Goal: Task Accomplishment & Management: Use online tool/utility

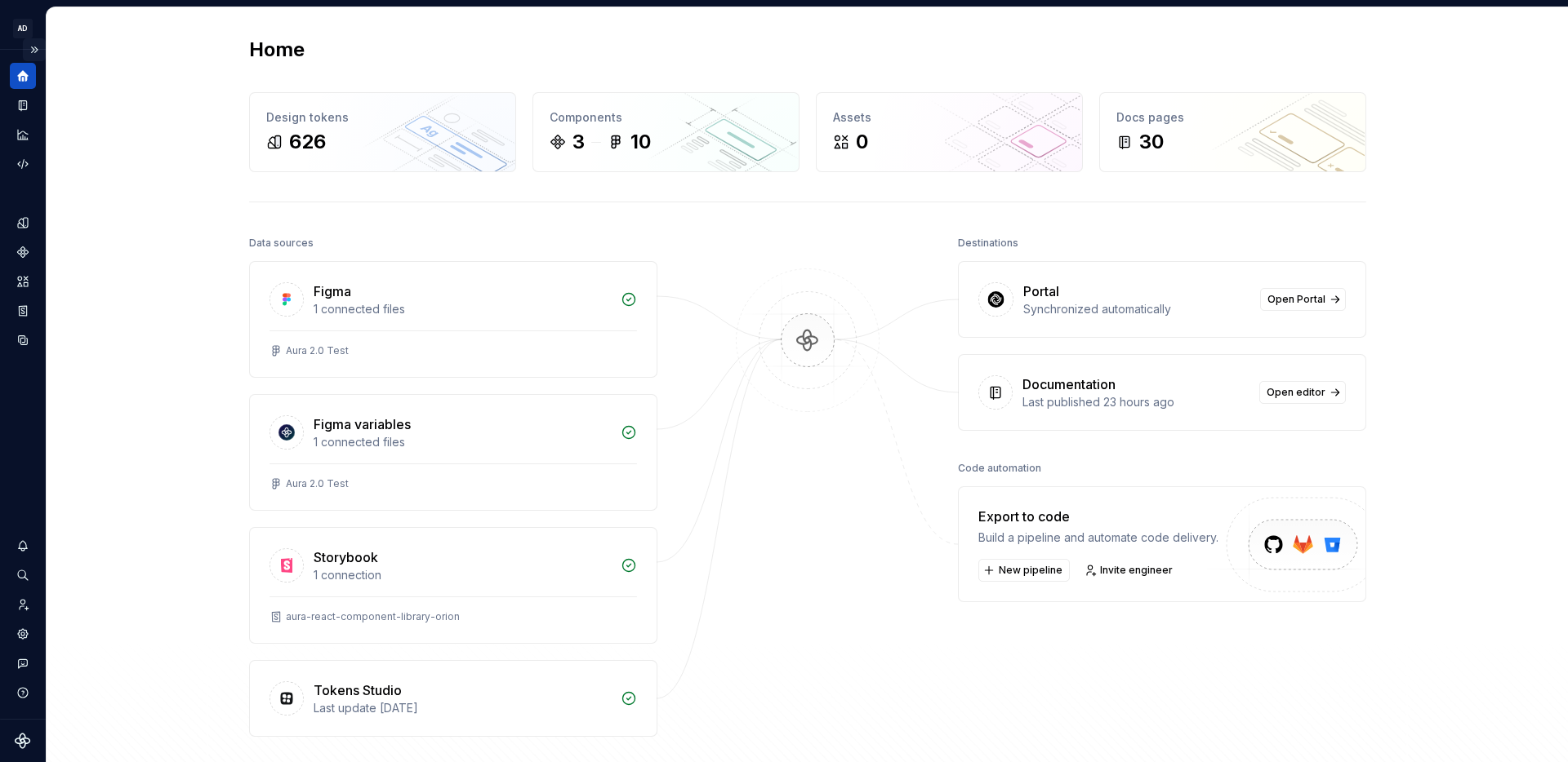
click at [32, 48] on button "Expand sidebar" at bounding box center [33, 49] width 22 height 22
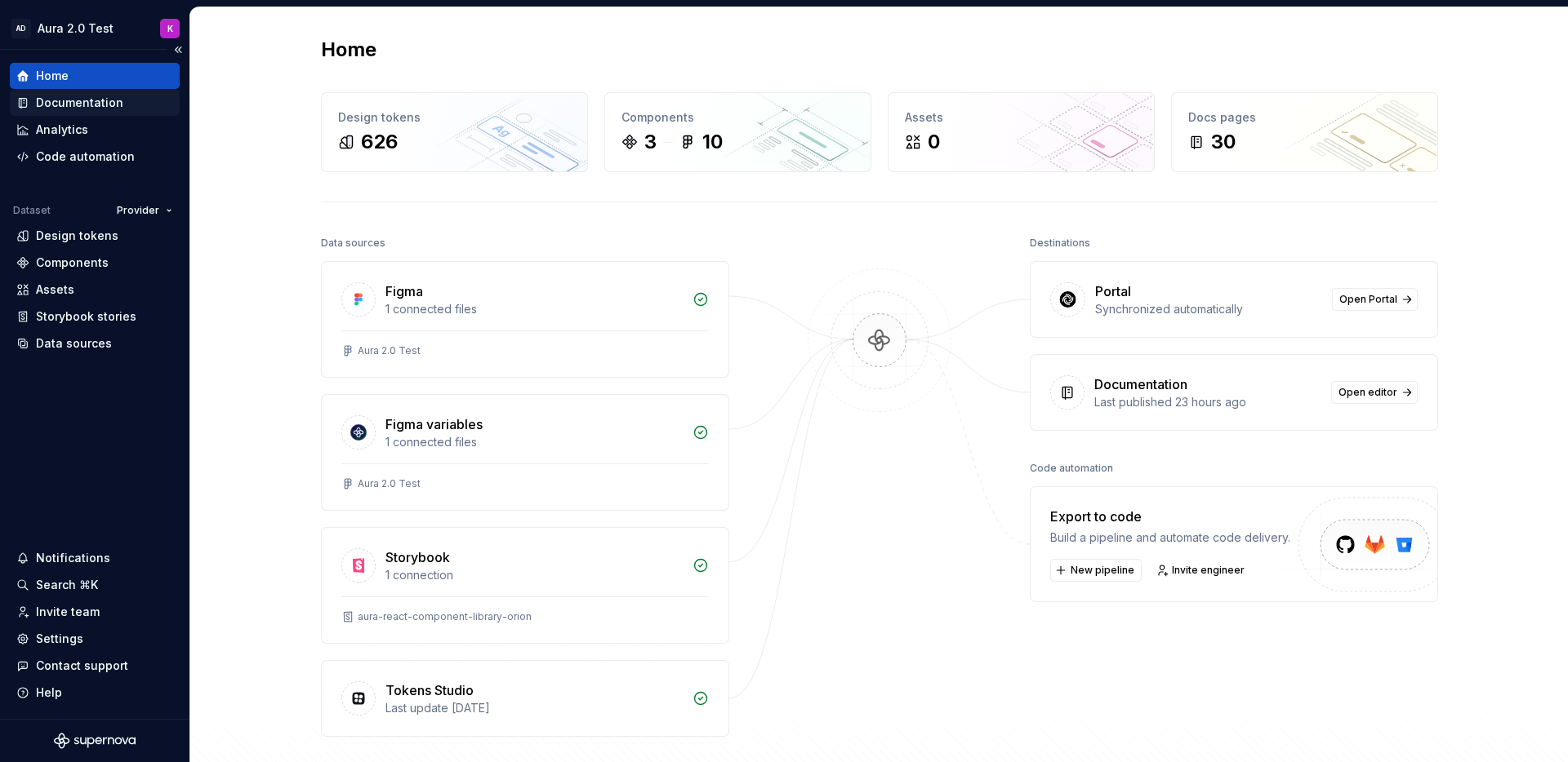
click at [62, 95] on div "Documentation" at bounding box center [79, 102] width 87 height 16
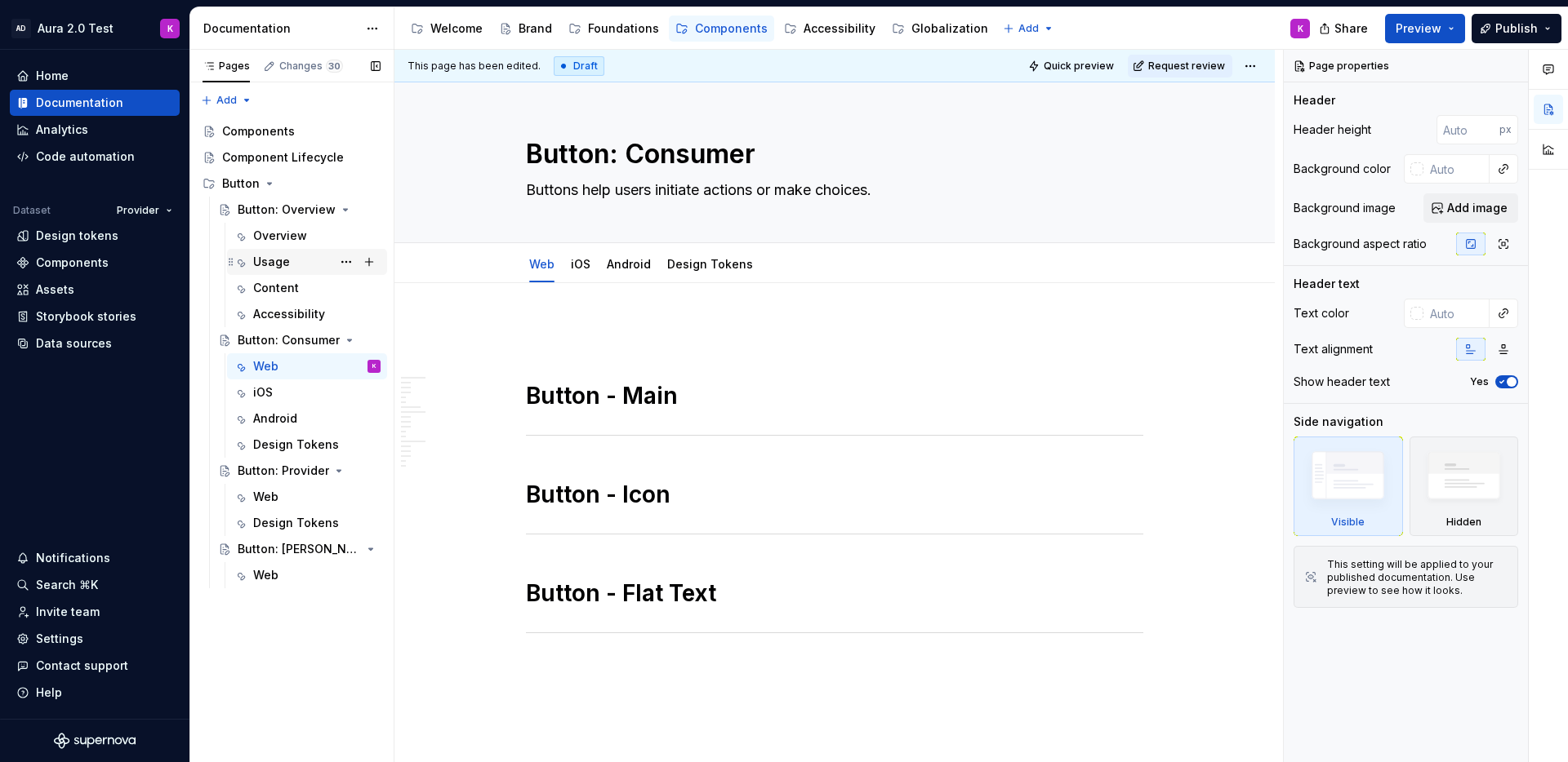
click at [270, 261] on div "Usage" at bounding box center [272, 261] width 37 height 16
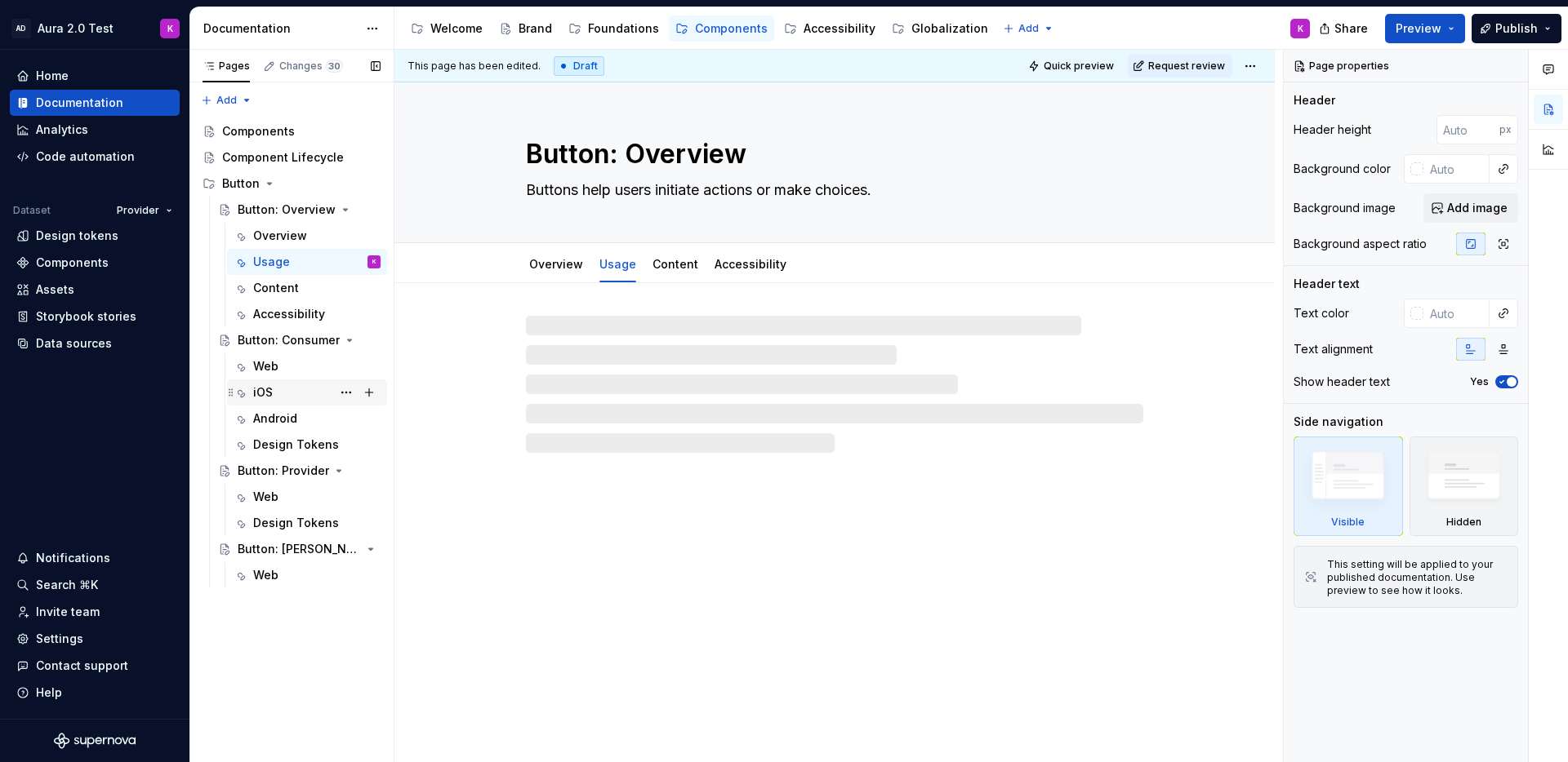
click at [274, 387] on div "iOS" at bounding box center [317, 392] width 128 height 22
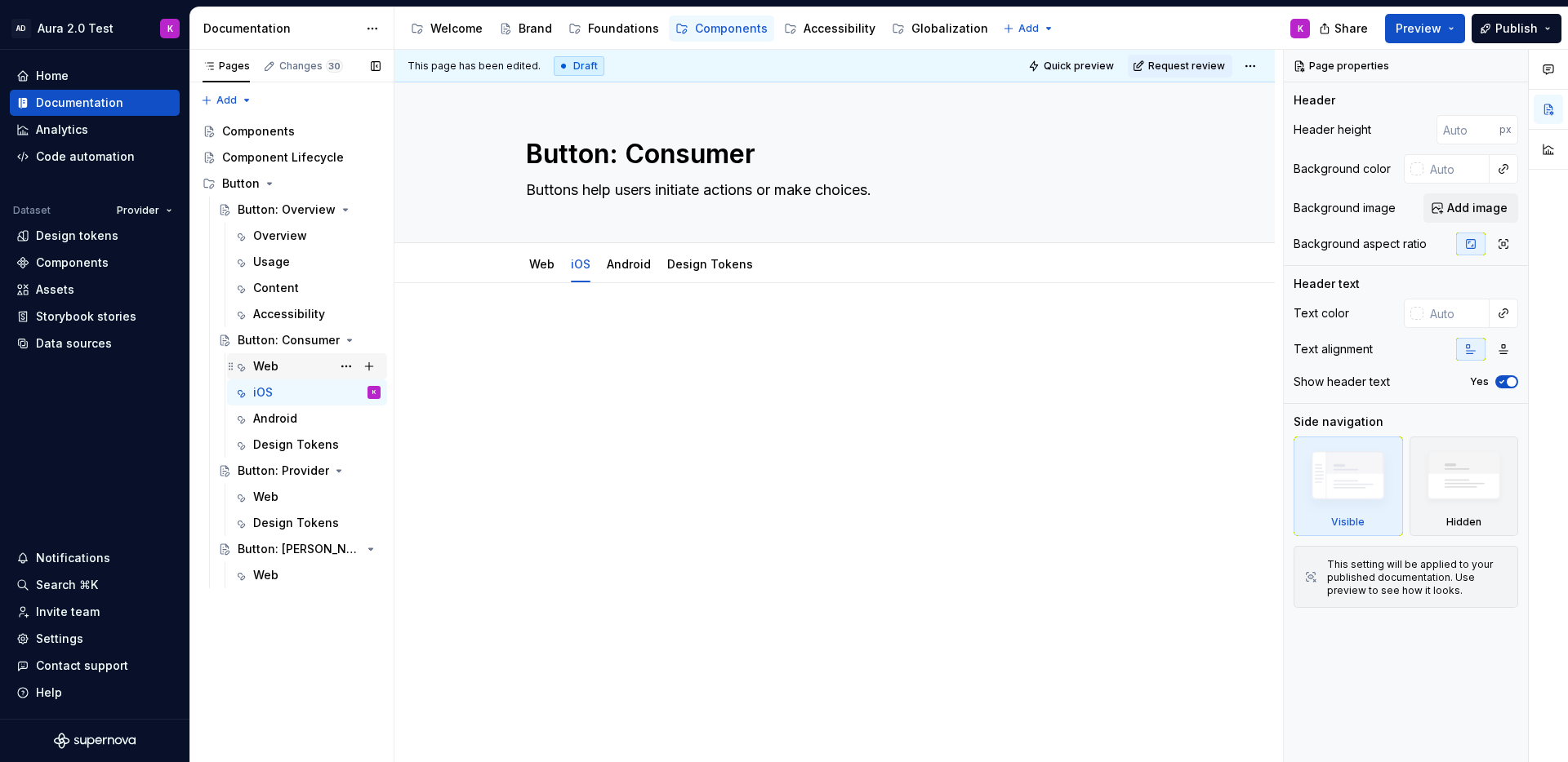
click at [272, 366] on div "Web" at bounding box center [266, 367] width 25 height 16
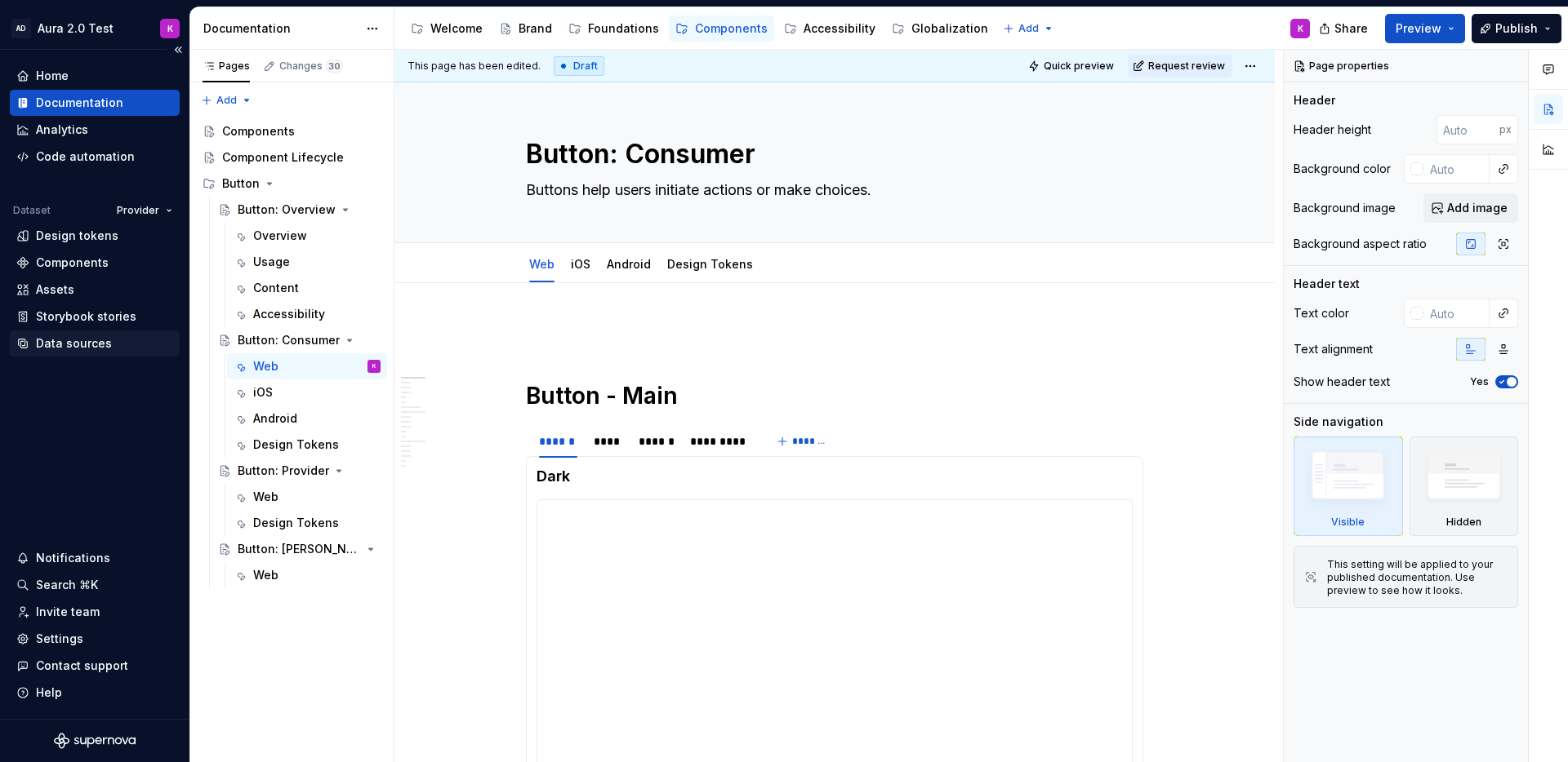
click at [74, 344] on div "Data sources" at bounding box center [74, 343] width 76 height 16
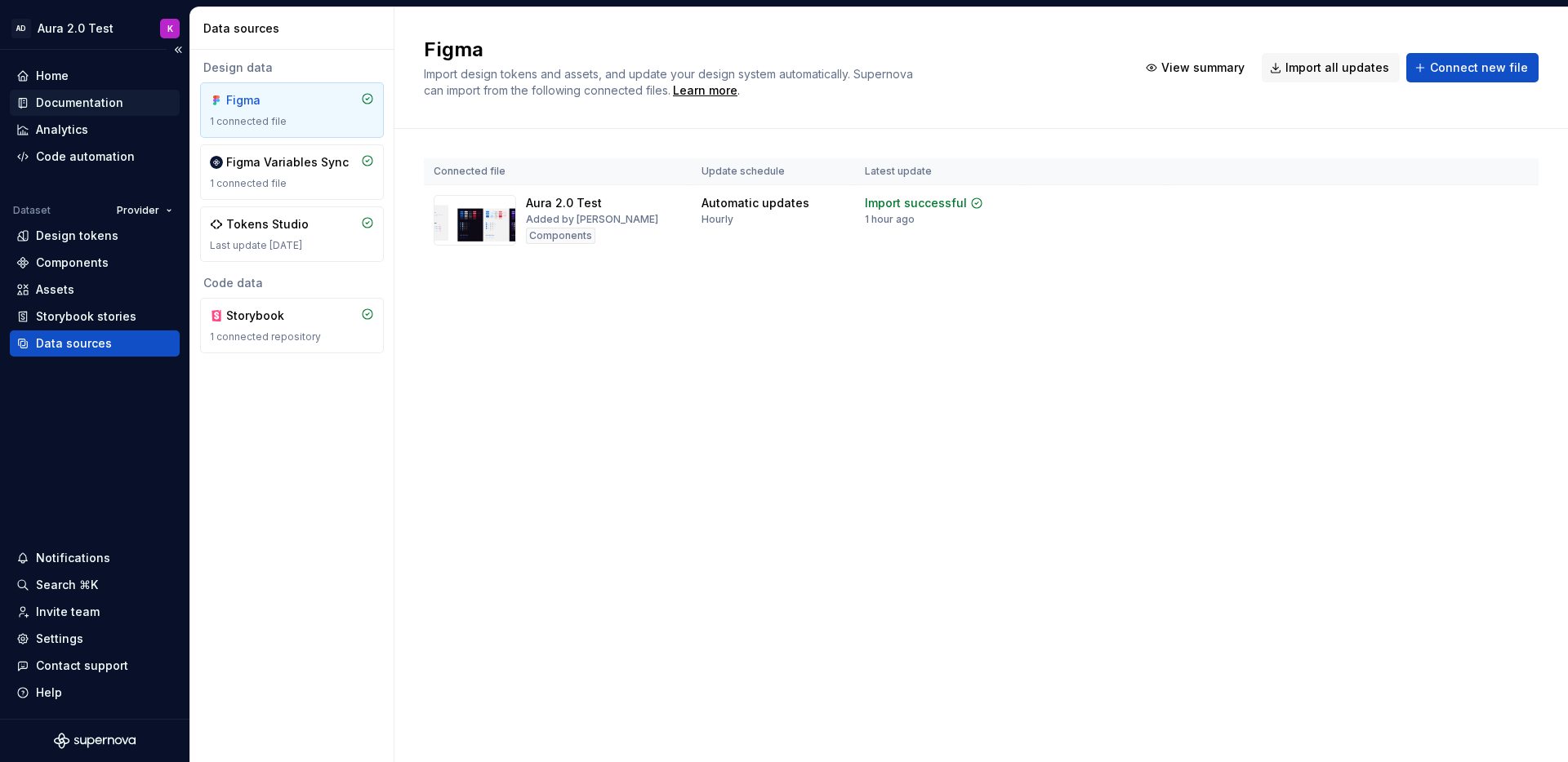
click at [79, 99] on div "Documentation" at bounding box center [79, 102] width 87 height 16
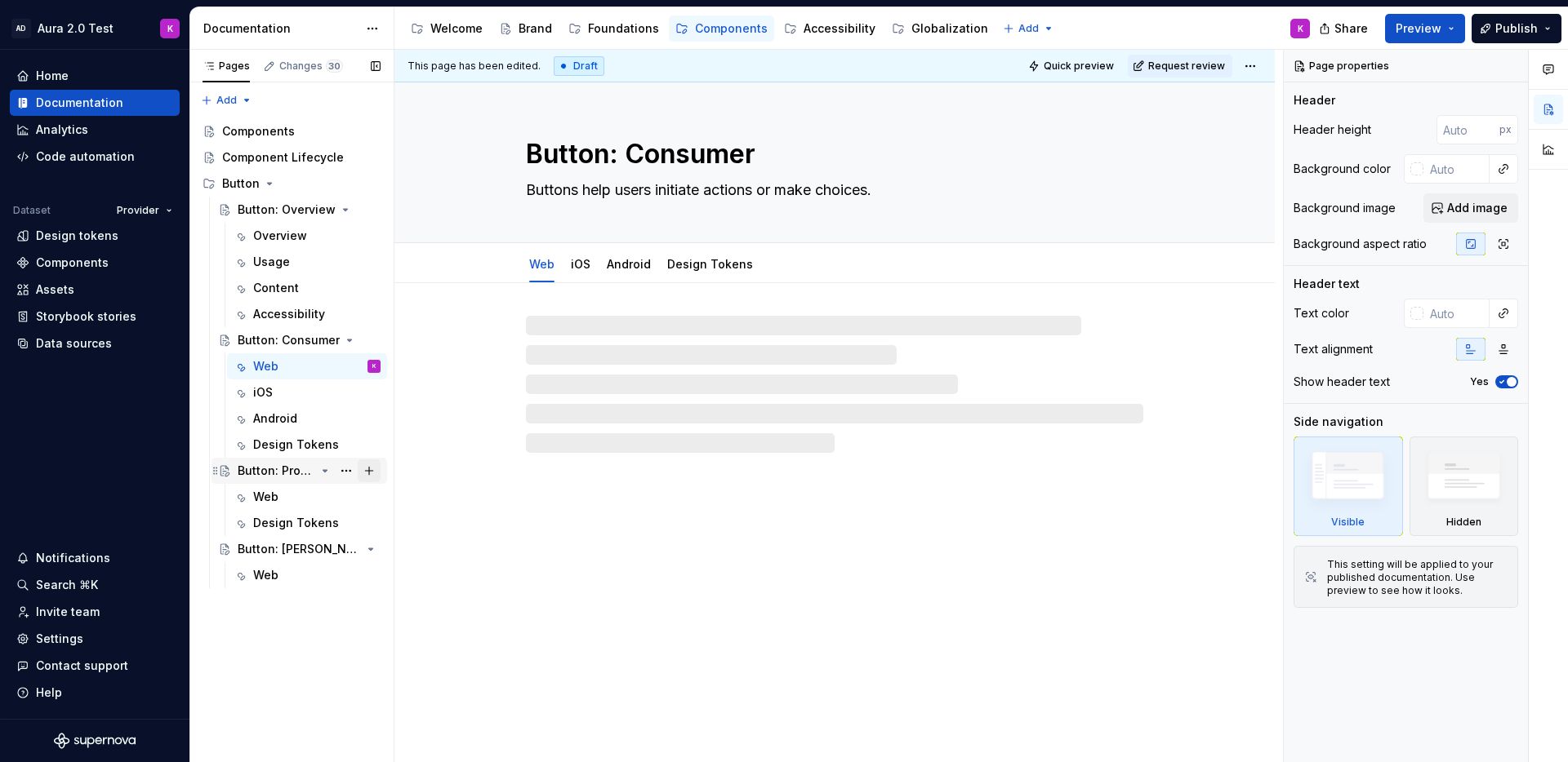
type textarea "*"
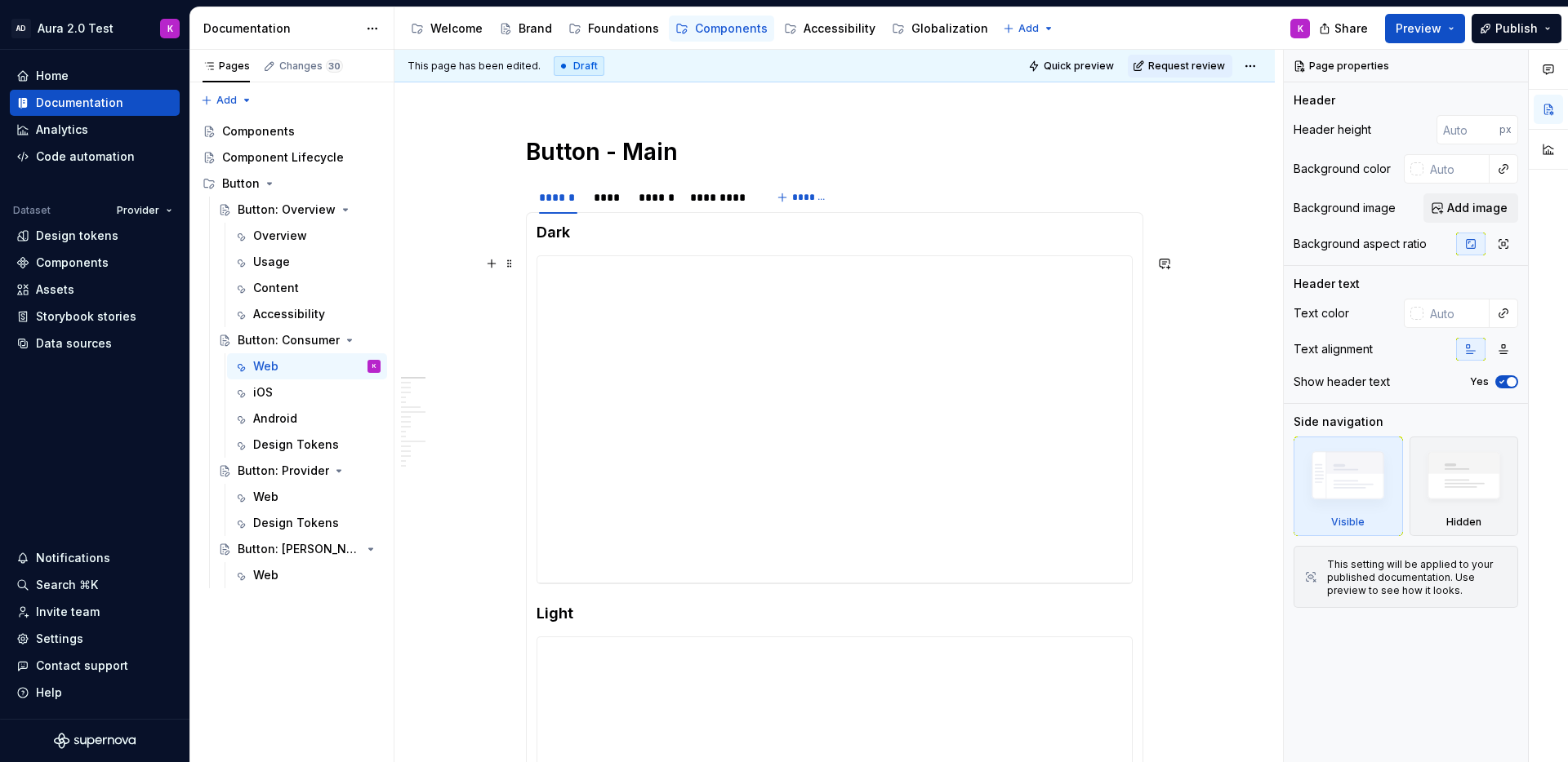
scroll to position [247, 0]
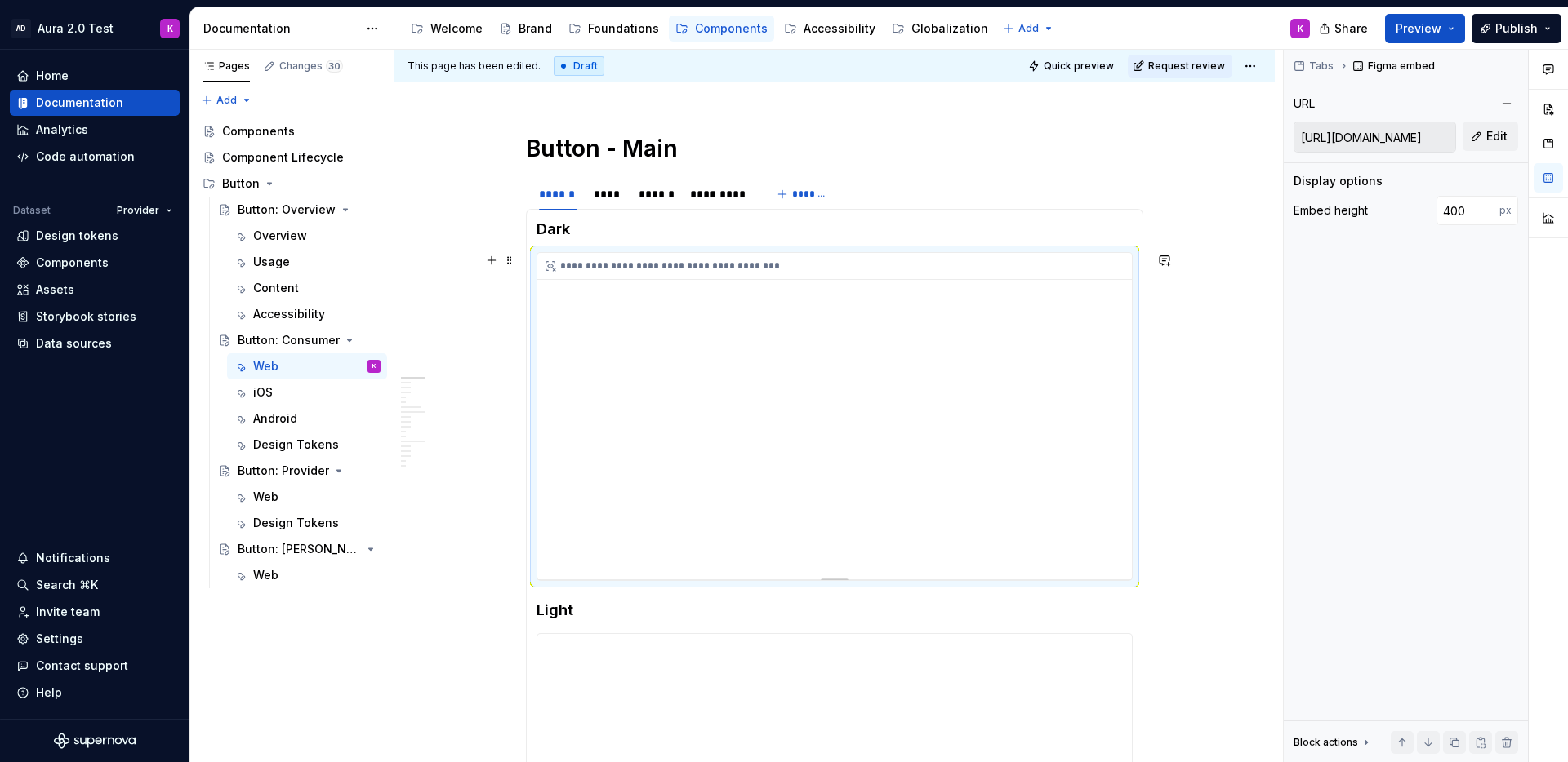
click at [928, 333] on div "**********" at bounding box center [834, 416] width 594 height 326
click at [942, 342] on div "**********" at bounding box center [834, 416] width 594 height 326
click at [1393, 139] on input "https://embed.figma.com/design/PEZ9xtD02uZaliHwkHfvxK/Aura-2.0-Test?m=auto&node…" at bounding box center [1375, 137] width 161 height 30
click at [1417, 137] on input "https://embed.figma.com/design/PEZ9xtD02uZaliHwkHfvxK/Aura-2.0-Test?m=auto&node…" at bounding box center [1375, 137] width 161 height 30
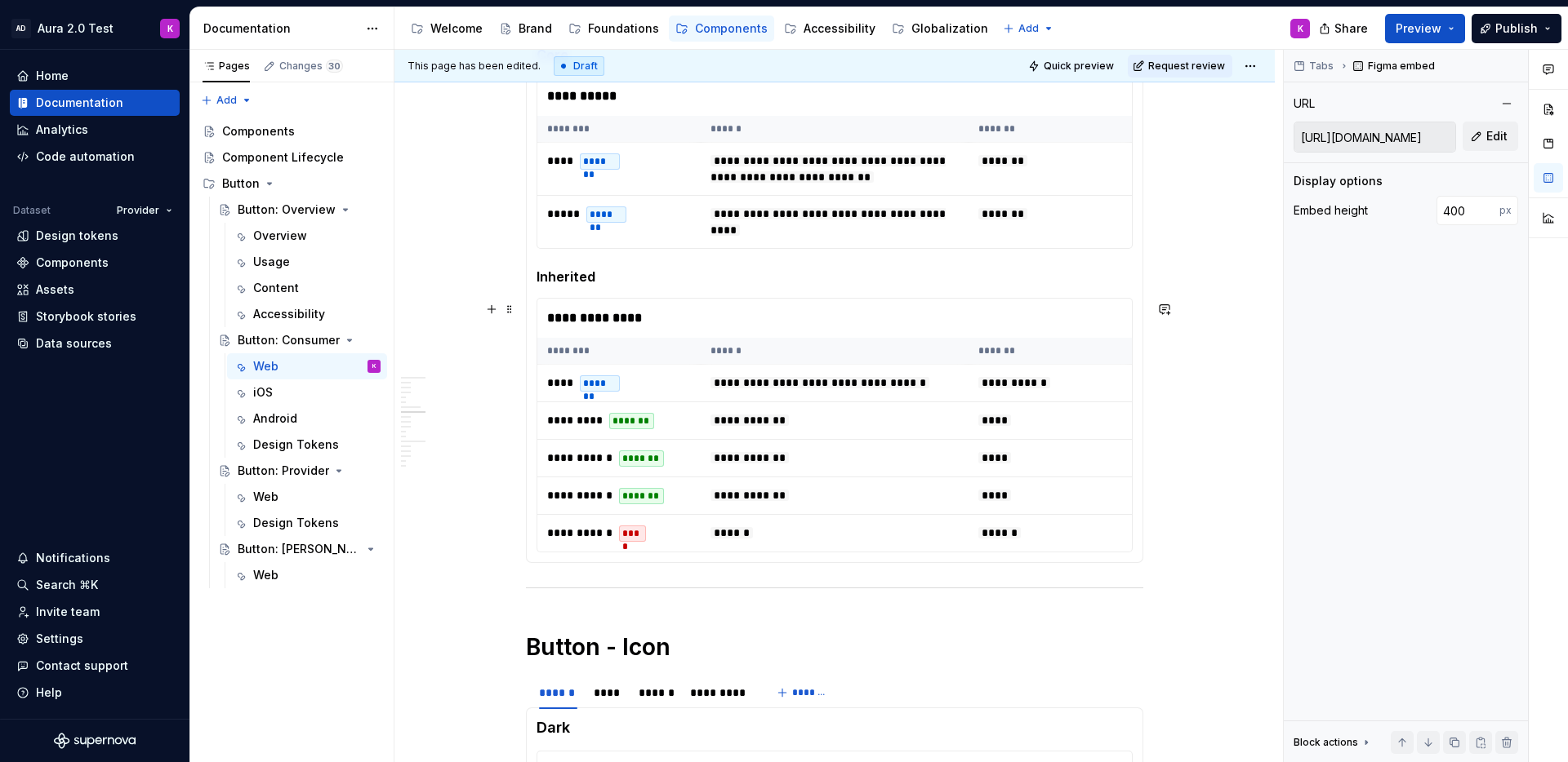
scroll to position [1226, 0]
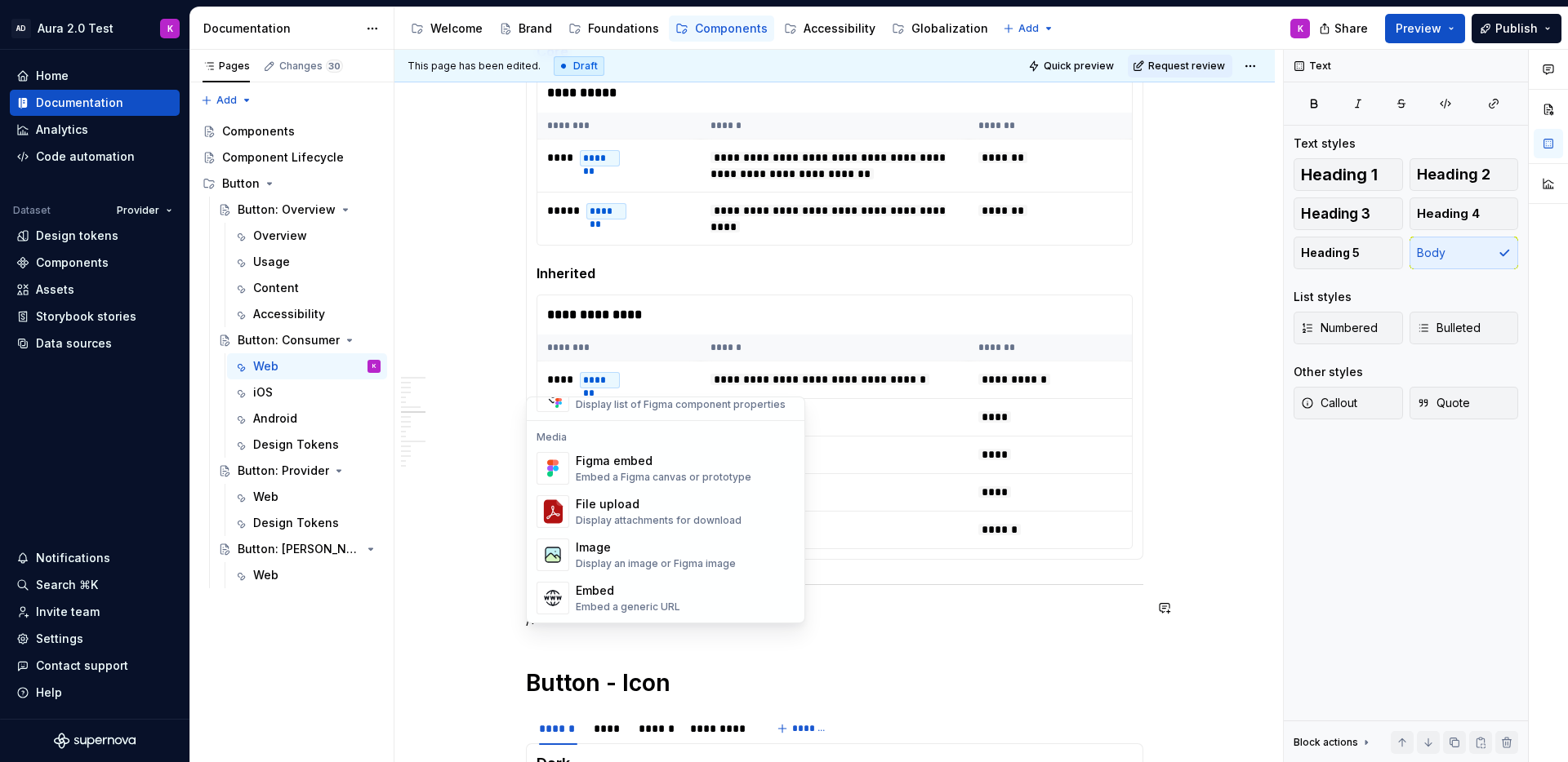
scroll to position [93, 0]
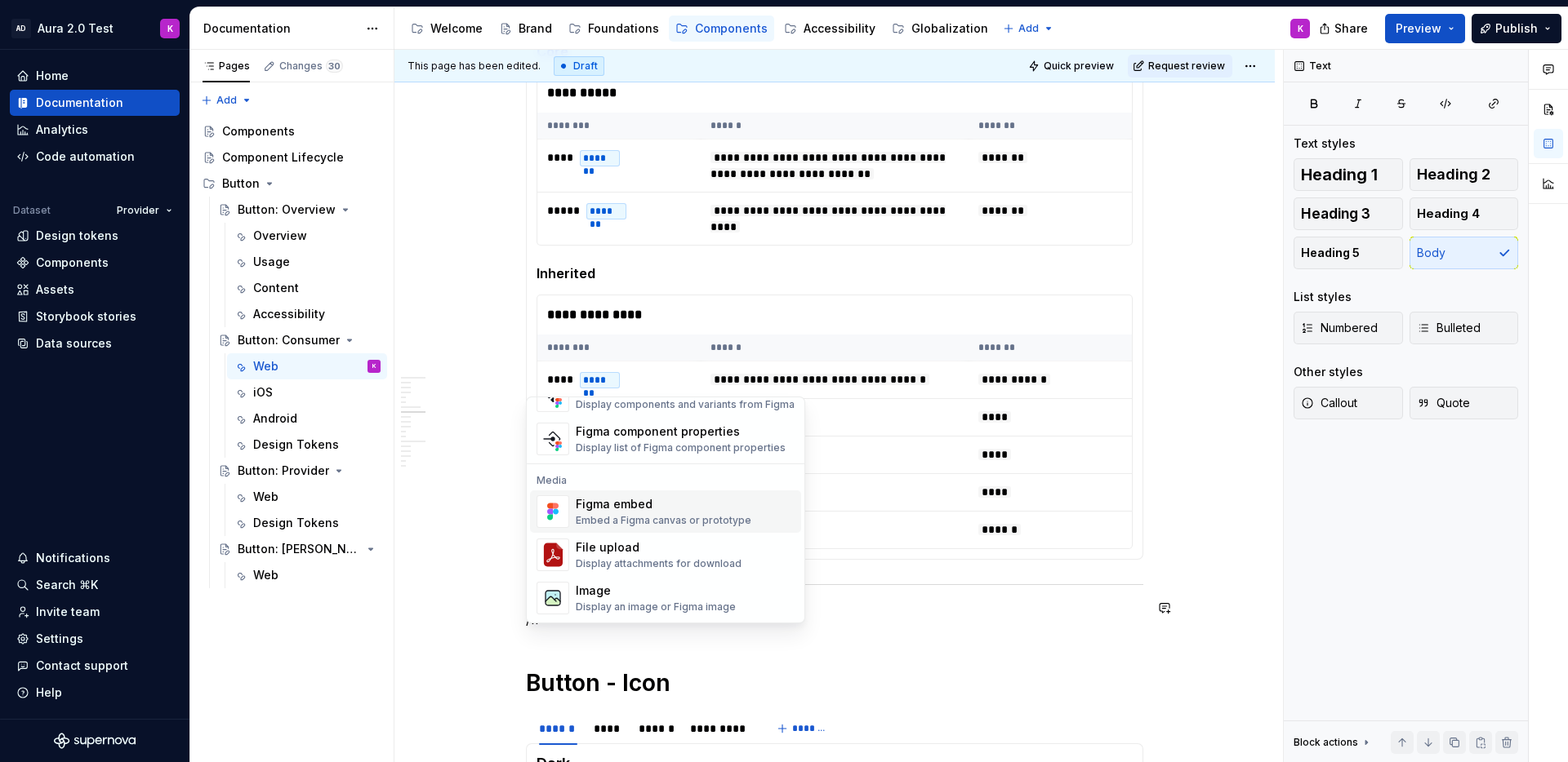
click at [646, 527] on div "Figma embed Embed a Figma canvas or prototype" at bounding box center [684, 511] width 218 height 32
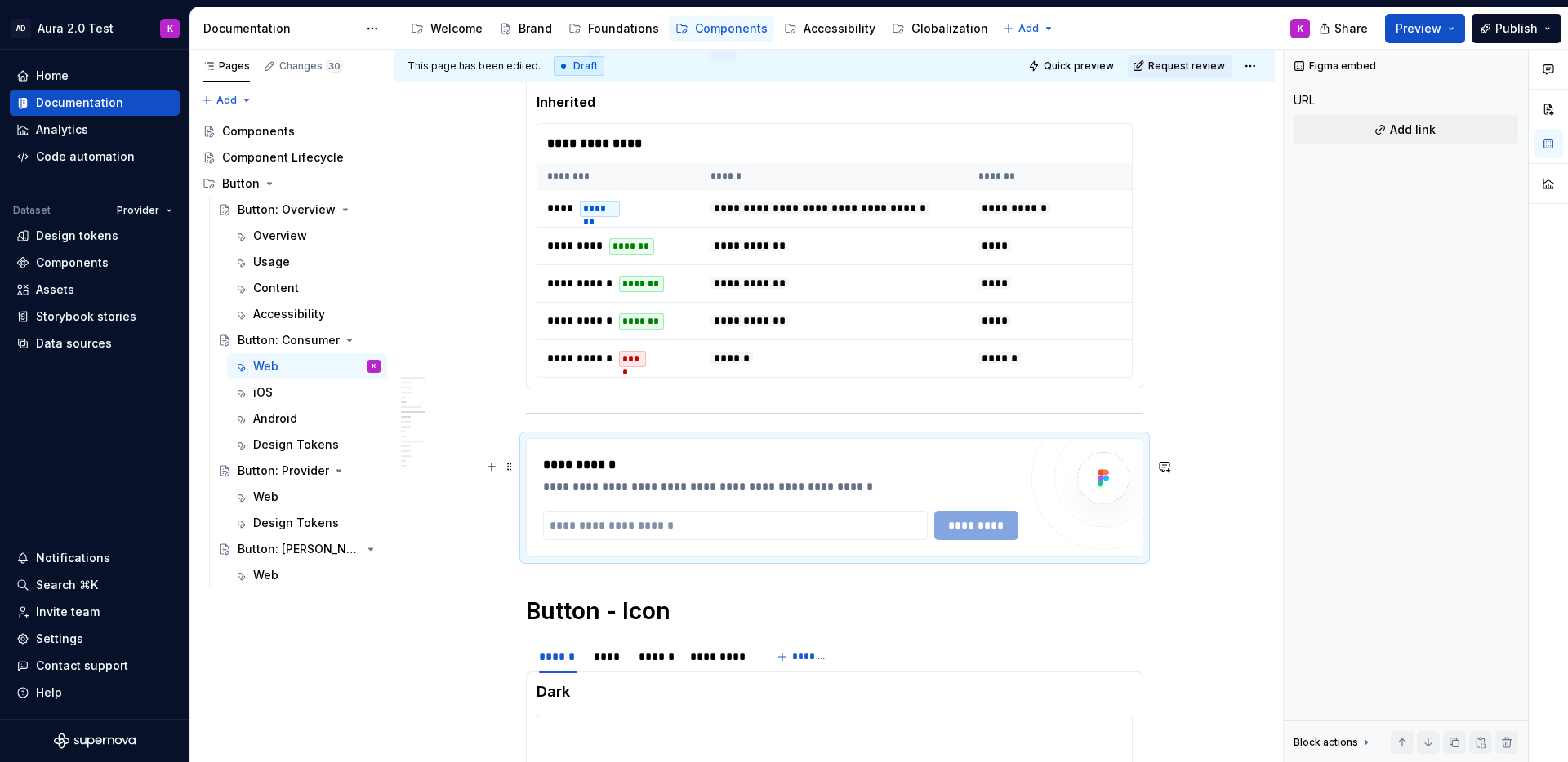
scroll to position [1401, 0]
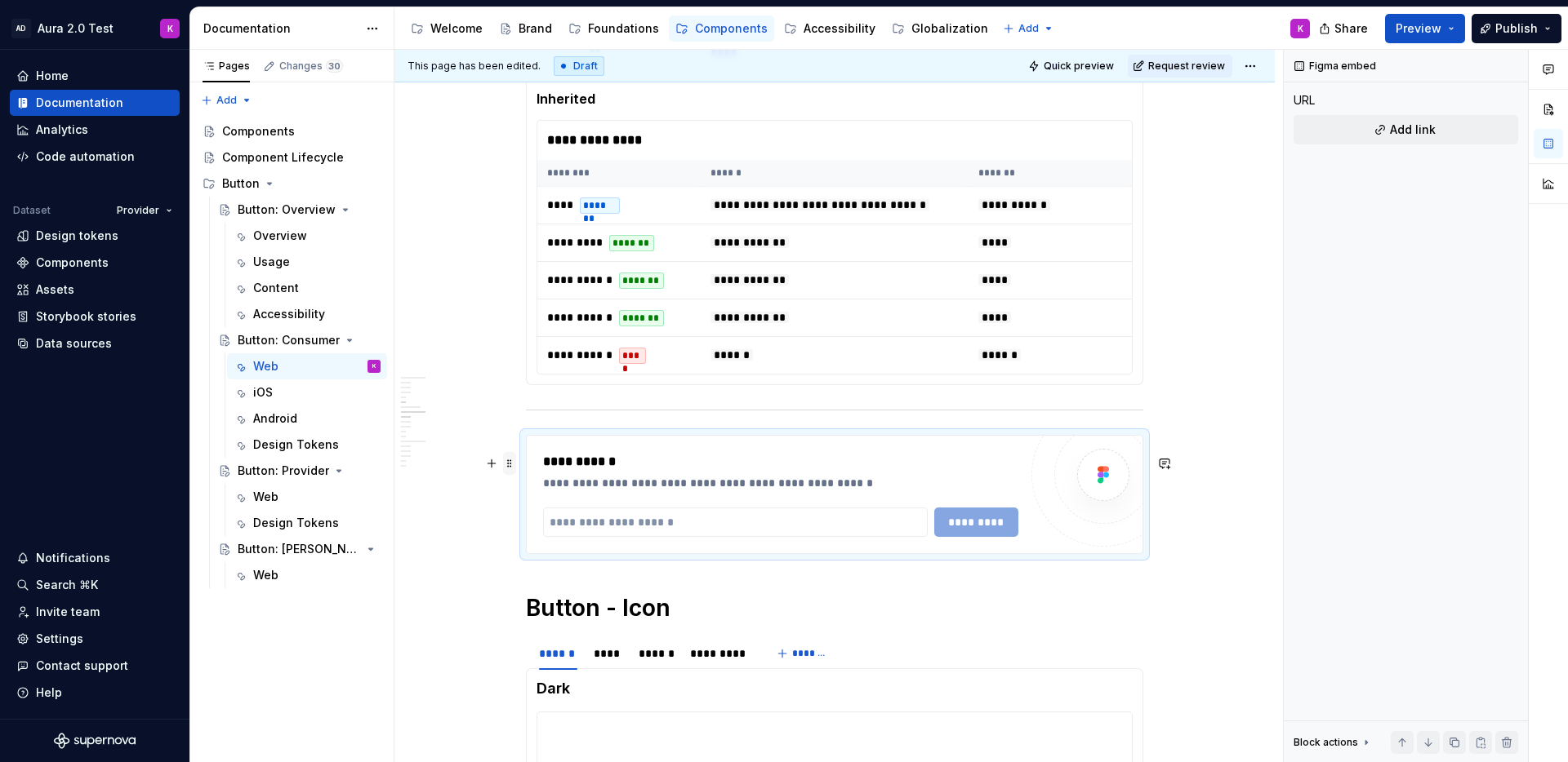
click at [508, 465] on span at bounding box center [509, 463] width 13 height 22
click at [570, 608] on div "Delete" at bounding box center [586, 608] width 106 height 16
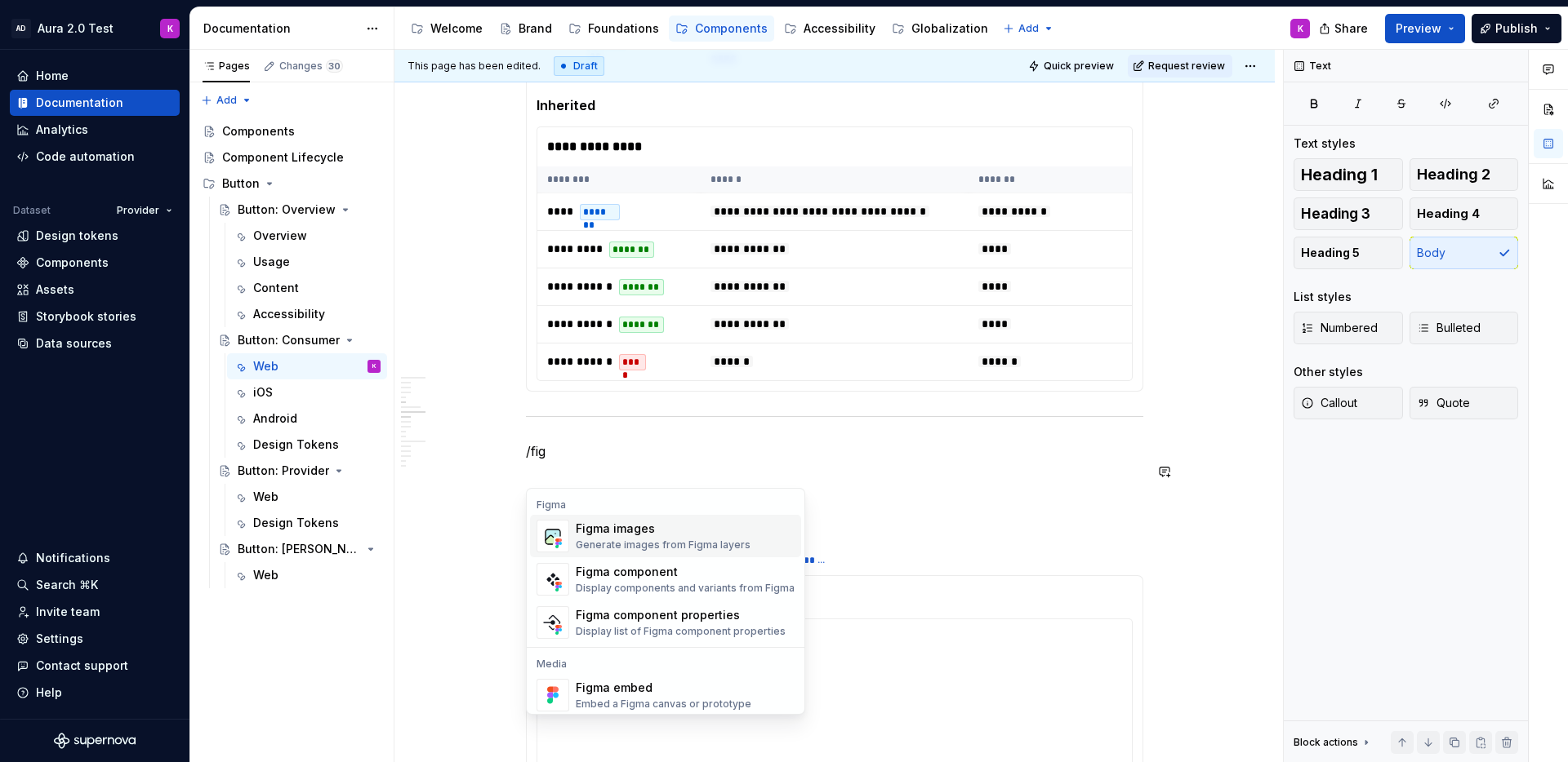
scroll to position [1391, 0]
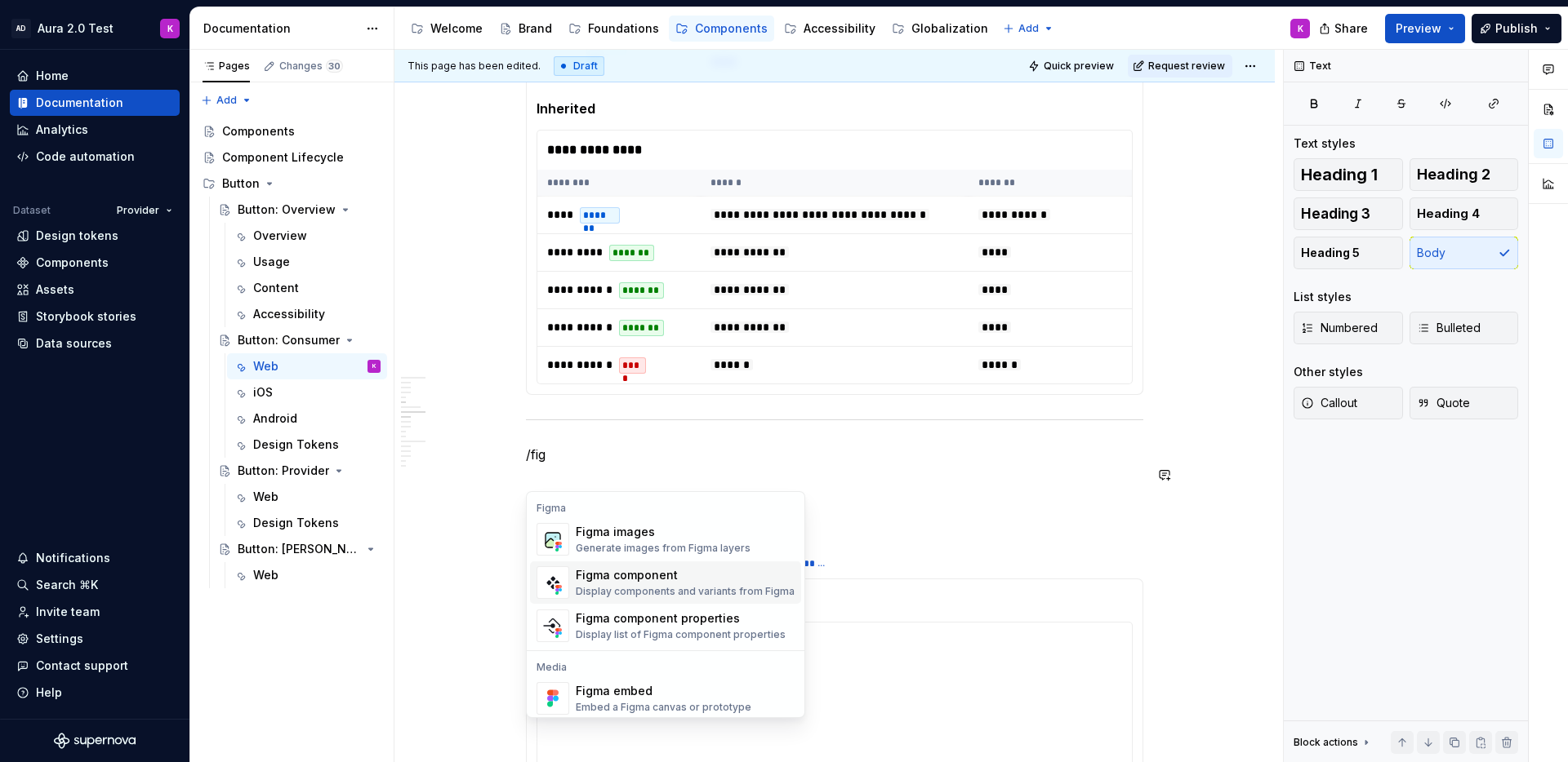
click at [707, 590] on div "Display components and variants from Figma" at bounding box center [684, 591] width 218 height 13
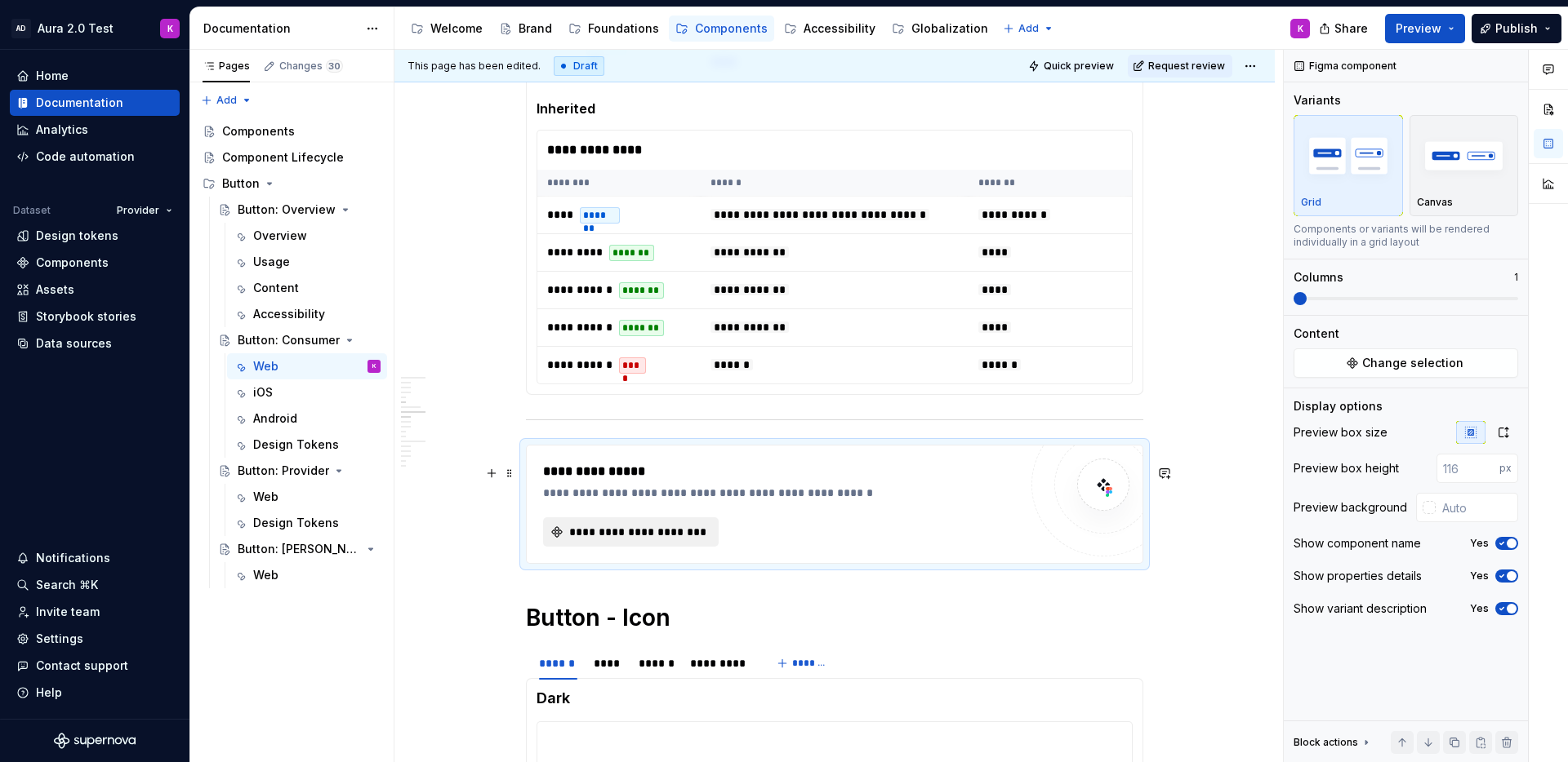
click at [623, 540] on span "**********" at bounding box center [637, 532] width 141 height 16
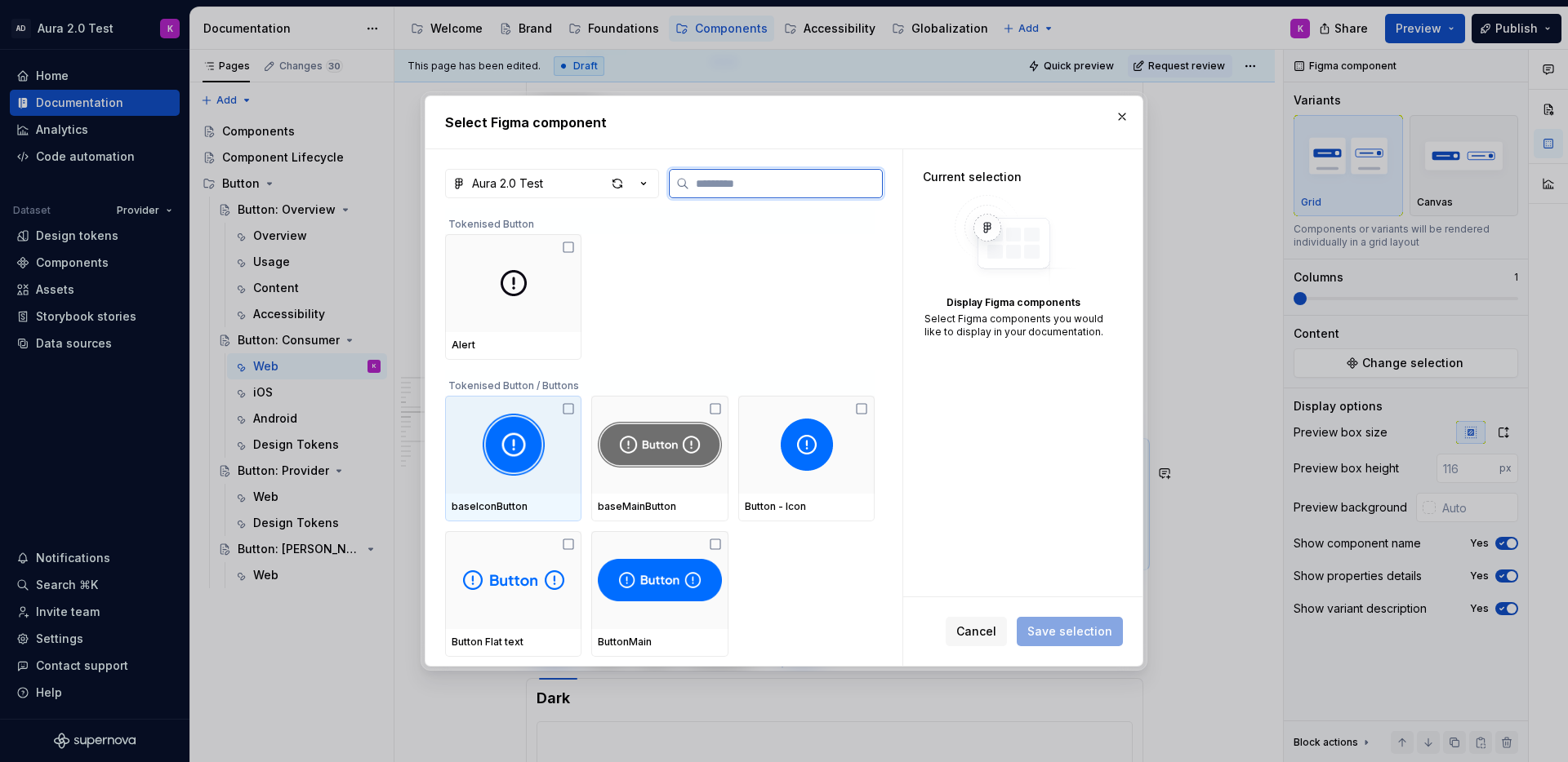
click at [521, 439] on img at bounding box center [513, 444] width 62 height 62
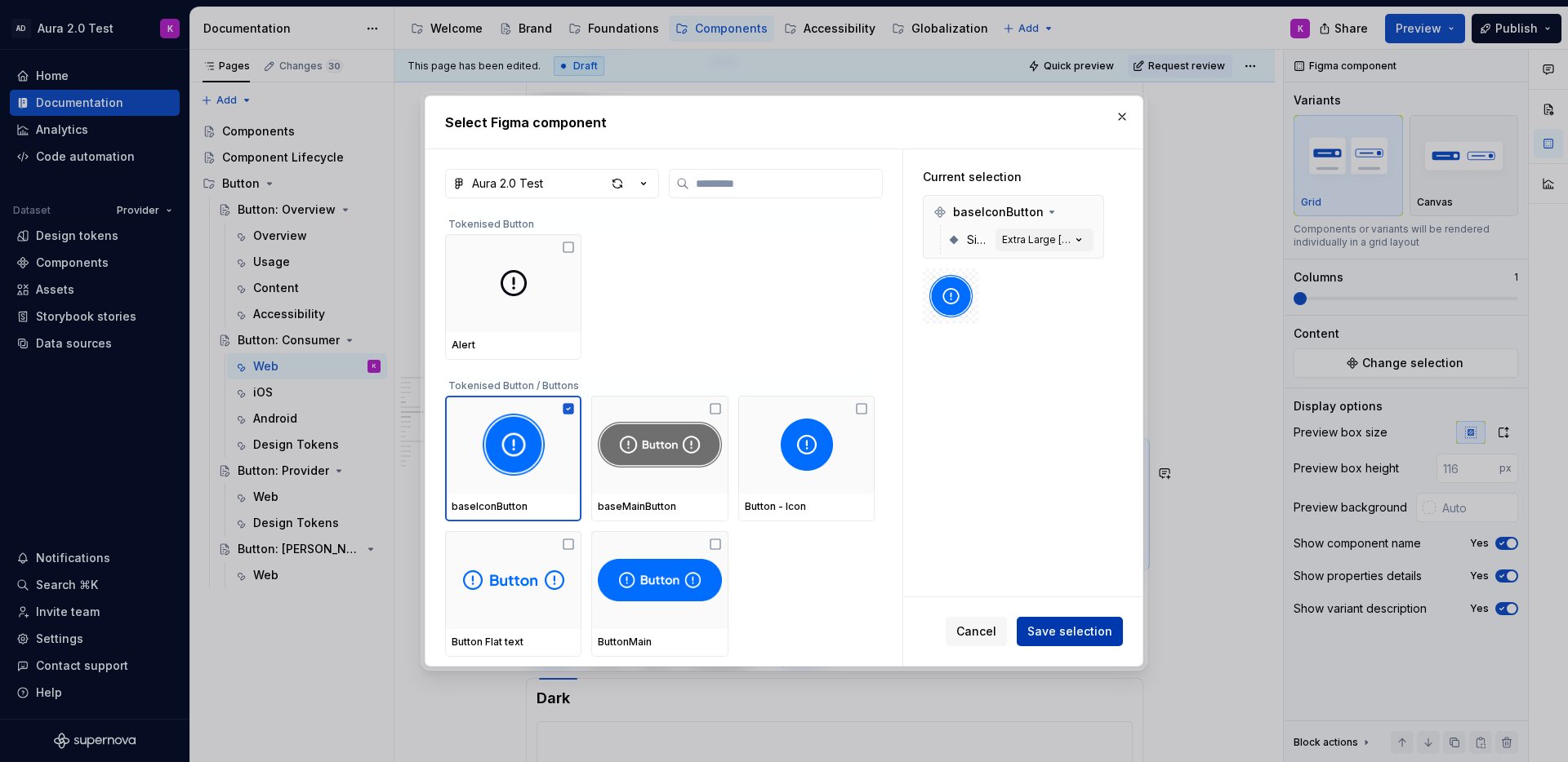
click at [1074, 633] on span "Save selection" at bounding box center [1070, 632] width 85 height 16
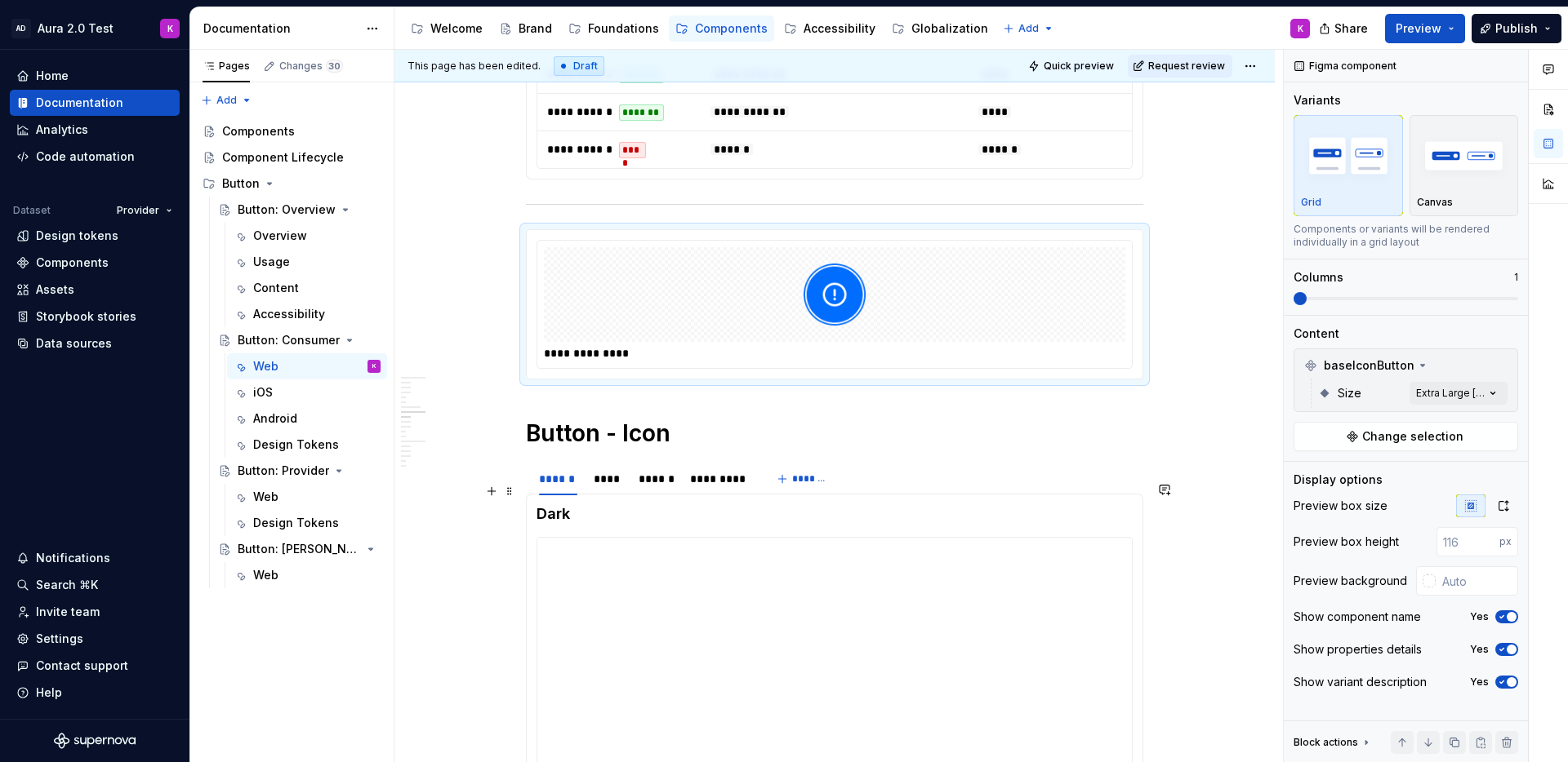
scroll to position [1609, 0]
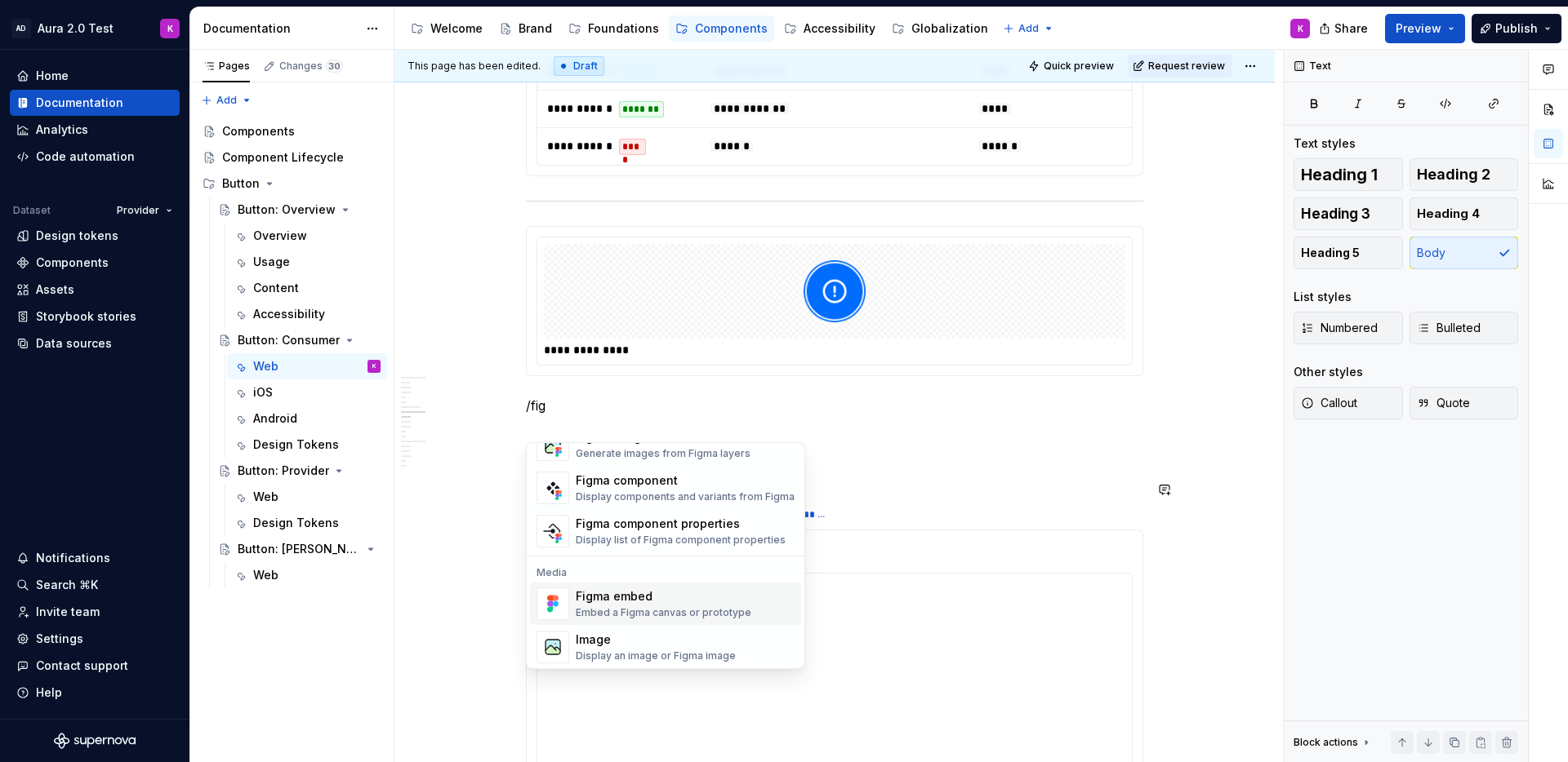
type textarea "*"
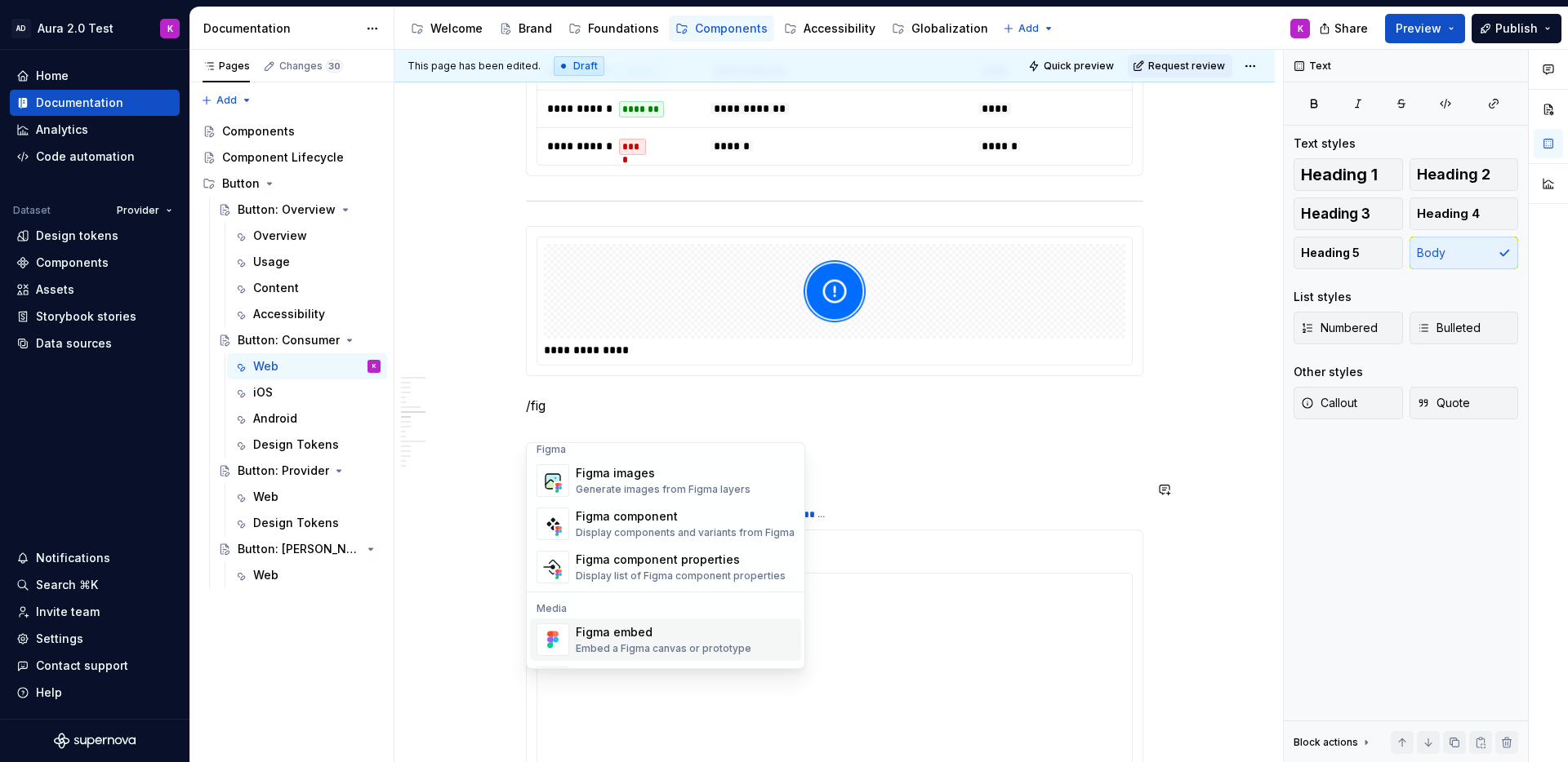
scroll to position [0, 0]
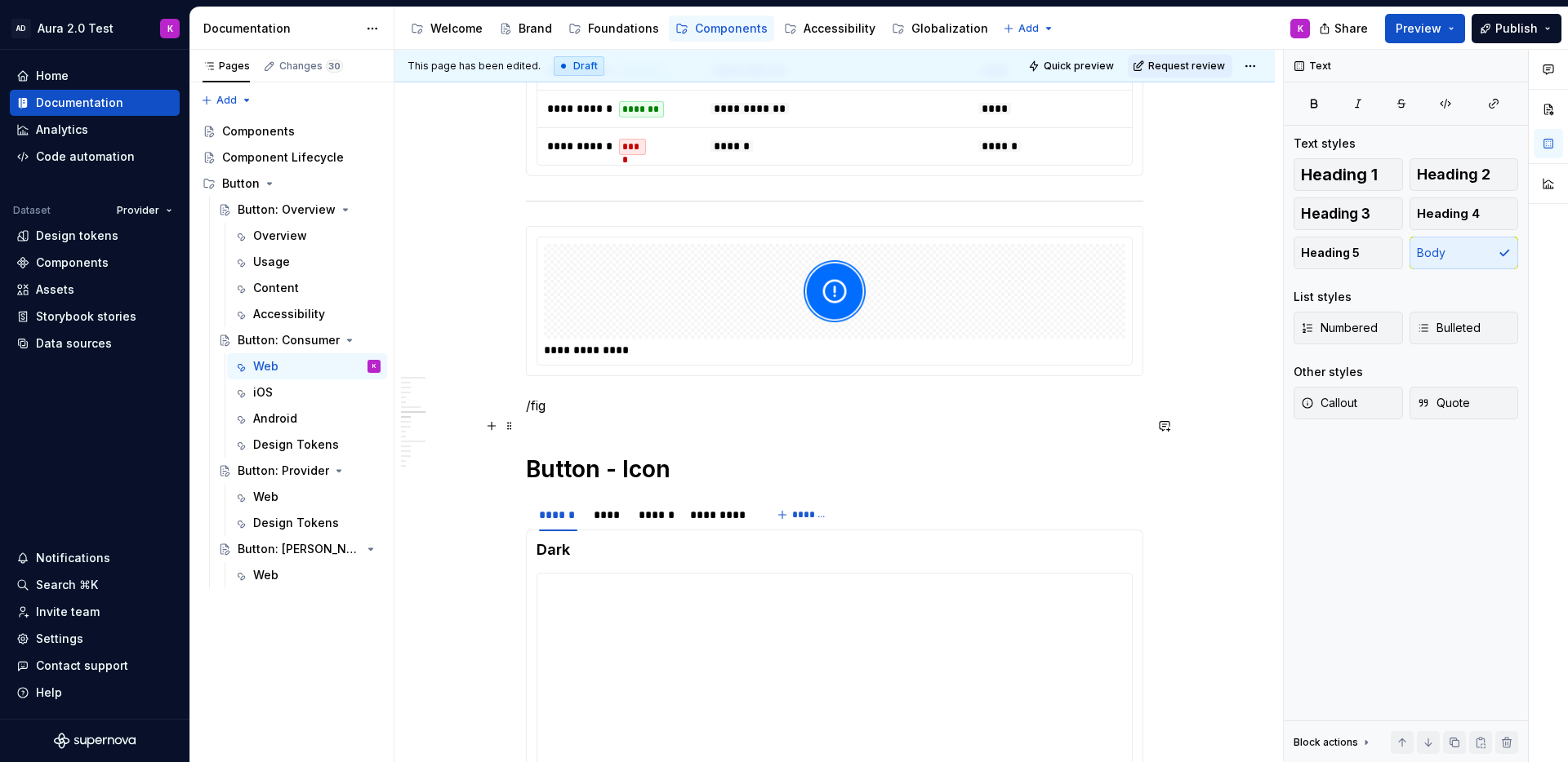
click at [621, 415] on p "/fig" at bounding box center [834, 405] width 618 height 20
drag, startPoint x: 696, startPoint y: 447, endPoint x: 710, endPoint y: 456, distance: 16.6
click at [1165, 254] on button "button" at bounding box center [1163, 254] width 22 height 22
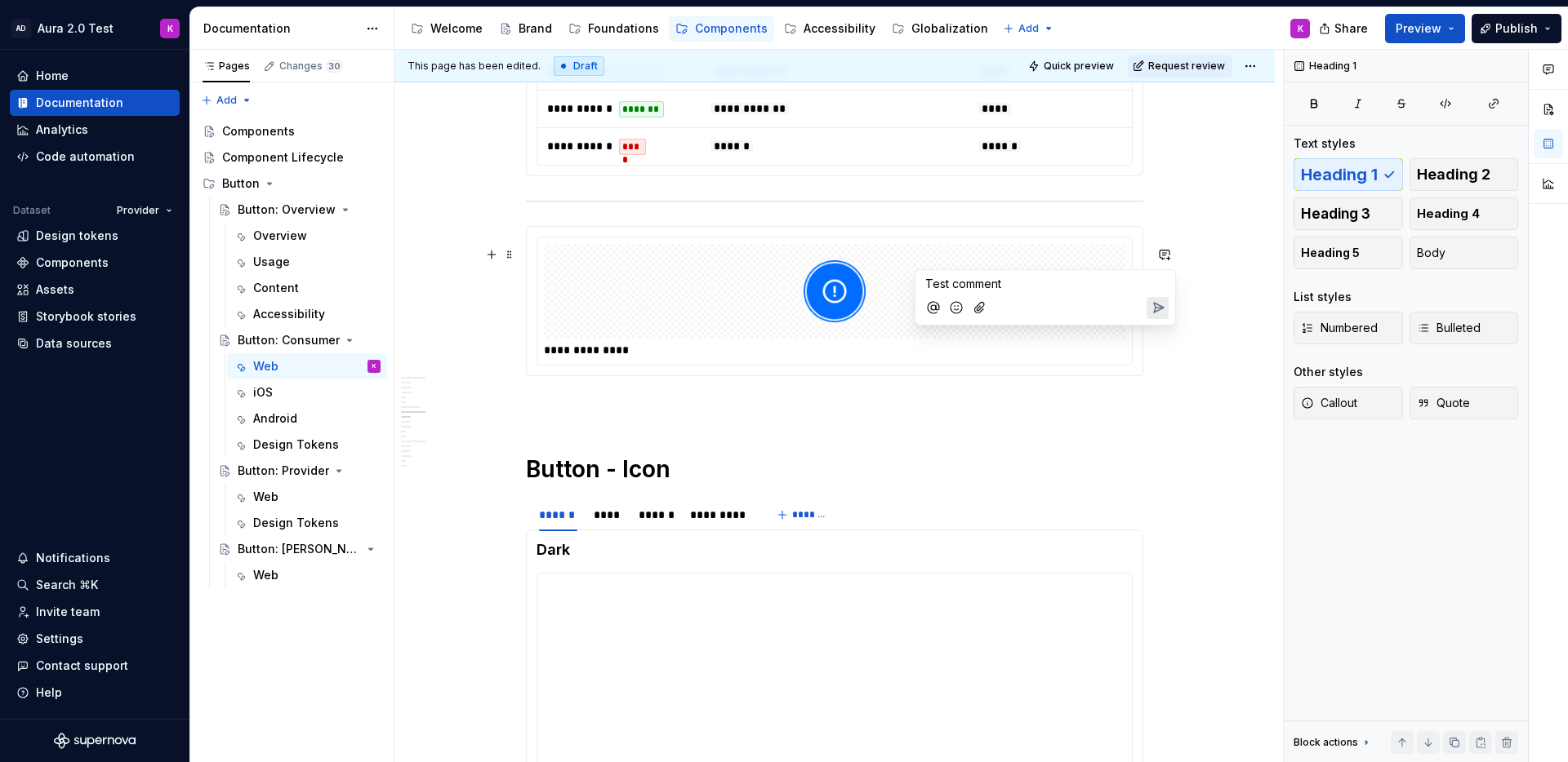
click at [1154, 308] on icon "Send" at bounding box center [1158, 307] width 10 height 10
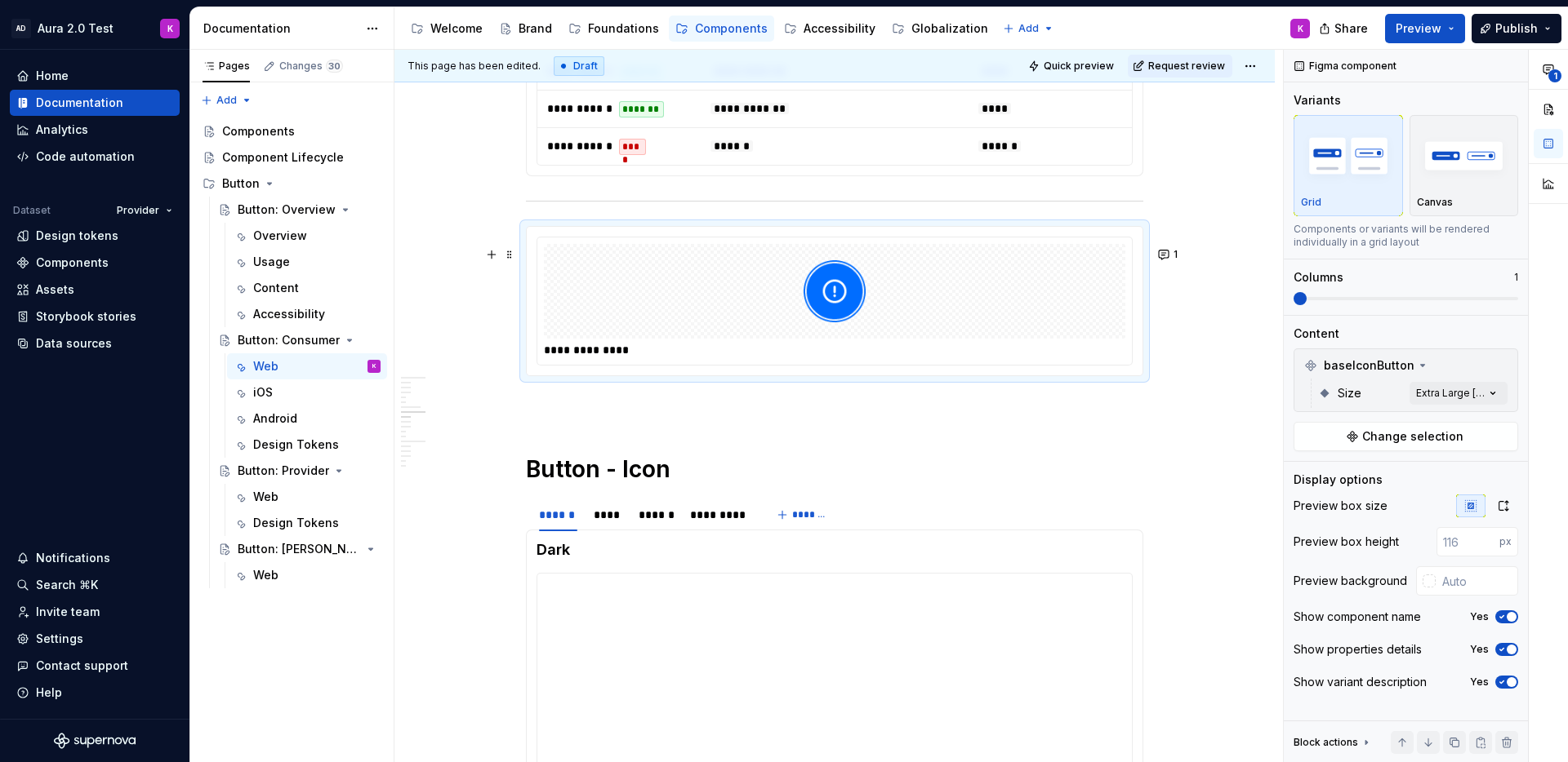
type textarea "*"
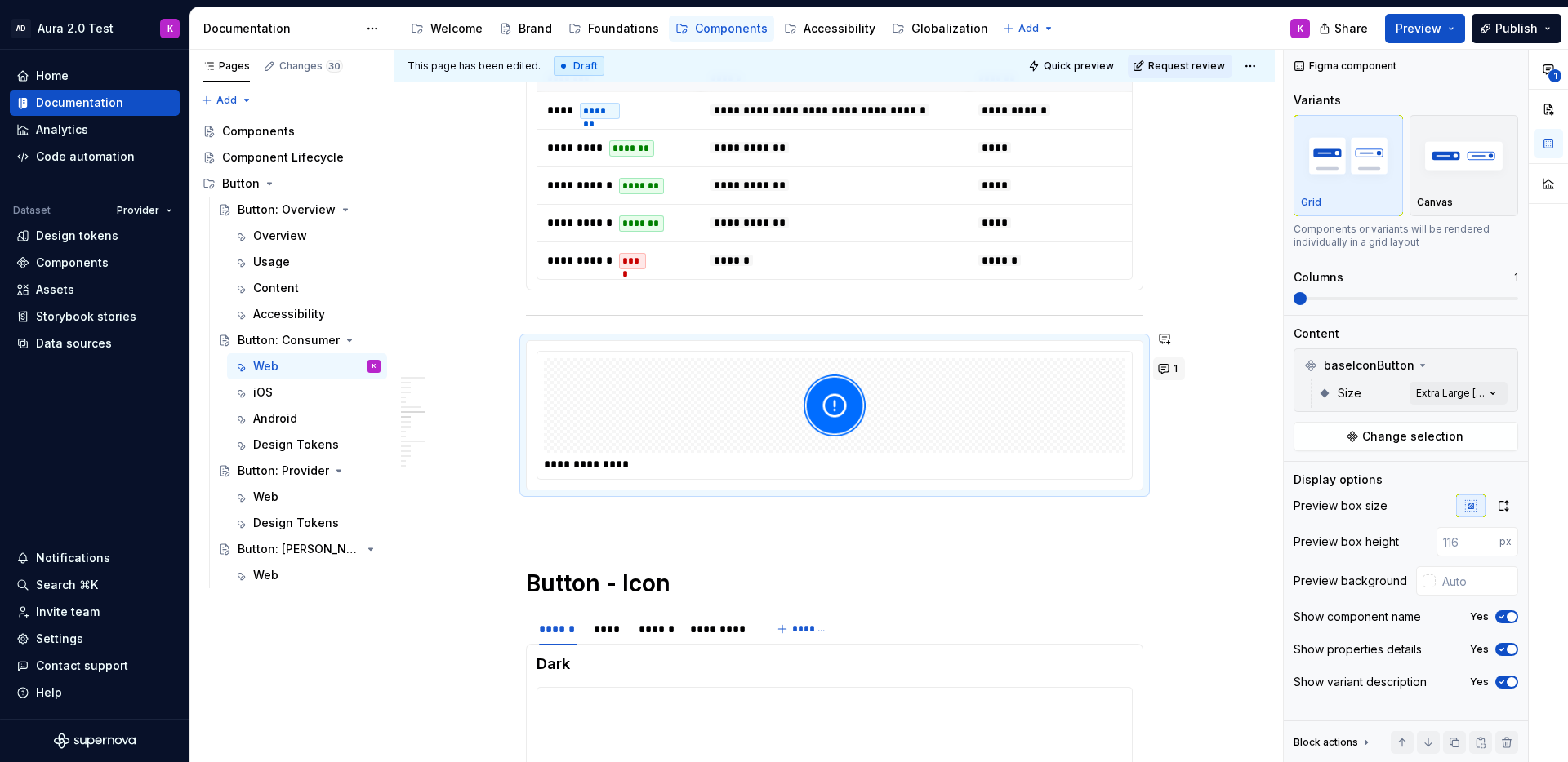
scroll to position [1496, 0]
click at [1169, 367] on button "1" at bounding box center [1168, 368] width 31 height 22
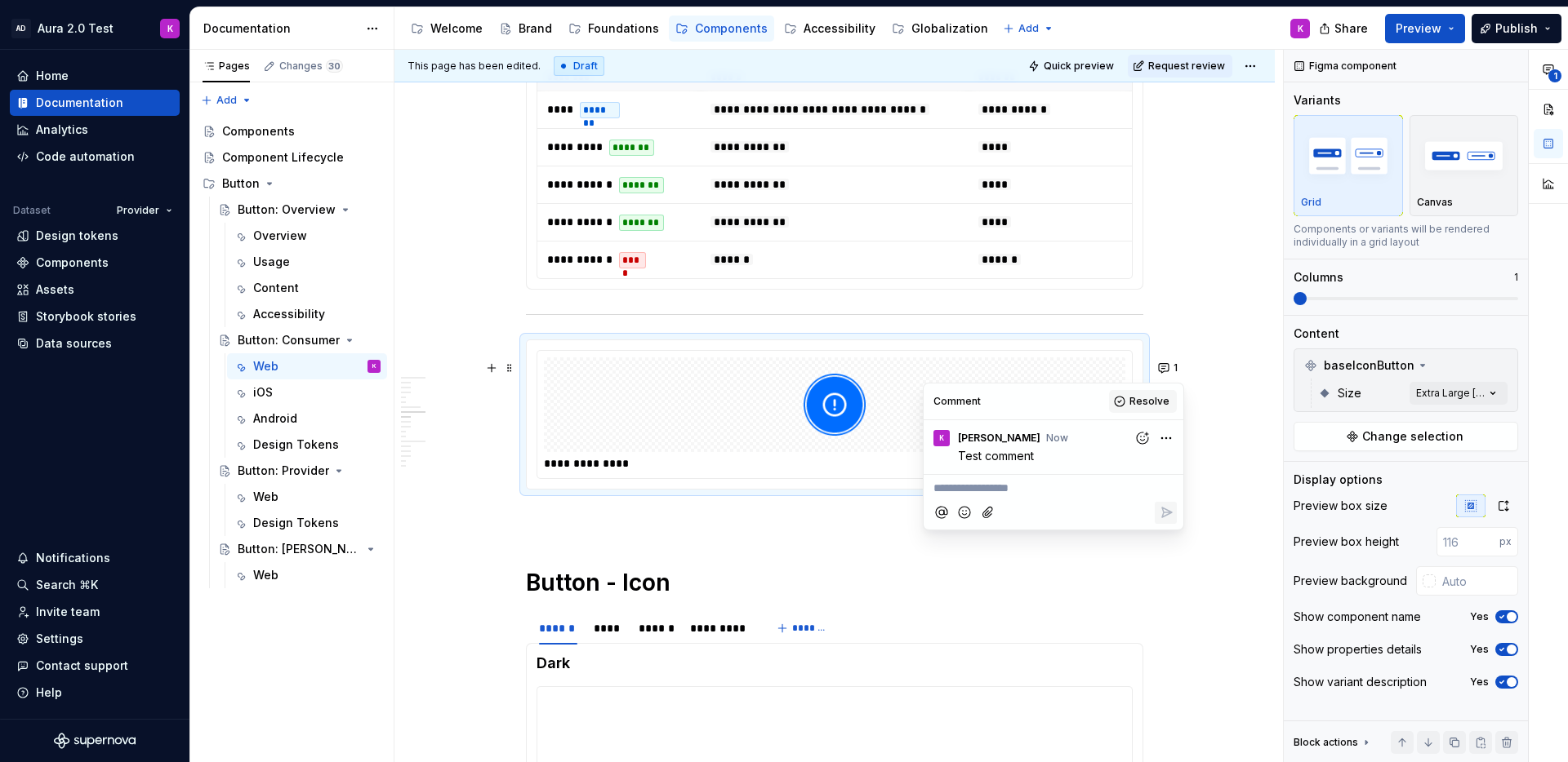
click at [1145, 402] on span "Resolve" at bounding box center [1149, 402] width 40 height 13
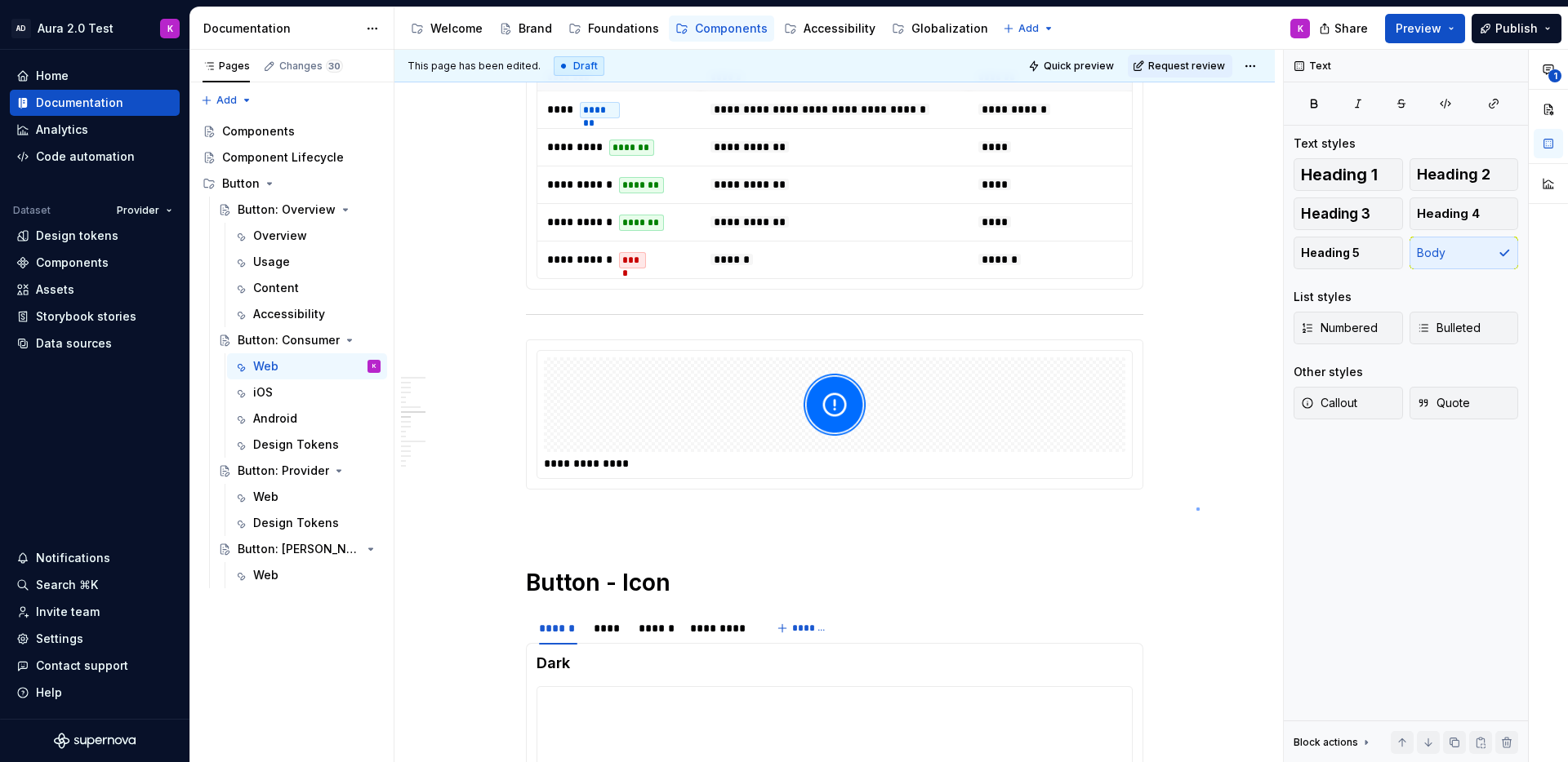
click at [1197, 509] on div "**********" at bounding box center [839, 406] width 888 height 713
click at [1165, 364] on button "button" at bounding box center [1163, 368] width 22 height 22
click at [1168, 427] on button "Send" at bounding box center [1157, 421] width 22 height 22
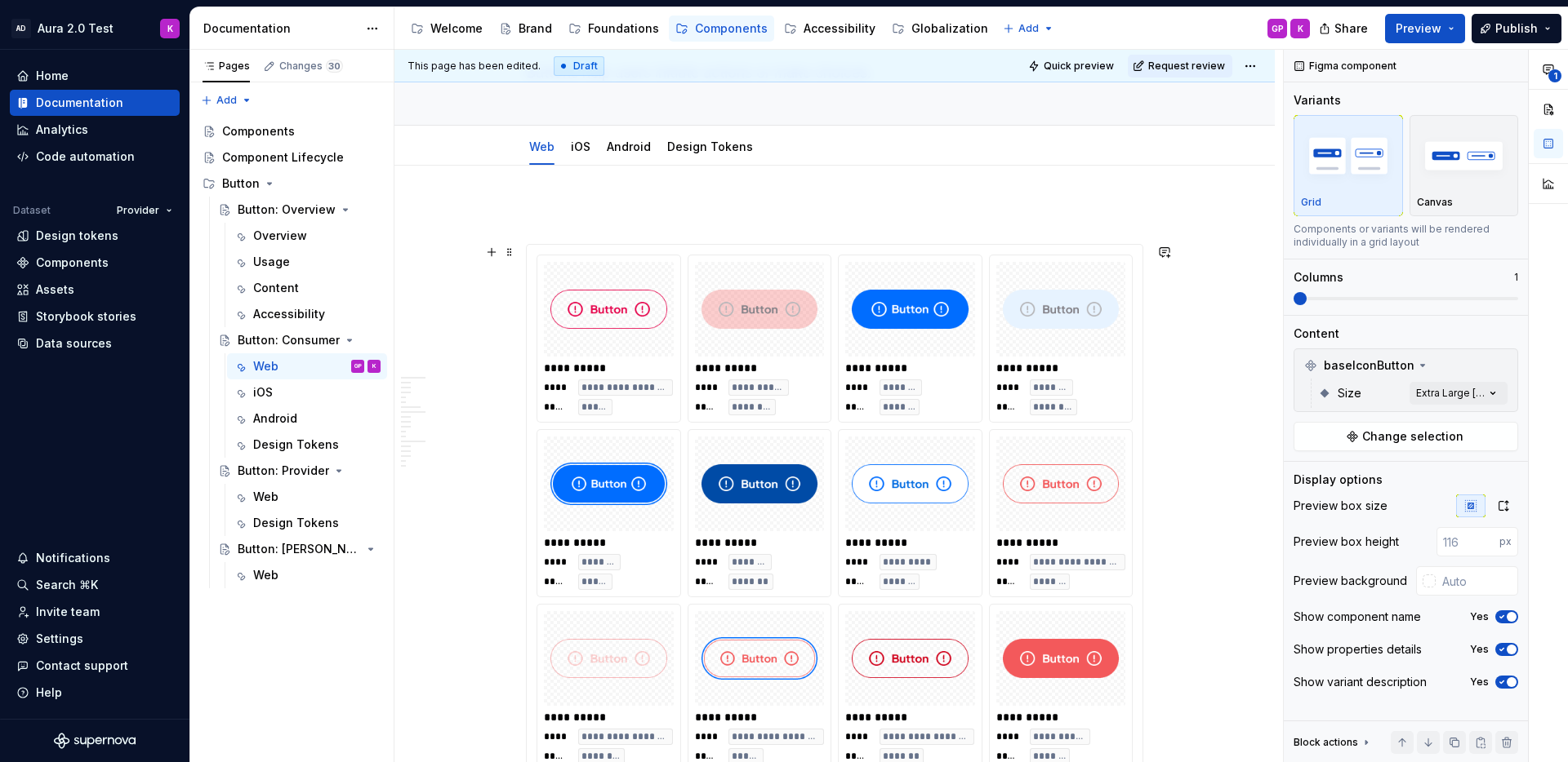
scroll to position [120, 0]
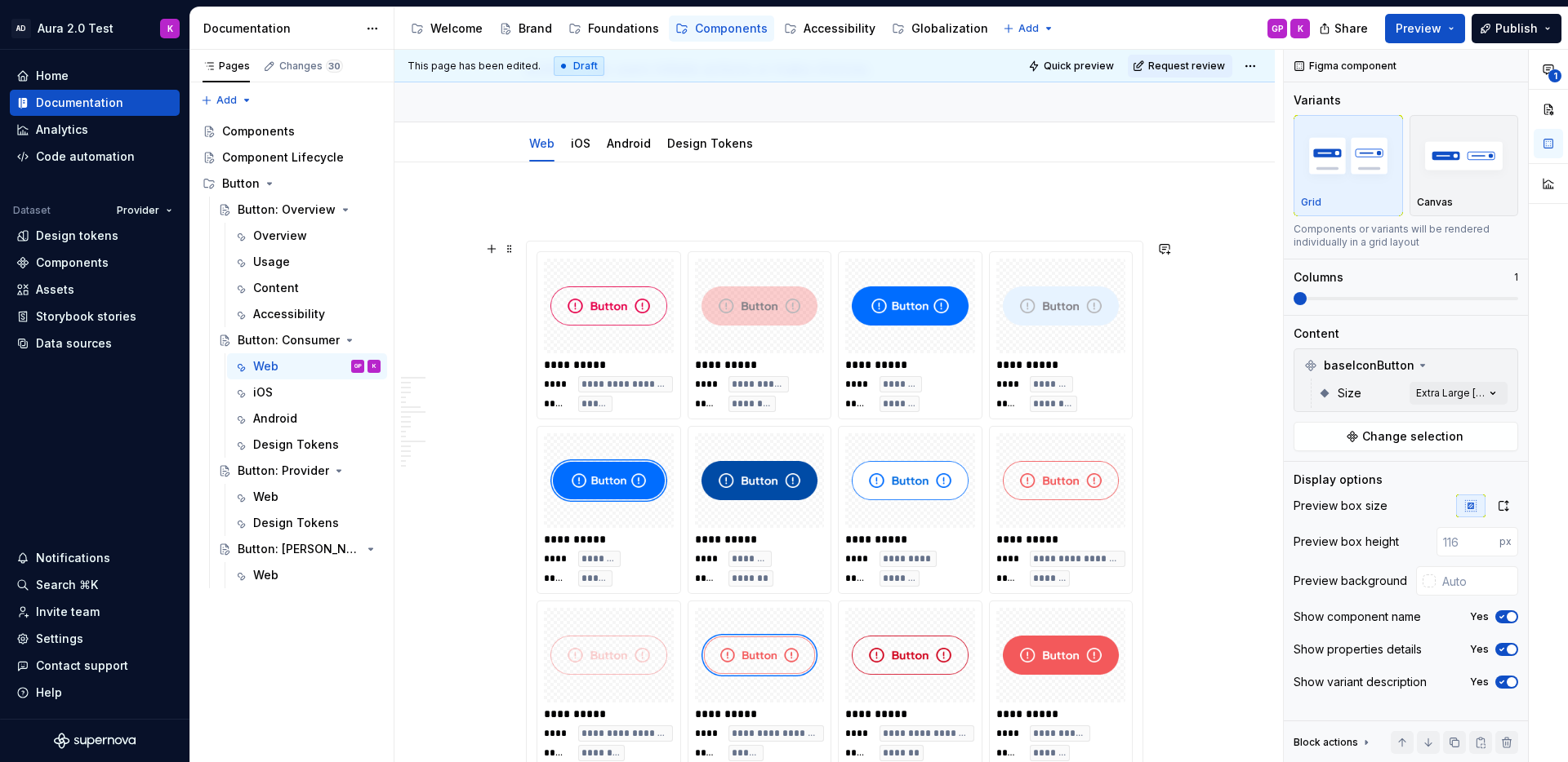
type textarea "*"
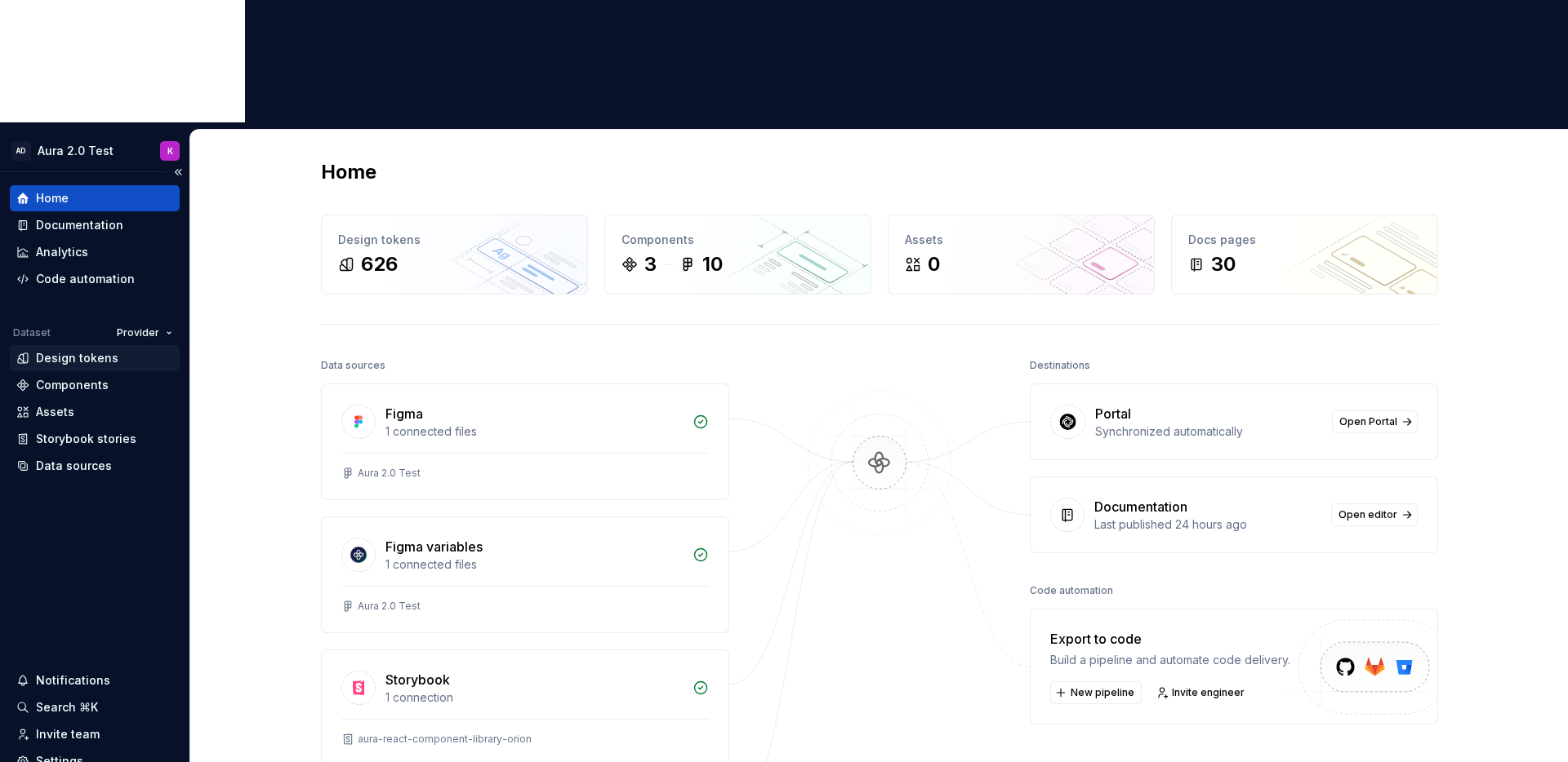
click at [56, 350] on div "Design tokens" at bounding box center [77, 359] width 83 height 16
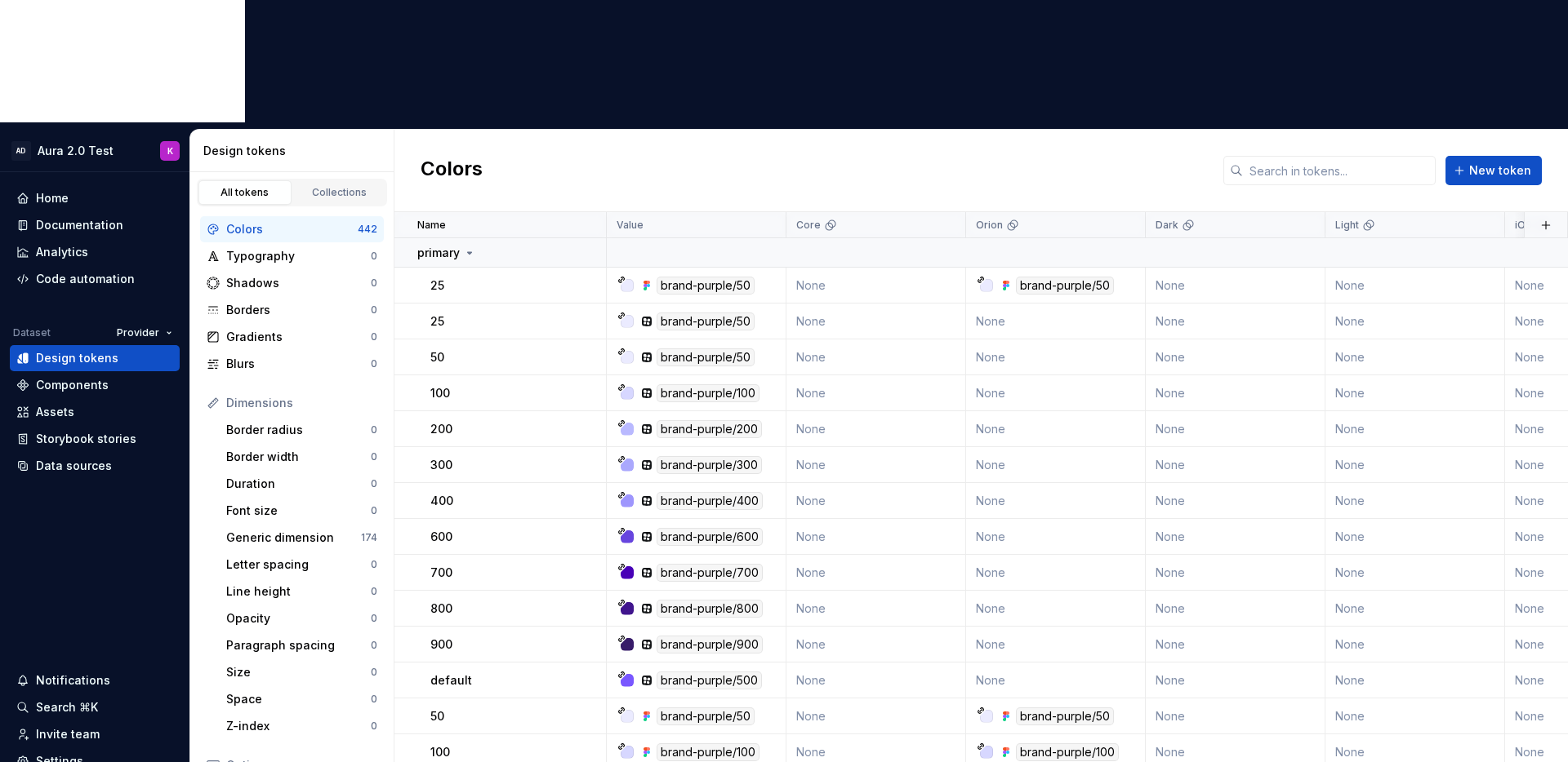
click at [1072, 129] on div "Colors New token" at bounding box center [981, 171] width 1173 height 83
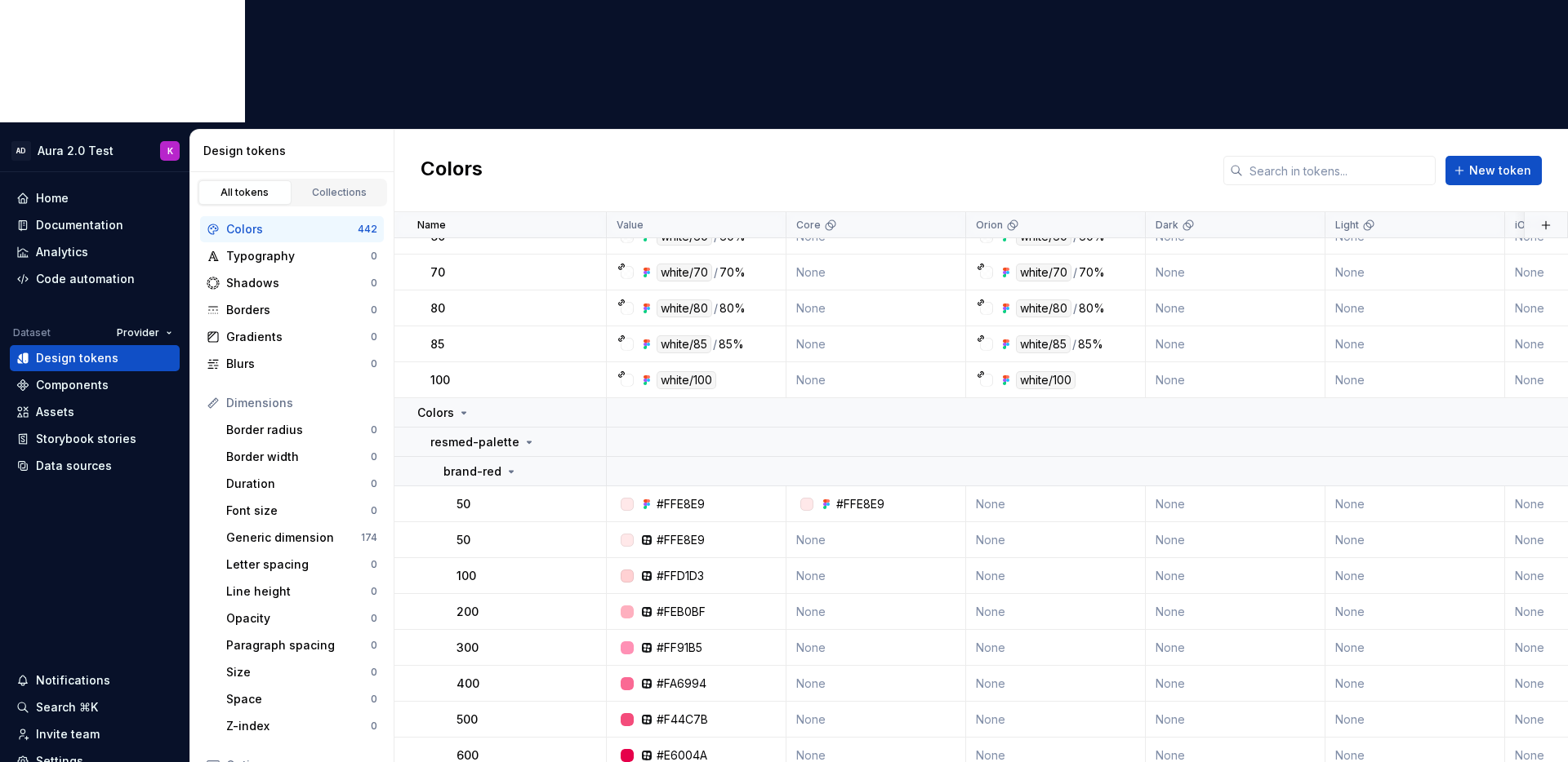
scroll to position [1886, 0]
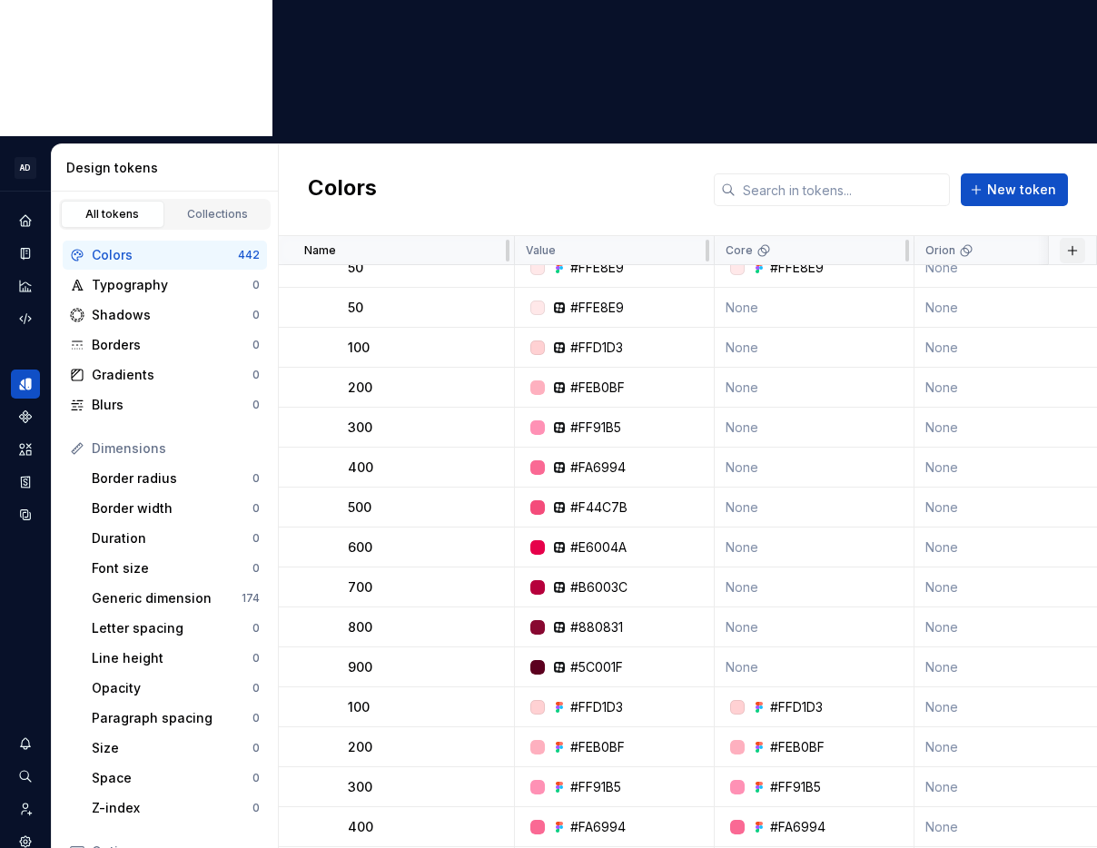
click at [1069, 238] on button "button" at bounding box center [1072, 250] width 25 height 25
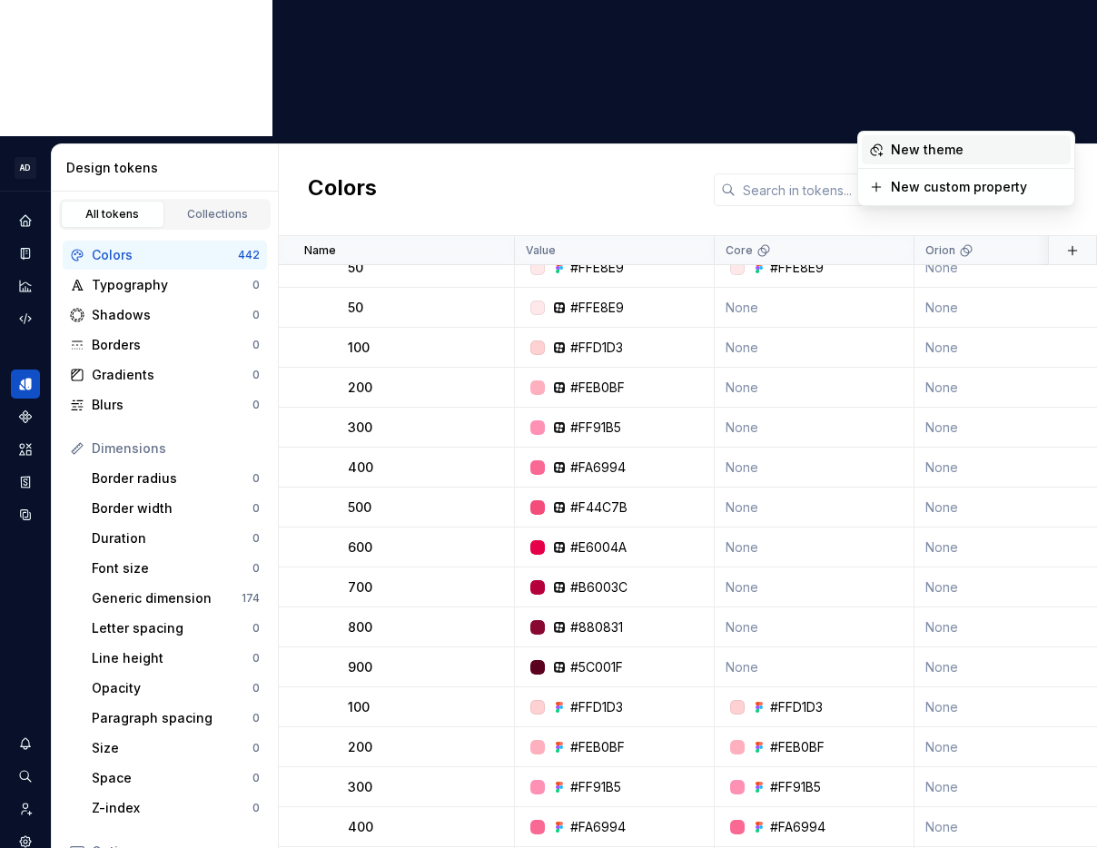
click at [933, 144] on div "Colors New token" at bounding box center [688, 190] width 818 height 92
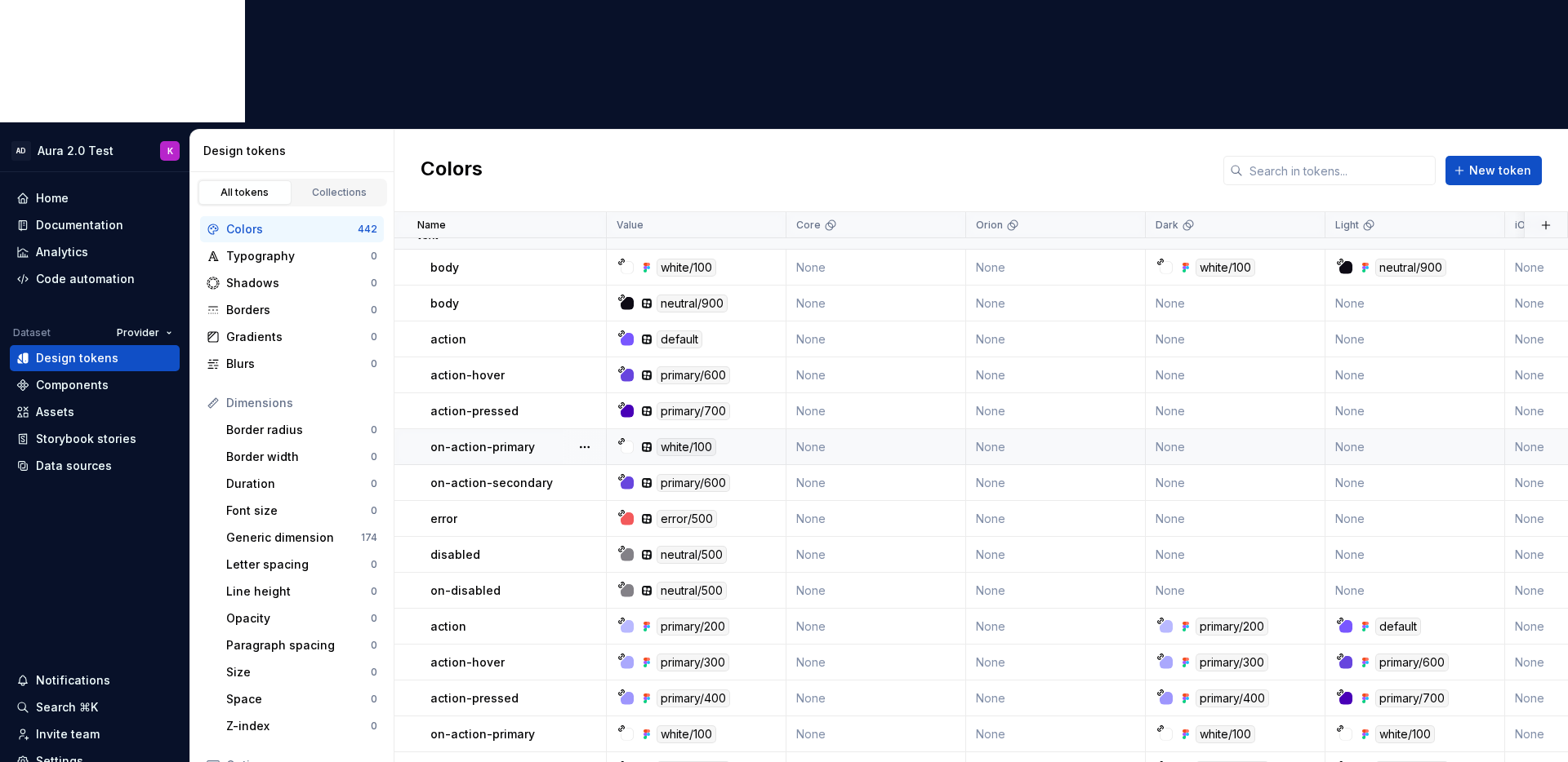
scroll to position [16293, 0]
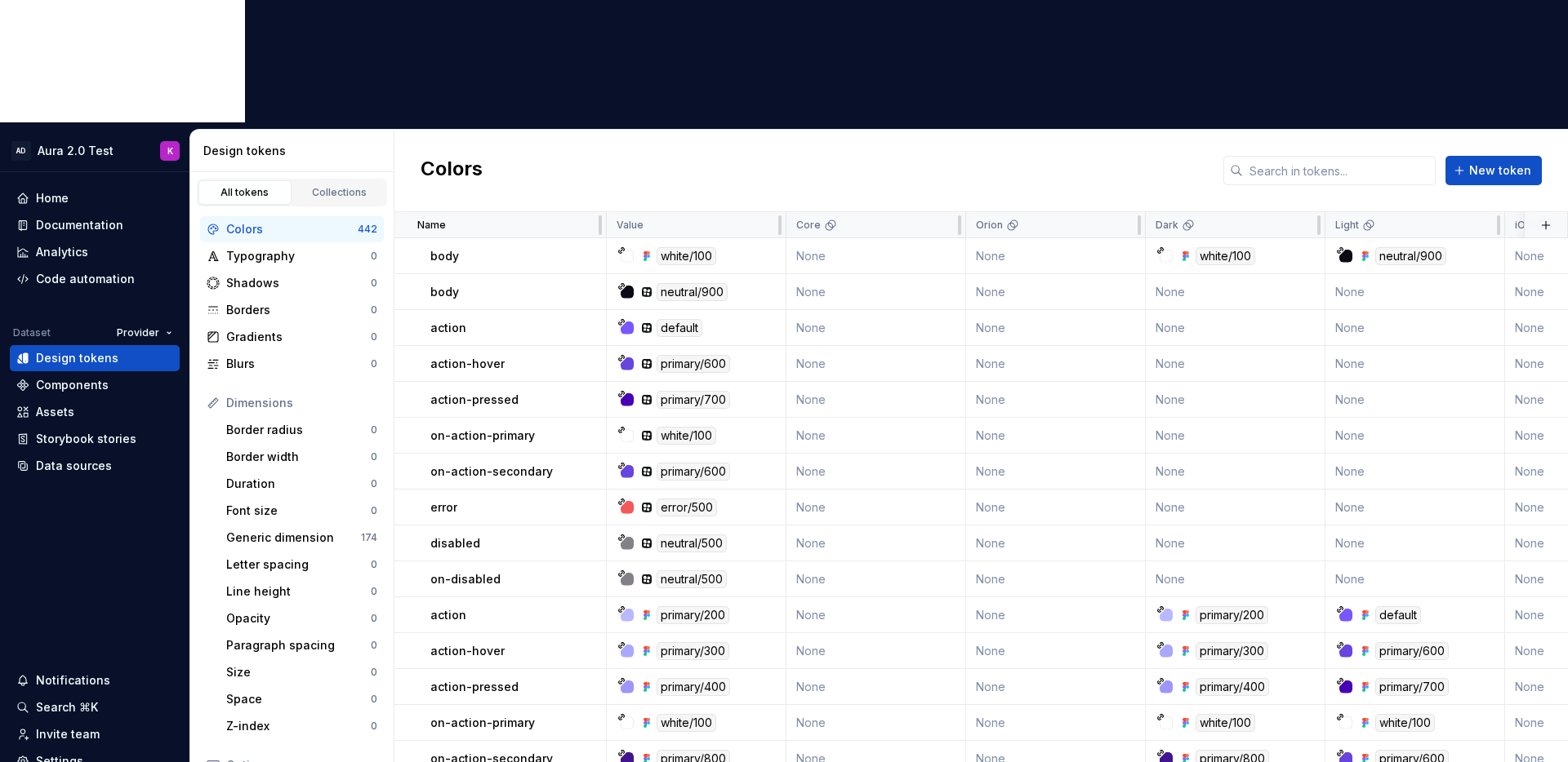
click at [1514, 212] on div at bounding box center [1519, 225] width 10 height 26
click at [1142, 129] on div "Colors New token" at bounding box center [981, 171] width 1173 height 83
click at [698, 526] on td "neutral/500" at bounding box center [697, 544] width 180 height 36
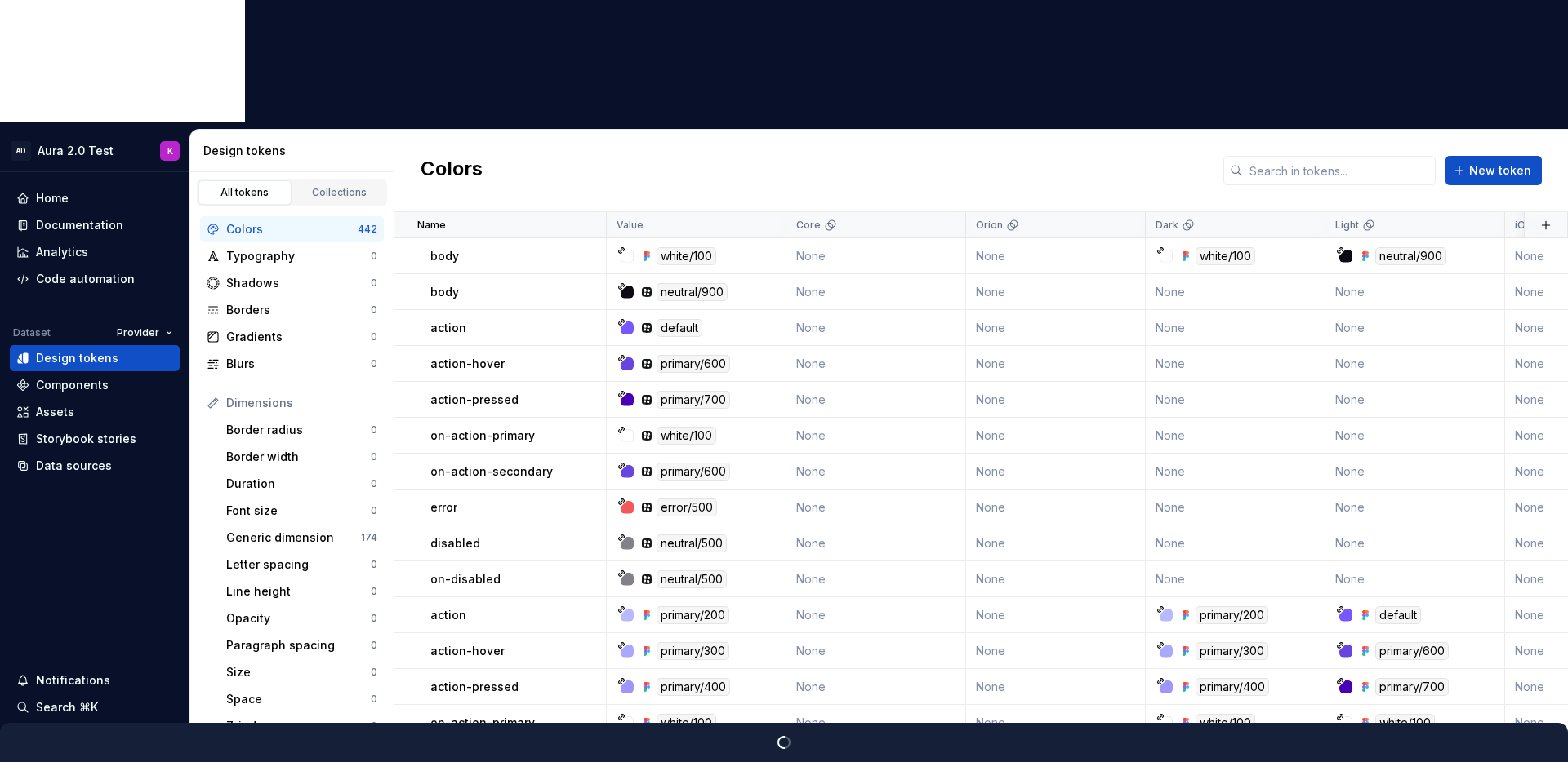
click at [502, 751] on p "on-action-secondary" at bounding box center [492, 759] width 122 height 16
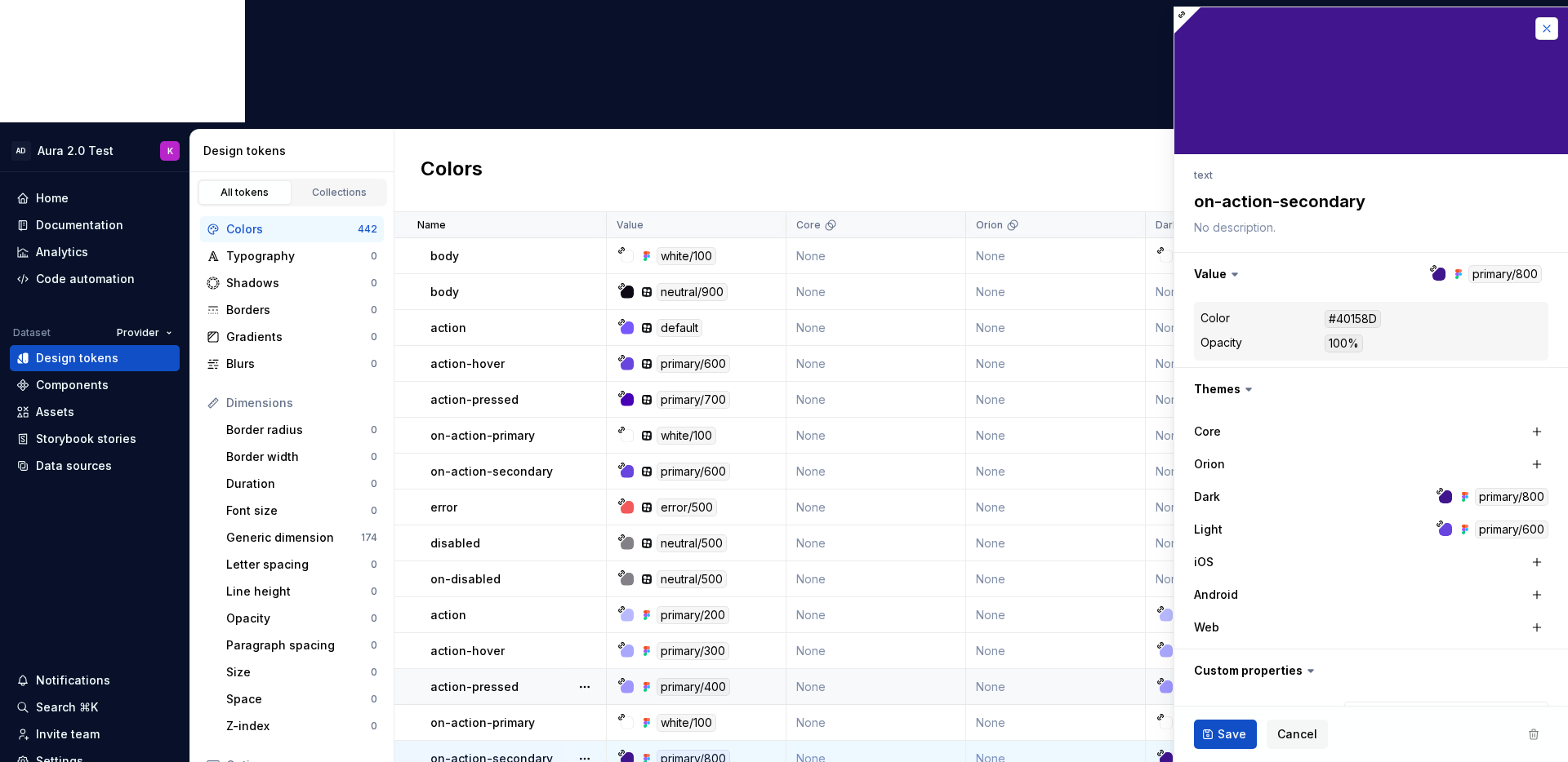
type textarea "*"
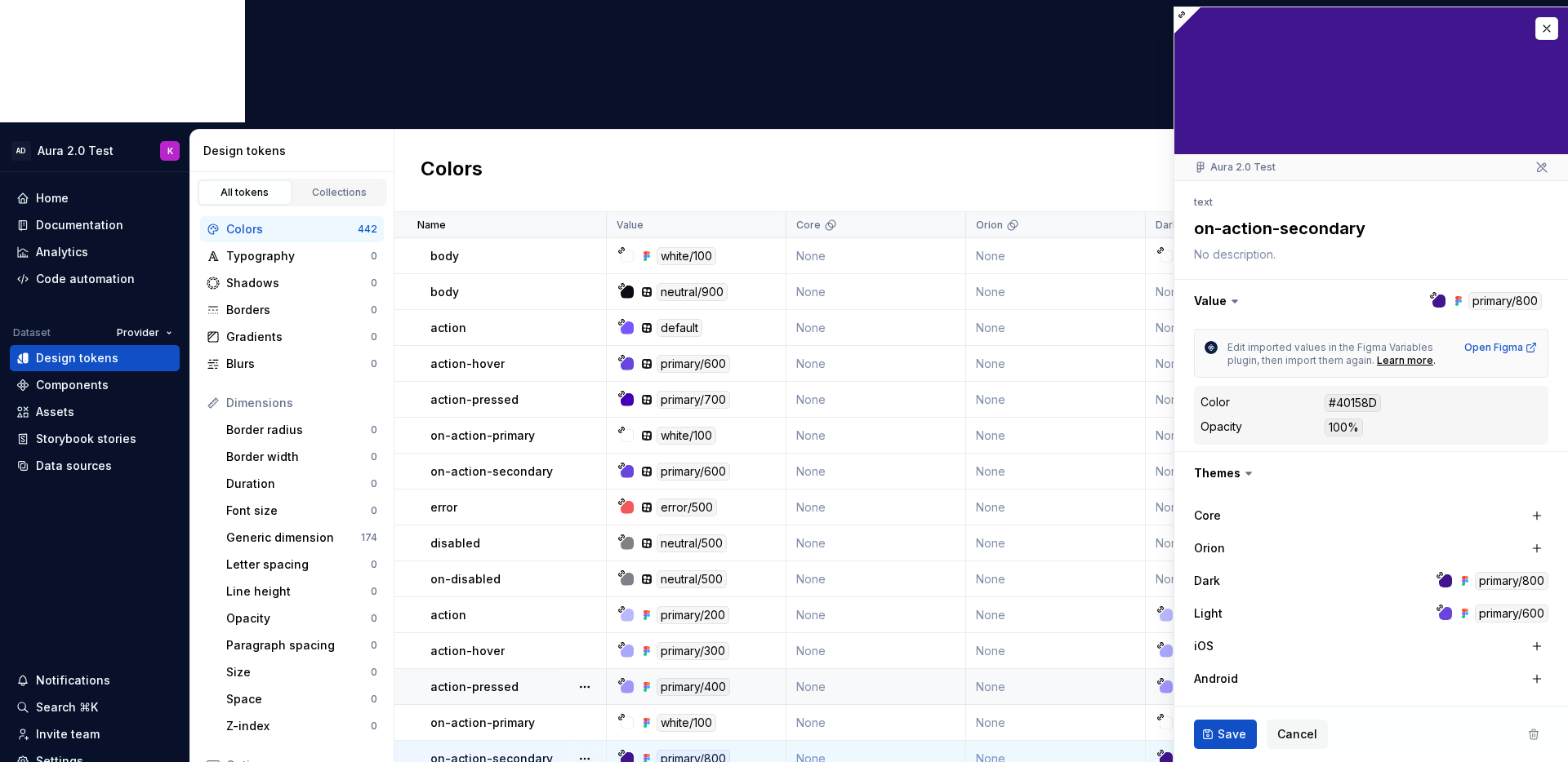
click at [1536, 25] on button "button" at bounding box center [1546, 28] width 22 height 22
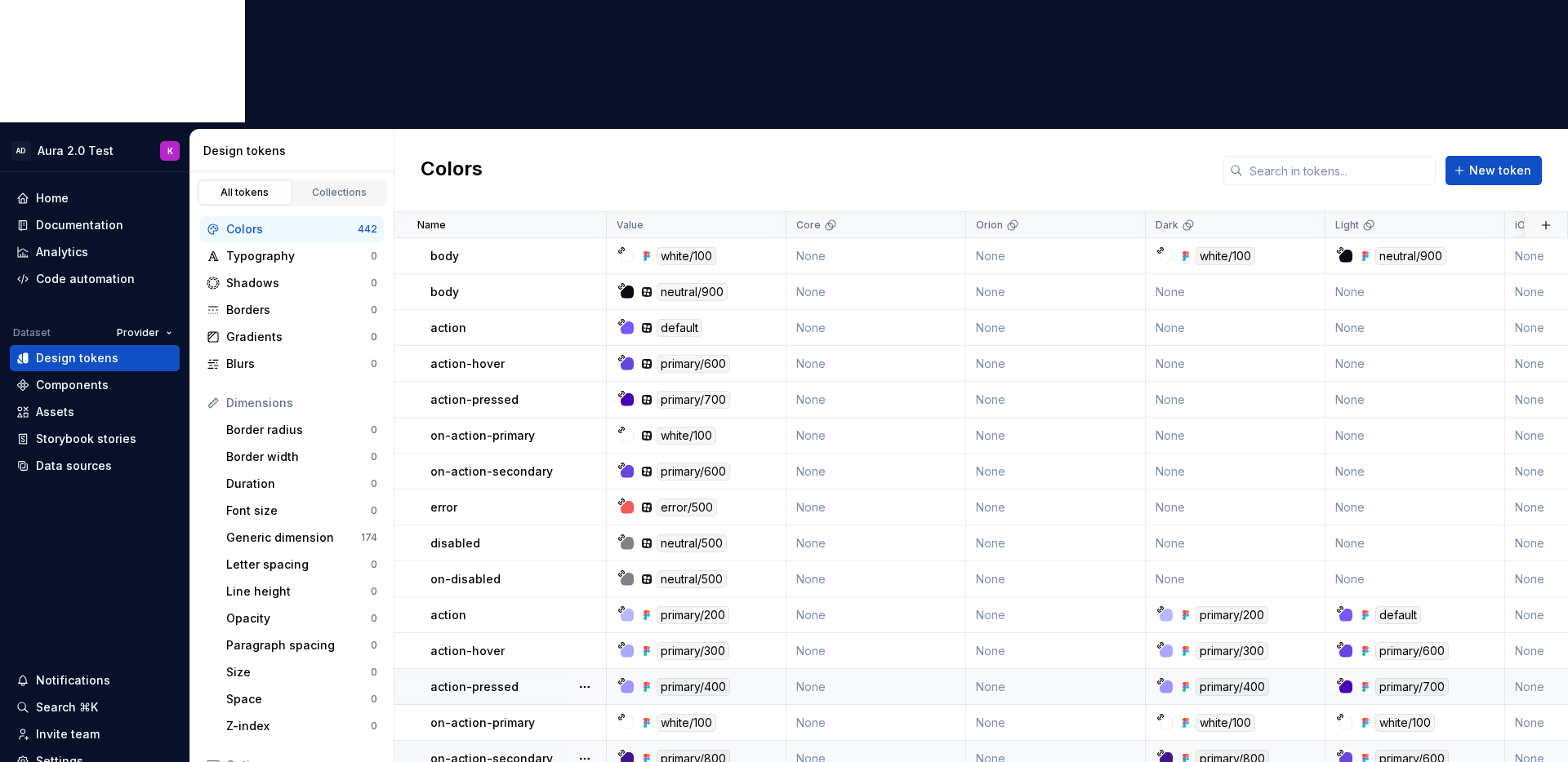
scroll to position [16290, 0]
click at [48, 190] on div "Home" at bounding box center [52, 199] width 32 height 16
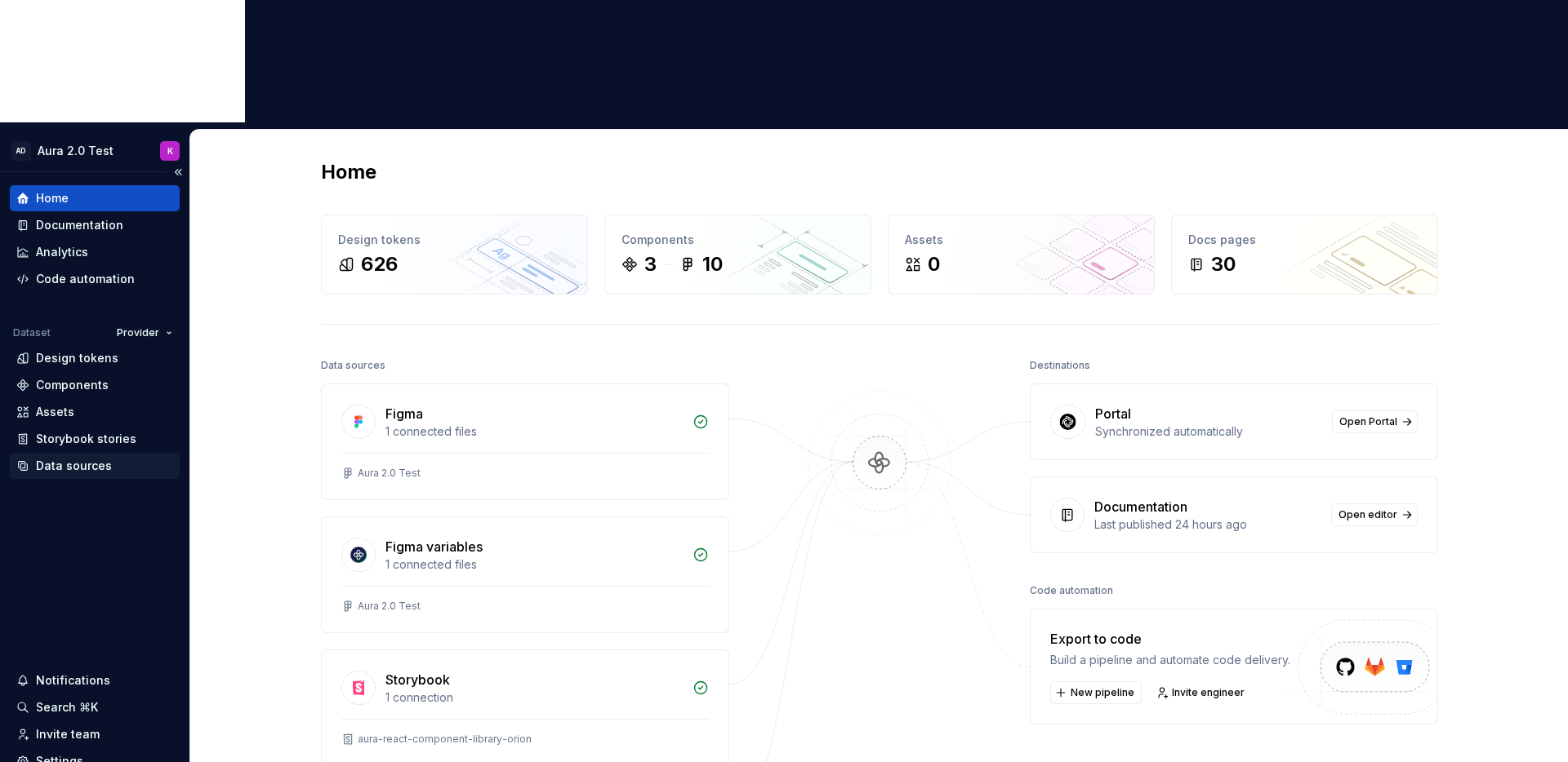
click at [71, 458] on div "Data sources" at bounding box center [74, 466] width 76 height 16
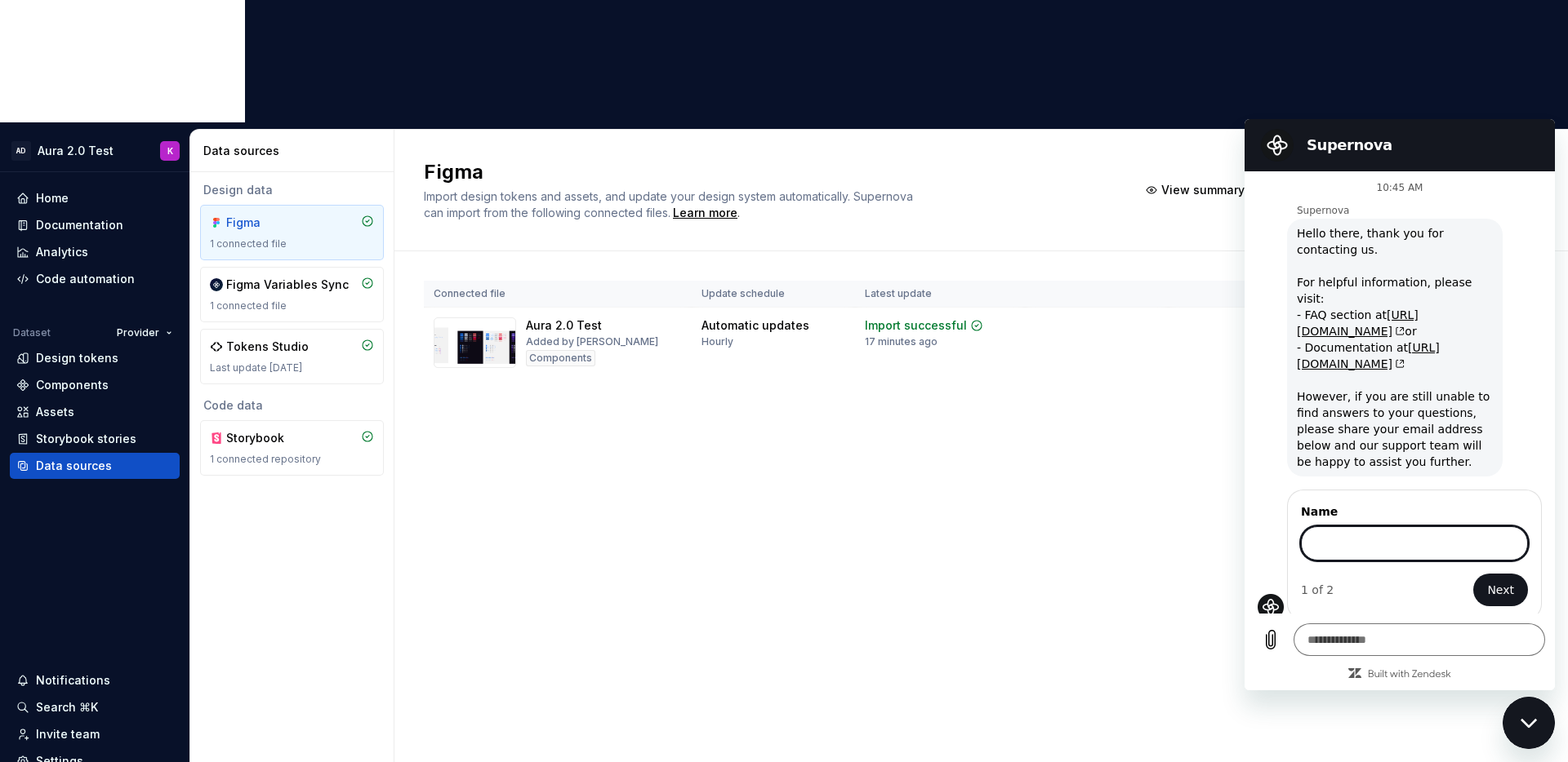
click at [445, 574] on div "Figma Import design tokens and assets, and update your design system automatica…" at bounding box center [981, 507] width 1173 height 755
click at [1365, 642] on textarea at bounding box center [1420, 640] width 252 height 32
click at [1148, 545] on div "Figma Import design tokens and assets, and update your design system automatica…" at bounding box center [981, 507] width 1173 height 755
click at [1521, 720] on icon "Close messaging window" at bounding box center [1528, 722] width 16 height 9
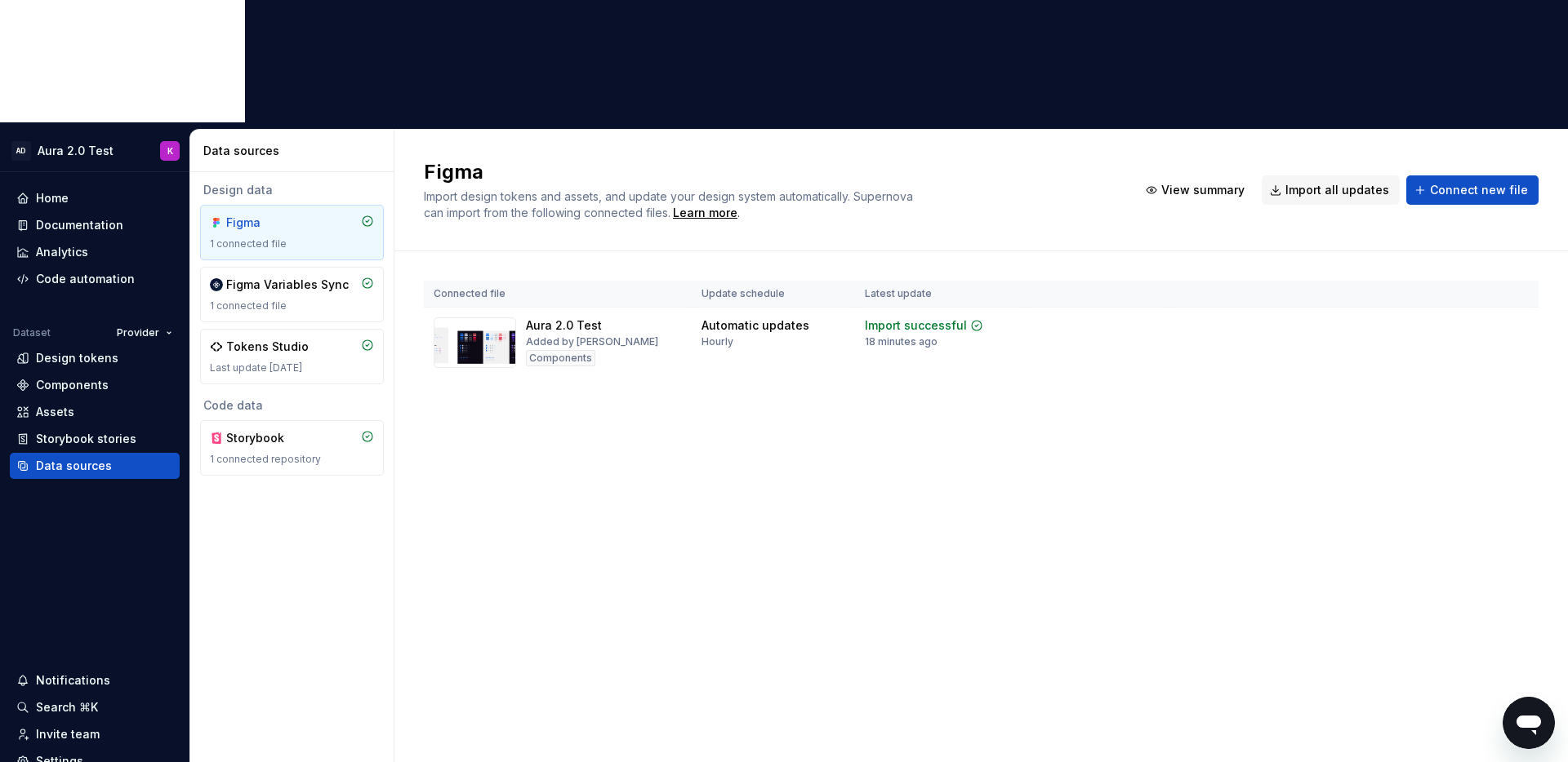
click at [1326, 554] on div "Figma Import design tokens and assets, and update your design system automatica…" at bounding box center [981, 507] width 1173 height 755
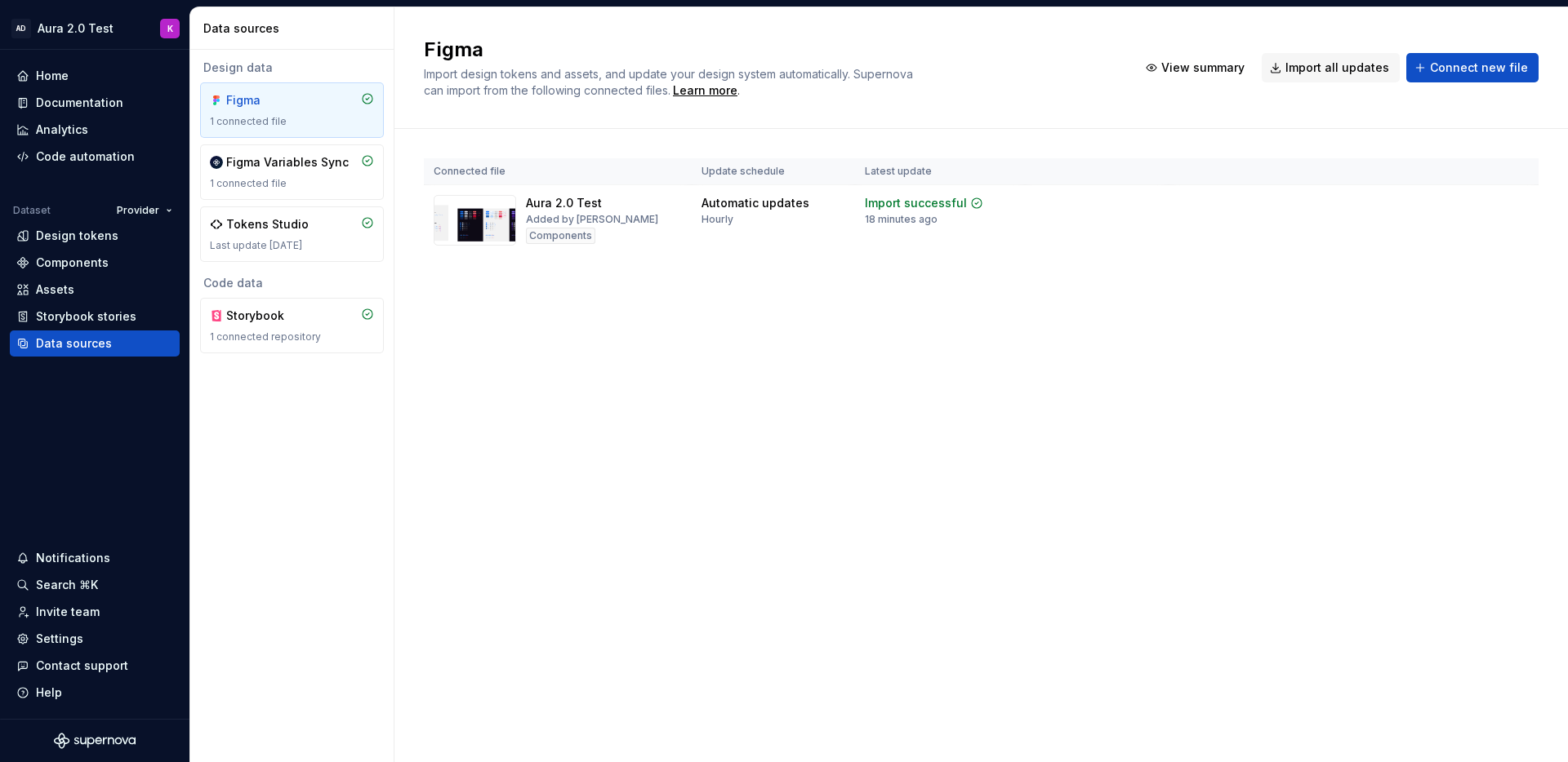
type textarea "*"
click at [56, 238] on div "Design tokens" at bounding box center [77, 235] width 83 height 16
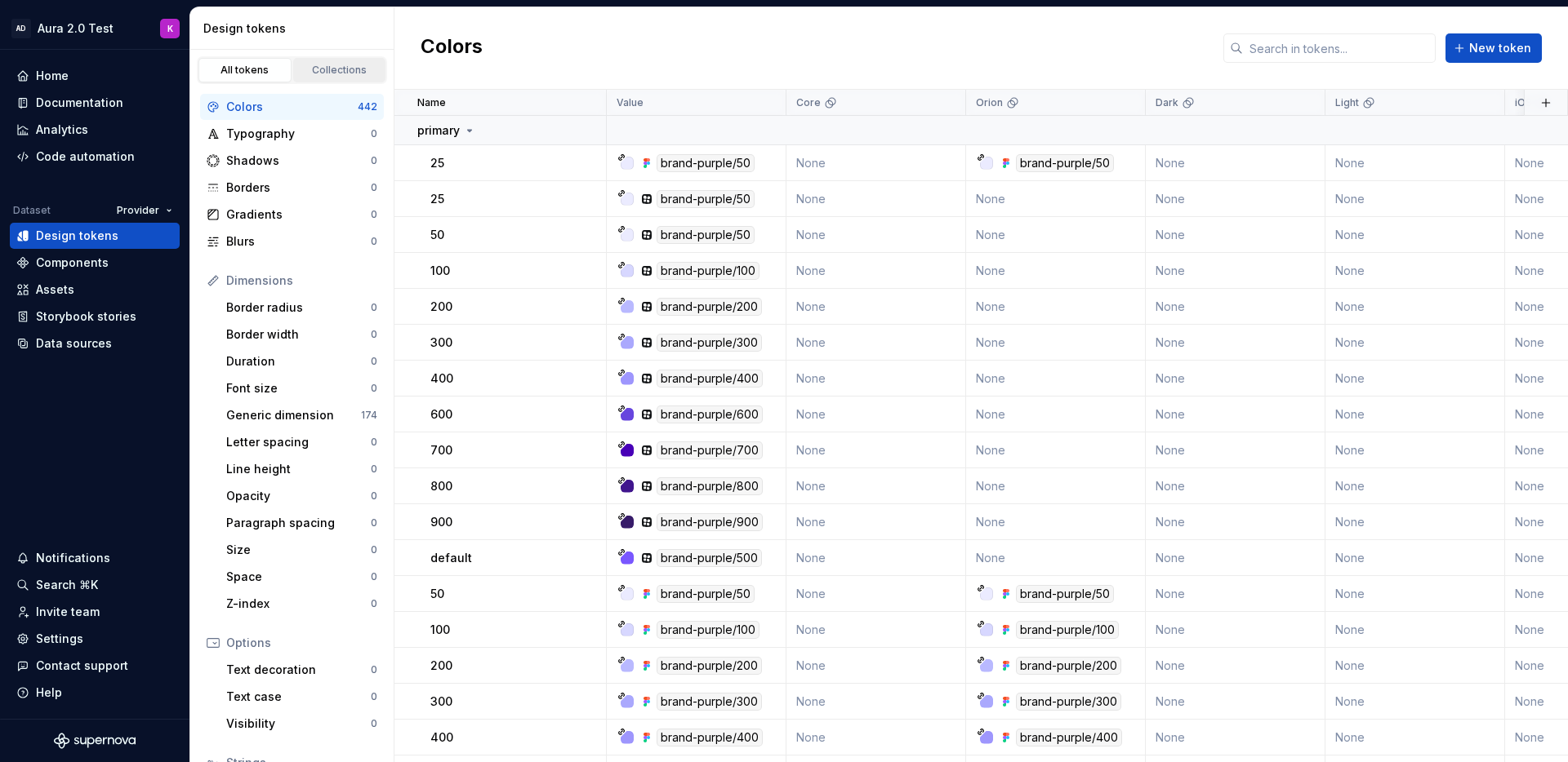
click at [343, 71] on div "Collections" at bounding box center [339, 70] width 82 height 13
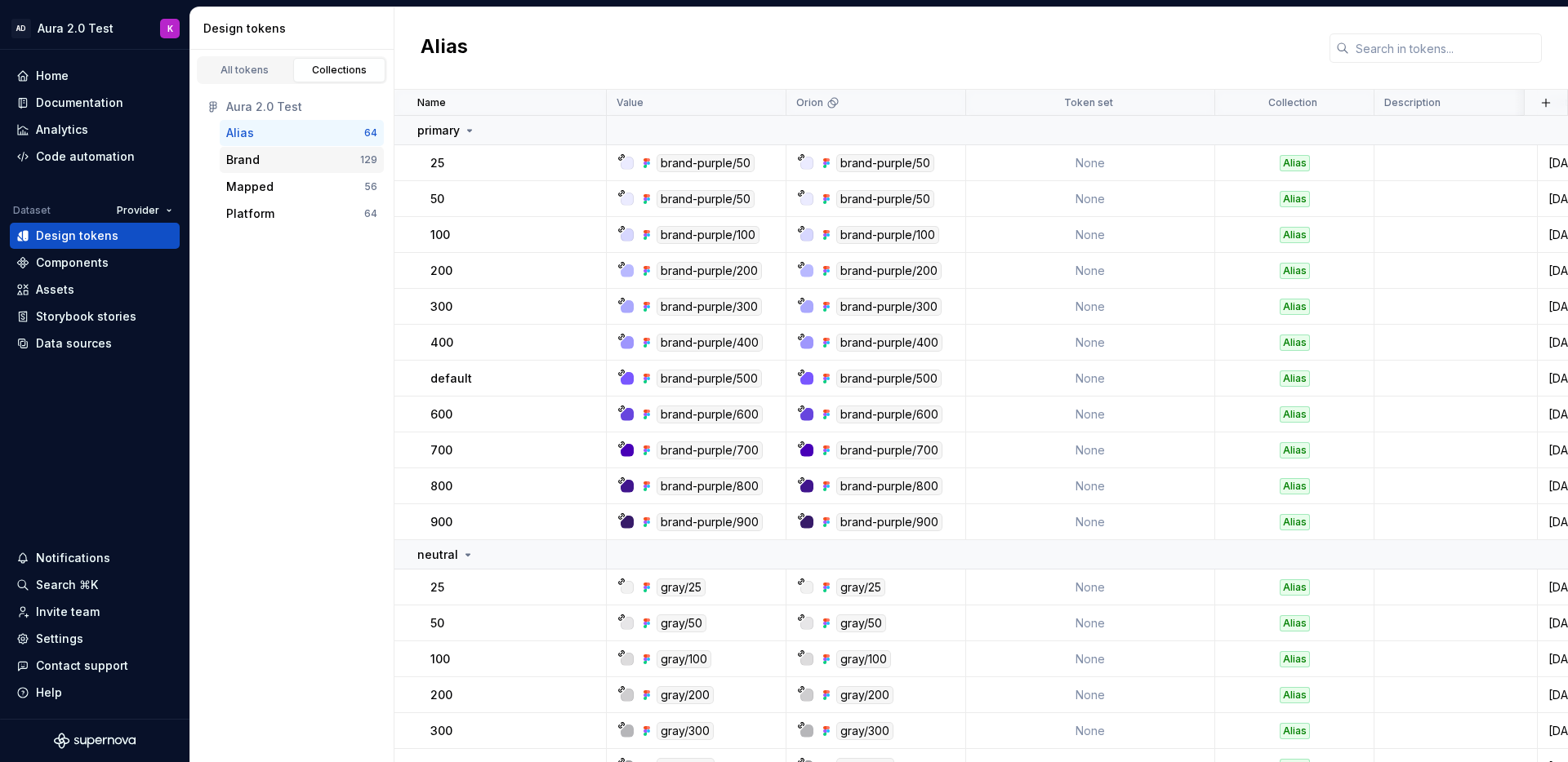
click at [263, 161] on div "Brand" at bounding box center [293, 160] width 134 height 16
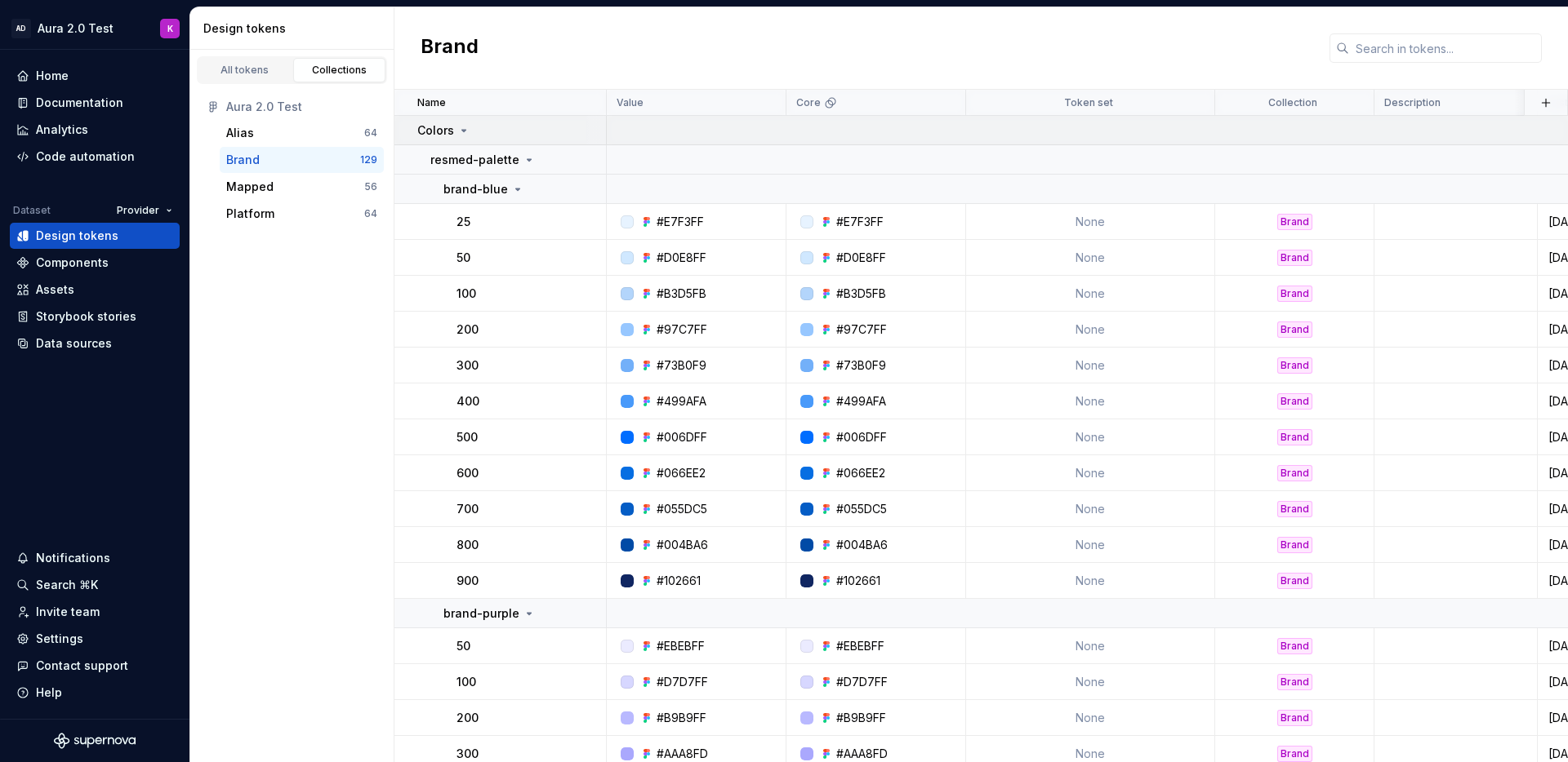
click at [432, 128] on p "Colors" at bounding box center [435, 130] width 37 height 16
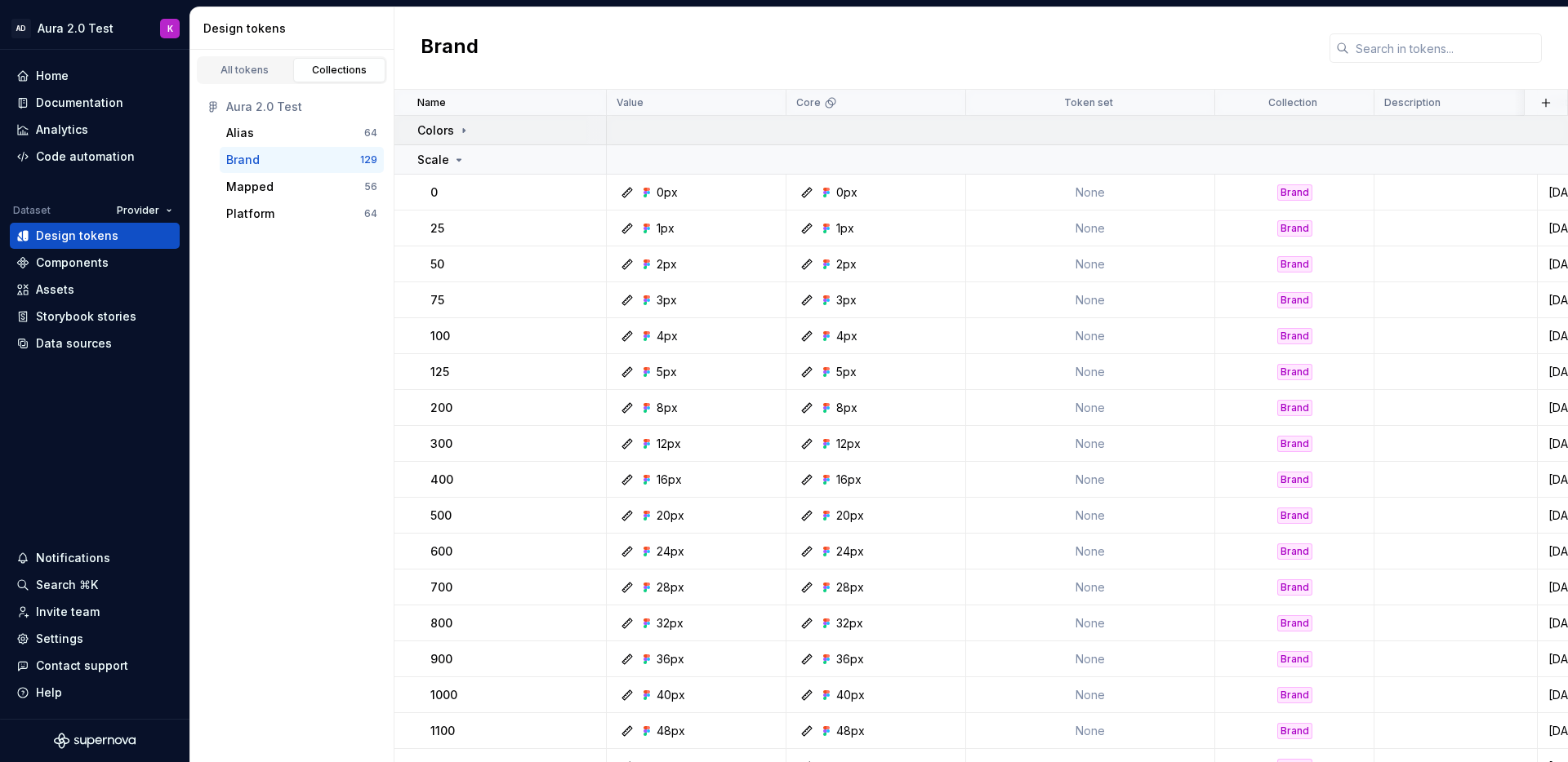
click at [460, 133] on icon at bounding box center [464, 130] width 13 height 13
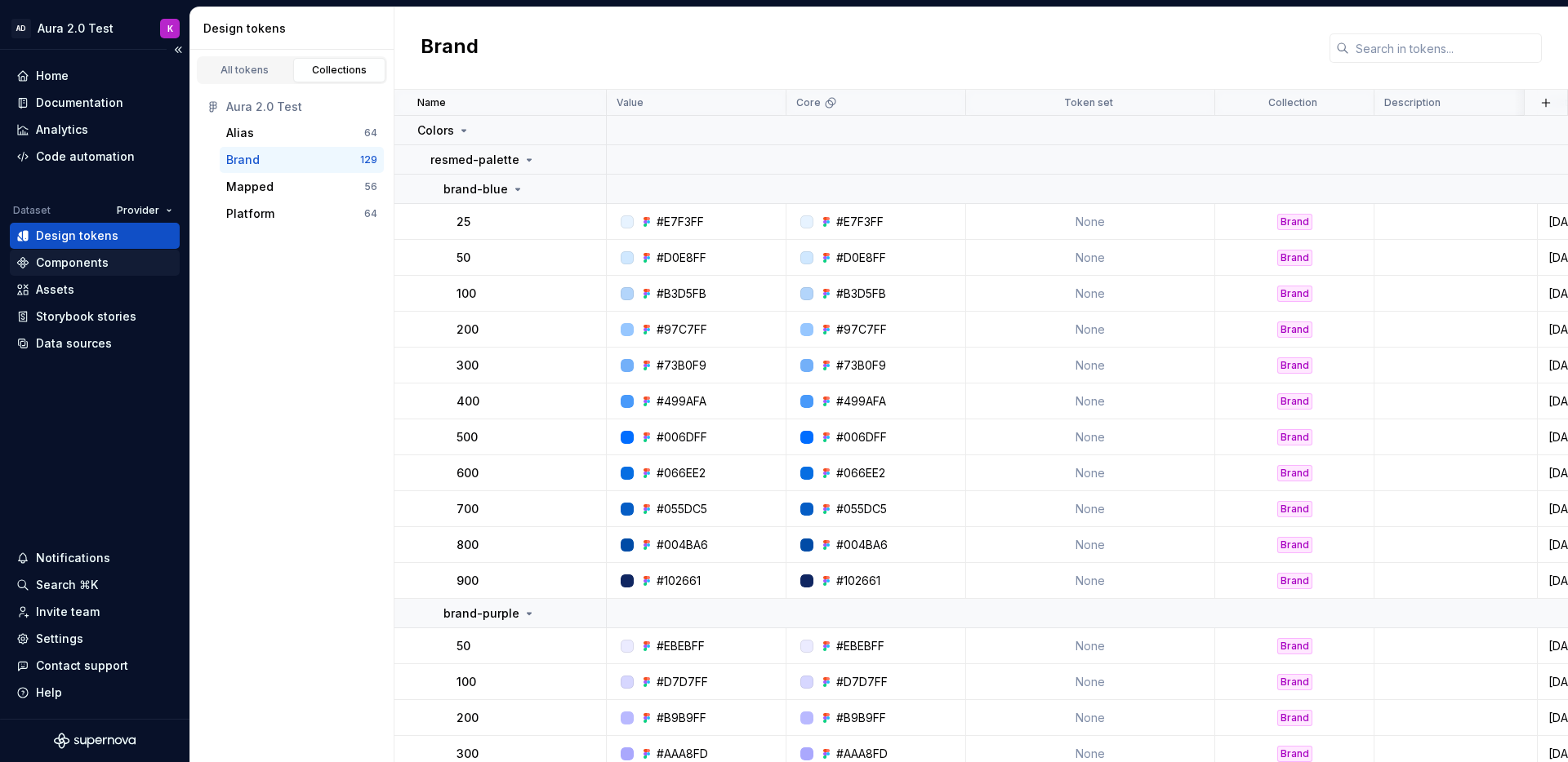
click at [80, 257] on div "Components" at bounding box center [72, 262] width 73 height 16
click at [80, 265] on div "Components" at bounding box center [72, 262] width 73 height 16
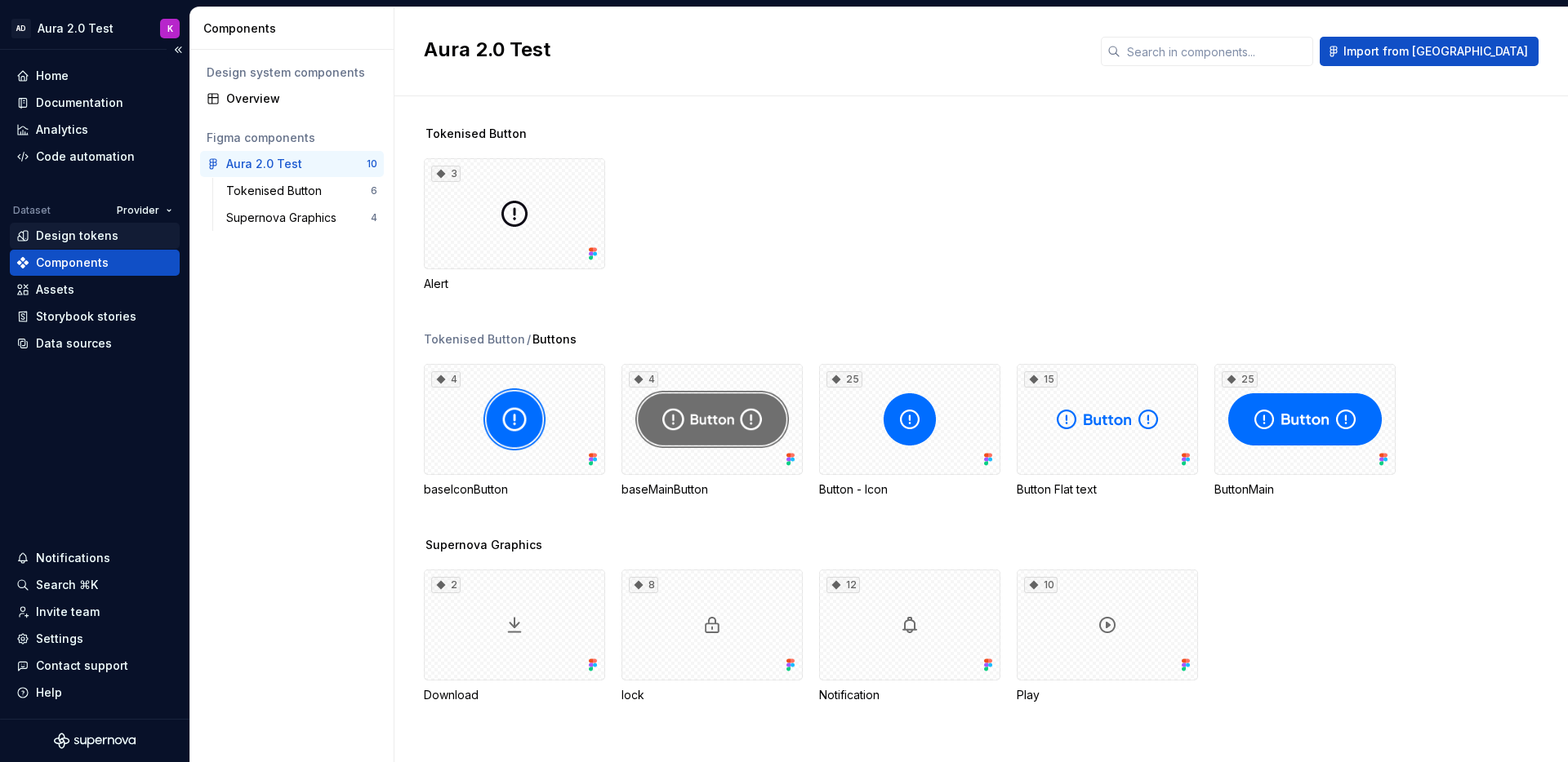
click at [52, 236] on div "Design tokens" at bounding box center [77, 235] width 83 height 16
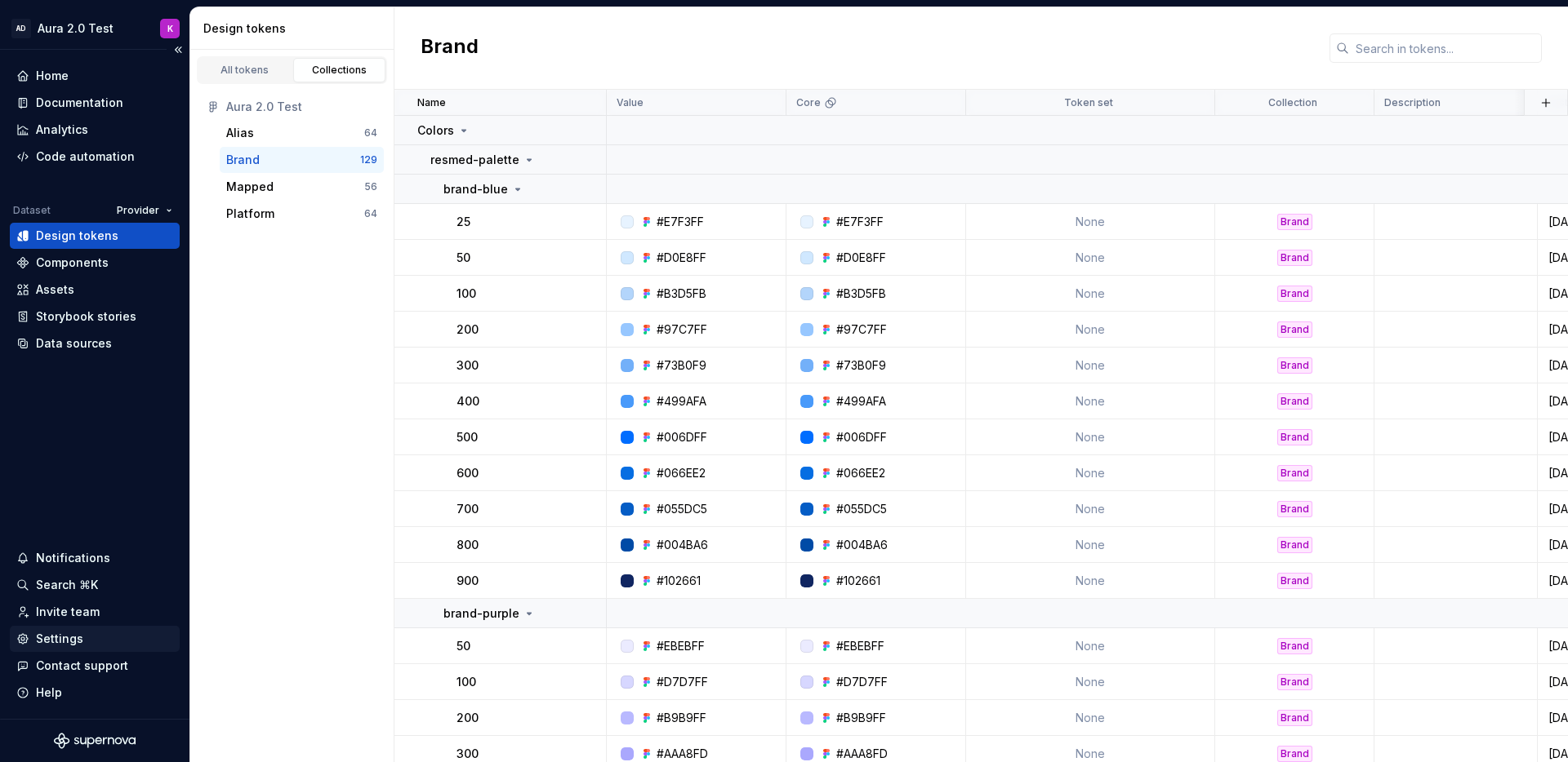
click at [67, 633] on div "Settings" at bounding box center [59, 639] width 48 height 16
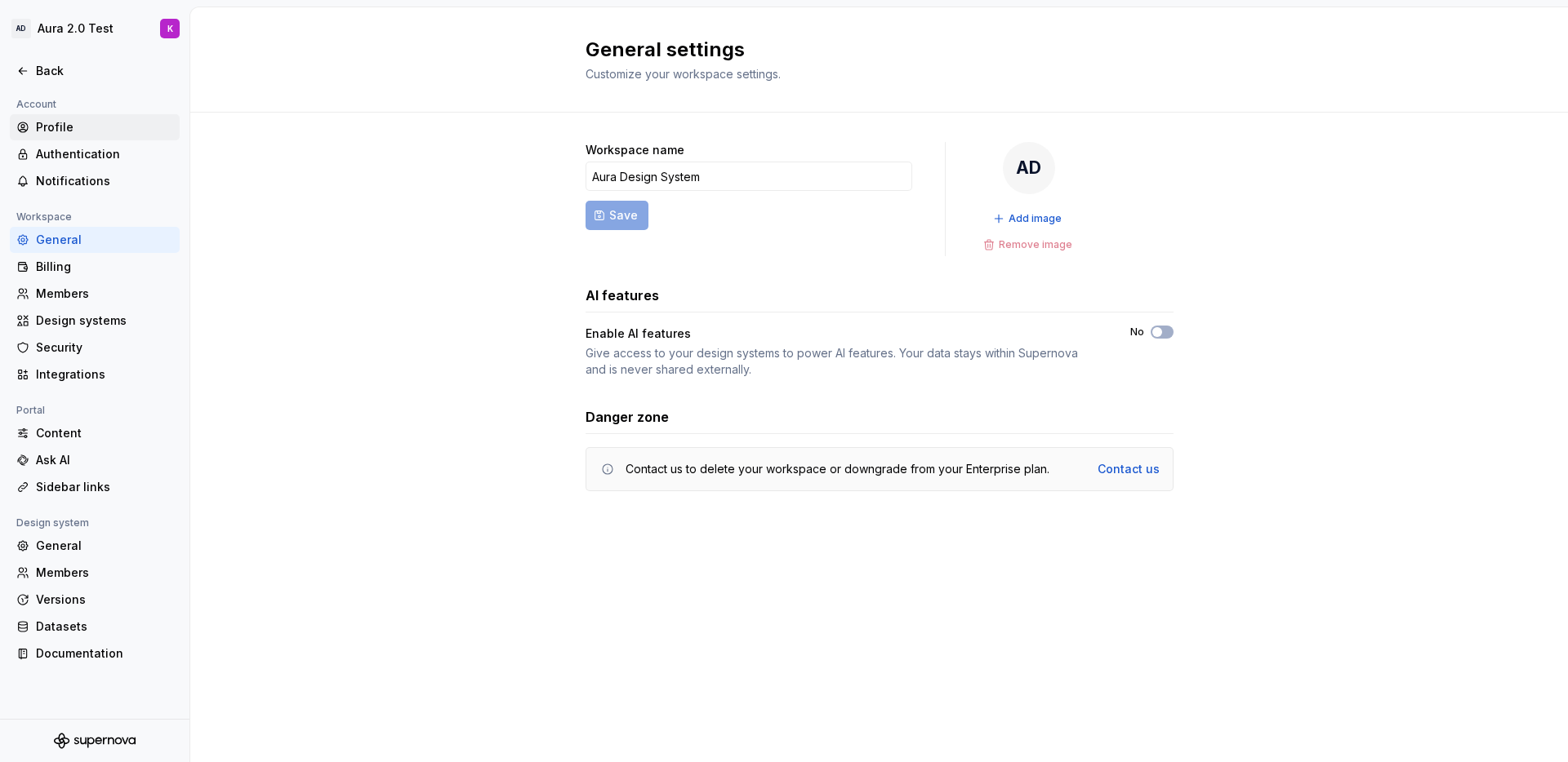
click at [58, 129] on div "Profile" at bounding box center [104, 128] width 138 height 16
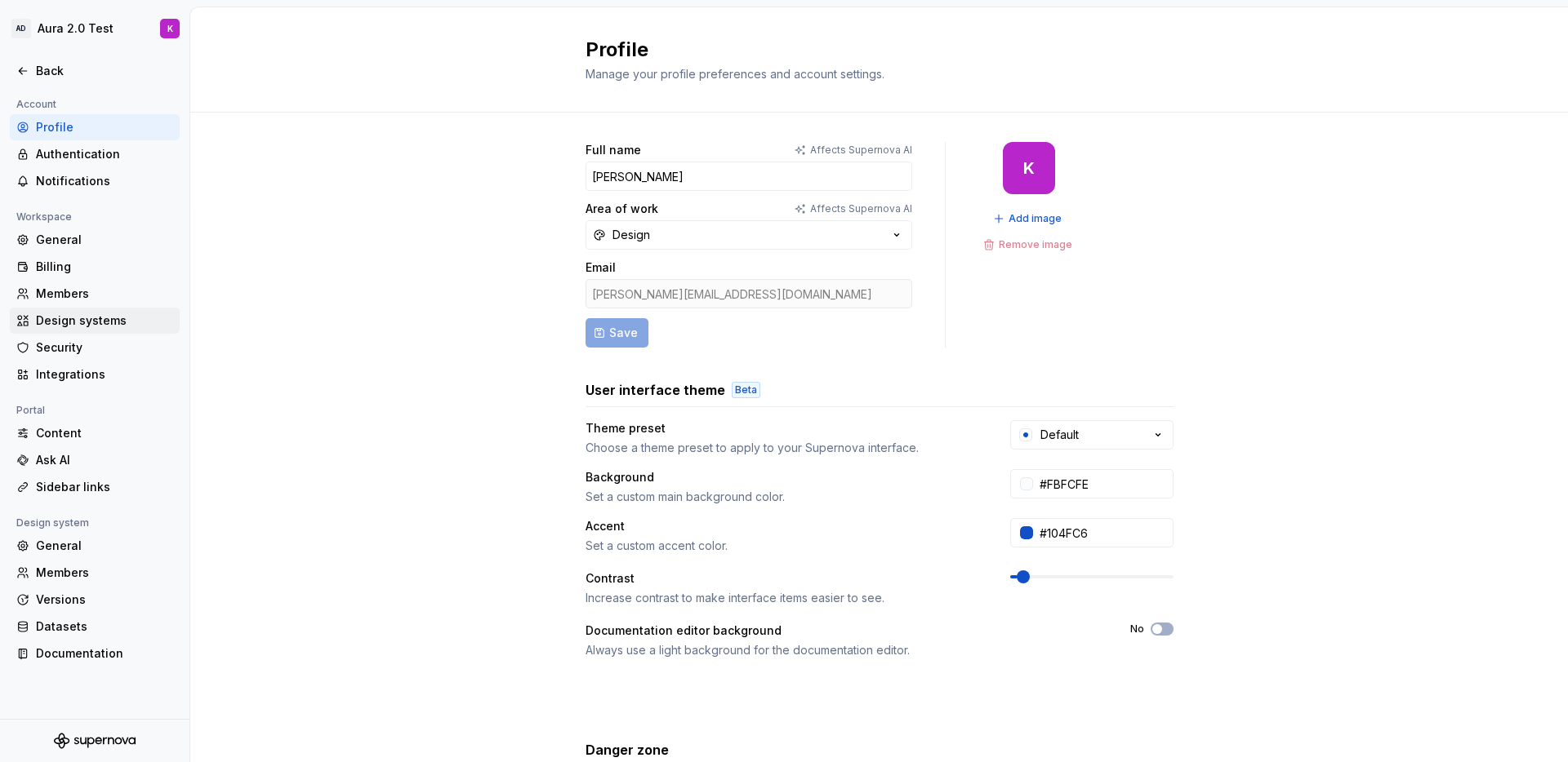
click at [80, 321] on div "Design systems" at bounding box center [104, 321] width 138 height 16
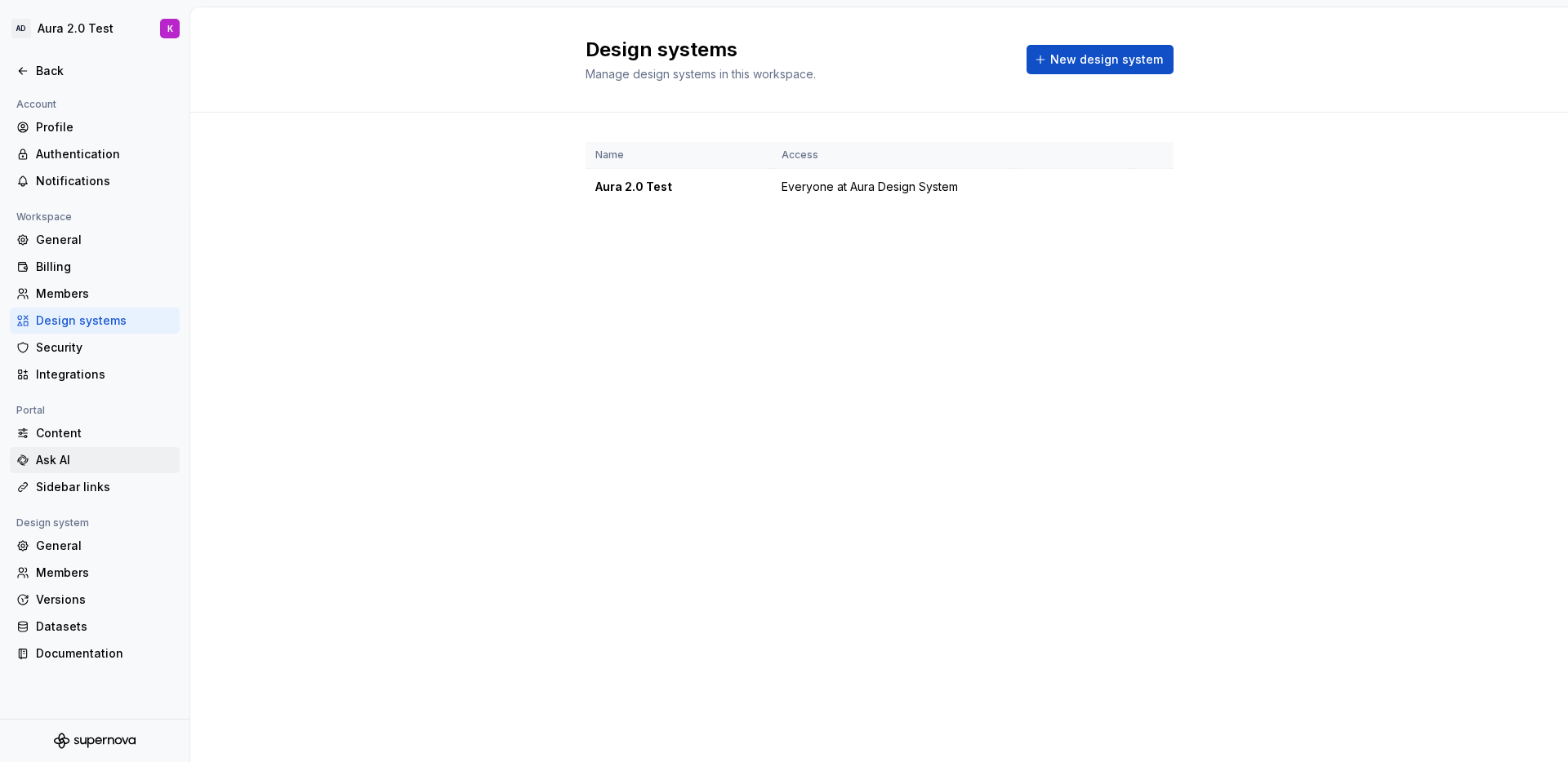
click at [61, 454] on div "Ask AI" at bounding box center [104, 460] width 138 height 16
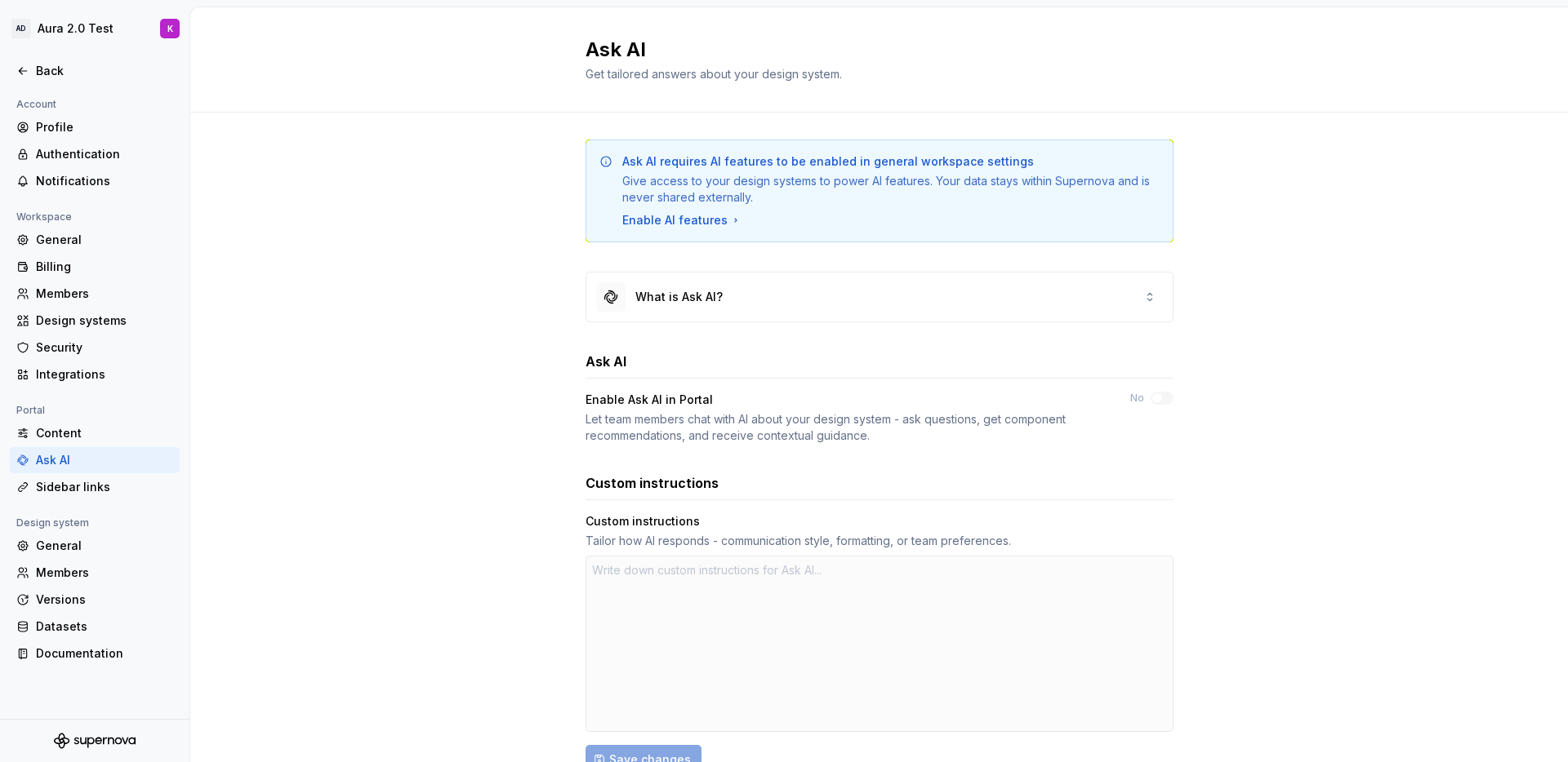
scroll to position [6, 0]
click at [85, 495] on div "Sidebar links" at bounding box center [94, 487] width 170 height 26
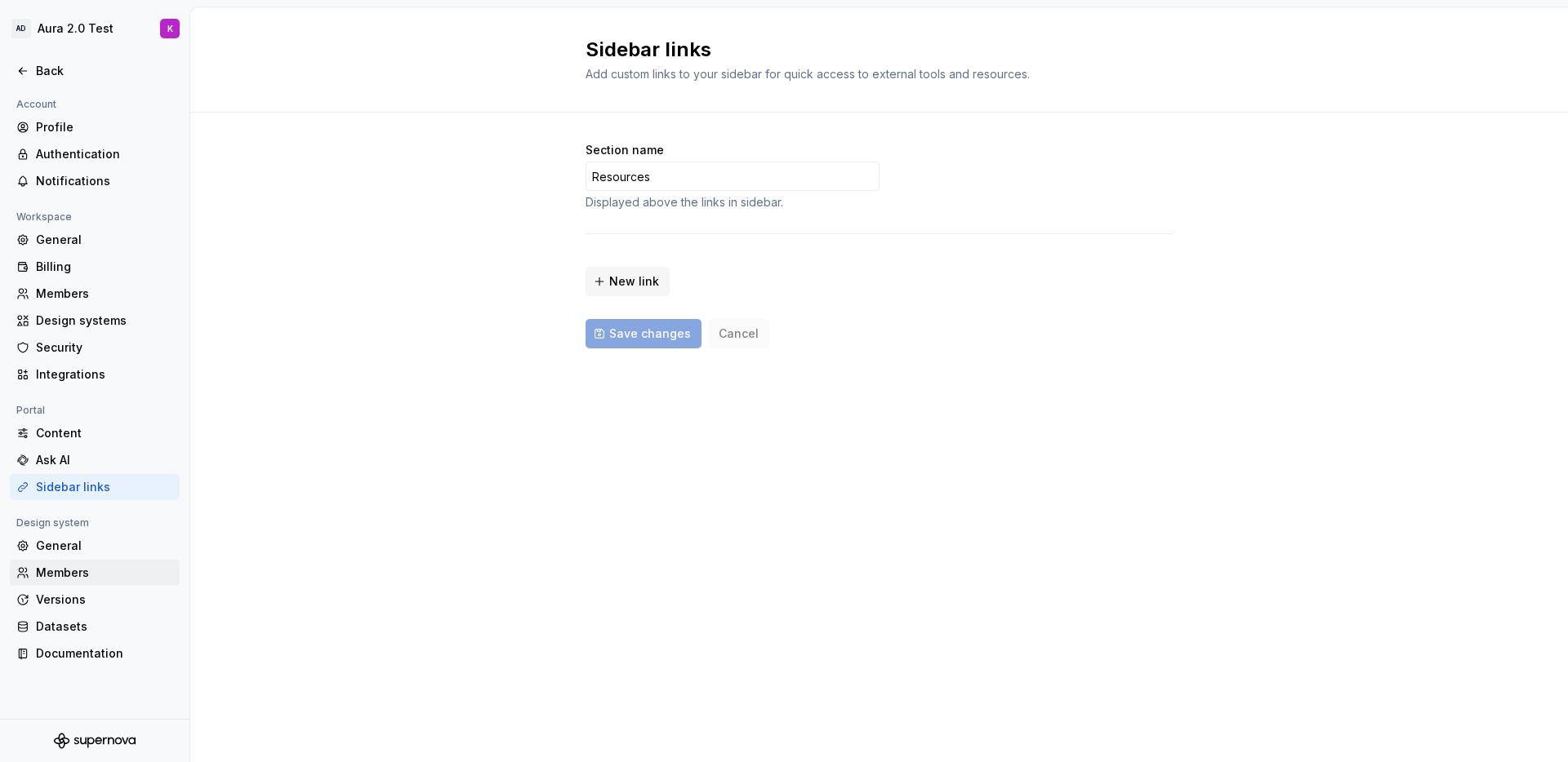
click at [59, 561] on div "Members" at bounding box center [94, 572] width 170 height 26
click at [61, 547] on div "General" at bounding box center [104, 546] width 138 height 16
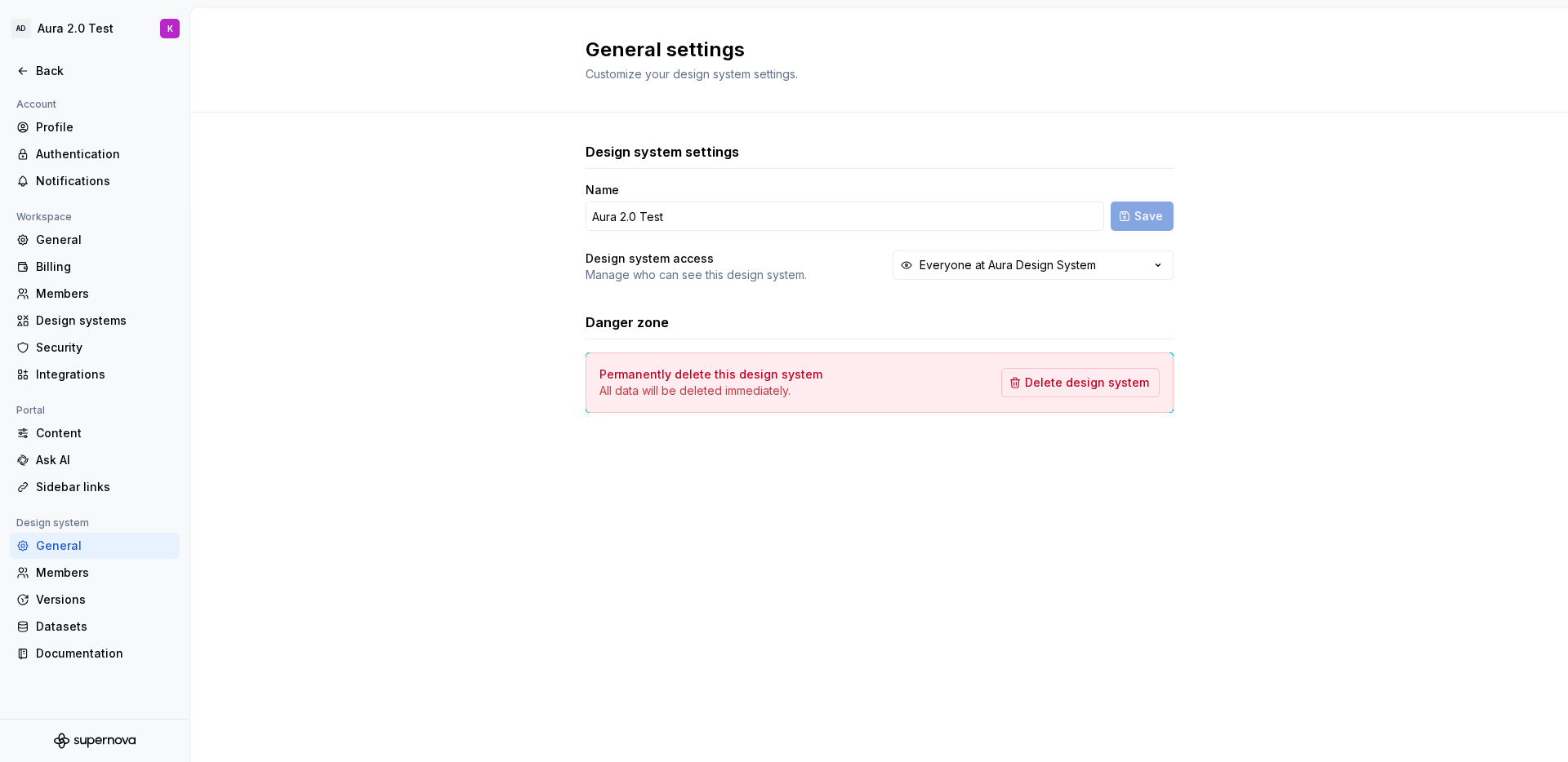
drag, startPoint x: 1089, startPoint y: 380, endPoint x: 1390, endPoint y: 385, distance: 301.0
click at [1390, 385] on div "Design system settings Name Aura 2.0 Test Save Design system access Manage who …" at bounding box center [879, 293] width 1377 height 362
click at [1211, 592] on div "General settings Customize your design system settings. Design system settings …" at bounding box center [879, 385] width 1377 height 755
click at [55, 430] on div "Content" at bounding box center [104, 433] width 138 height 16
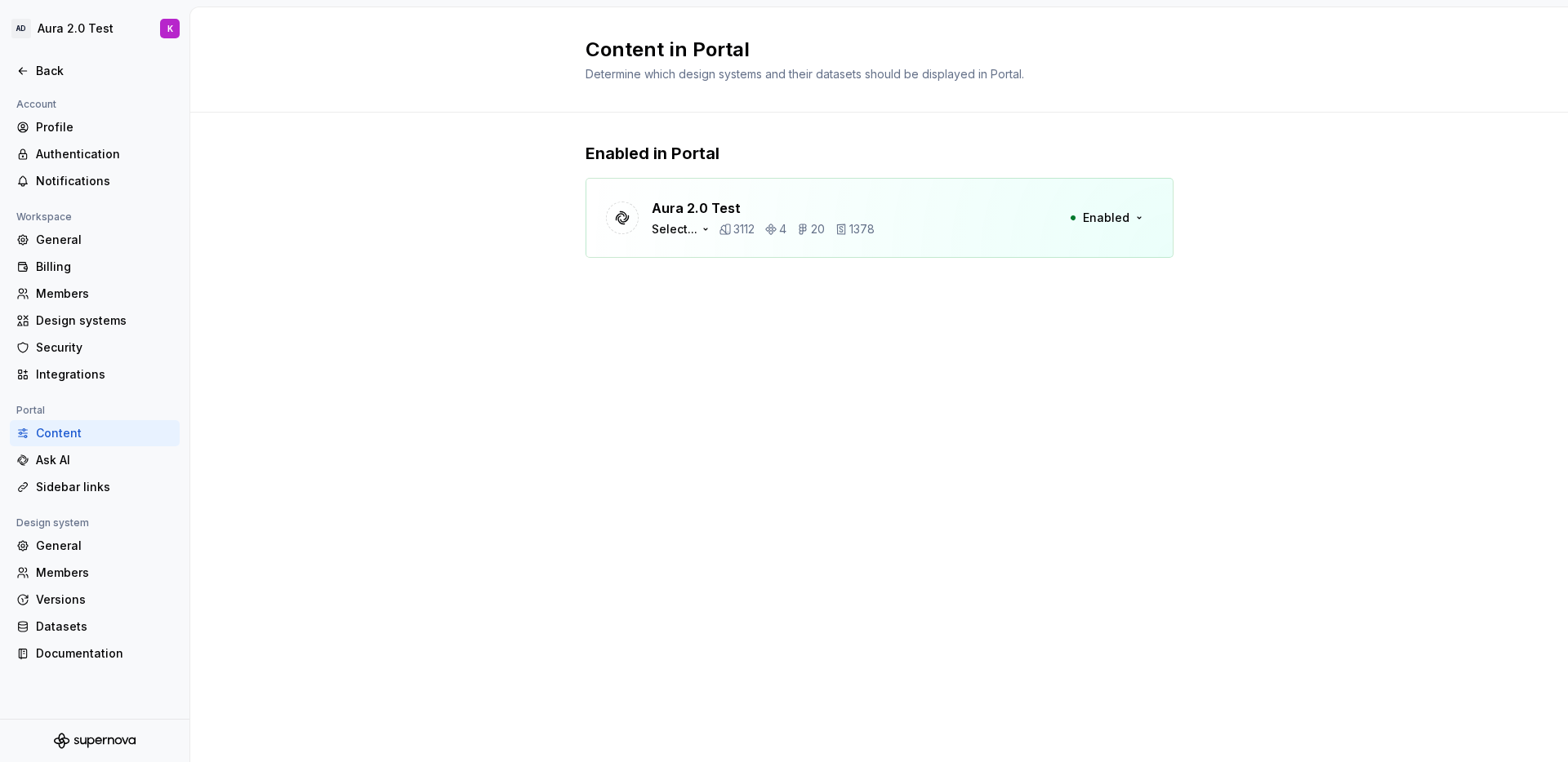
click at [977, 378] on div "Content in Portal Determine which design systems and their datasets should be d…" at bounding box center [879, 385] width 1377 height 755
click at [1144, 221] on button "Enabled" at bounding box center [1106, 217] width 94 height 30
click at [1304, 339] on div "Content in Portal Determine which design systems and their datasets should be d…" at bounding box center [879, 385] width 1377 height 755
click at [686, 412] on div "Content in Portal Determine which design systems and their datasets should be d…" at bounding box center [879, 385] width 1377 height 755
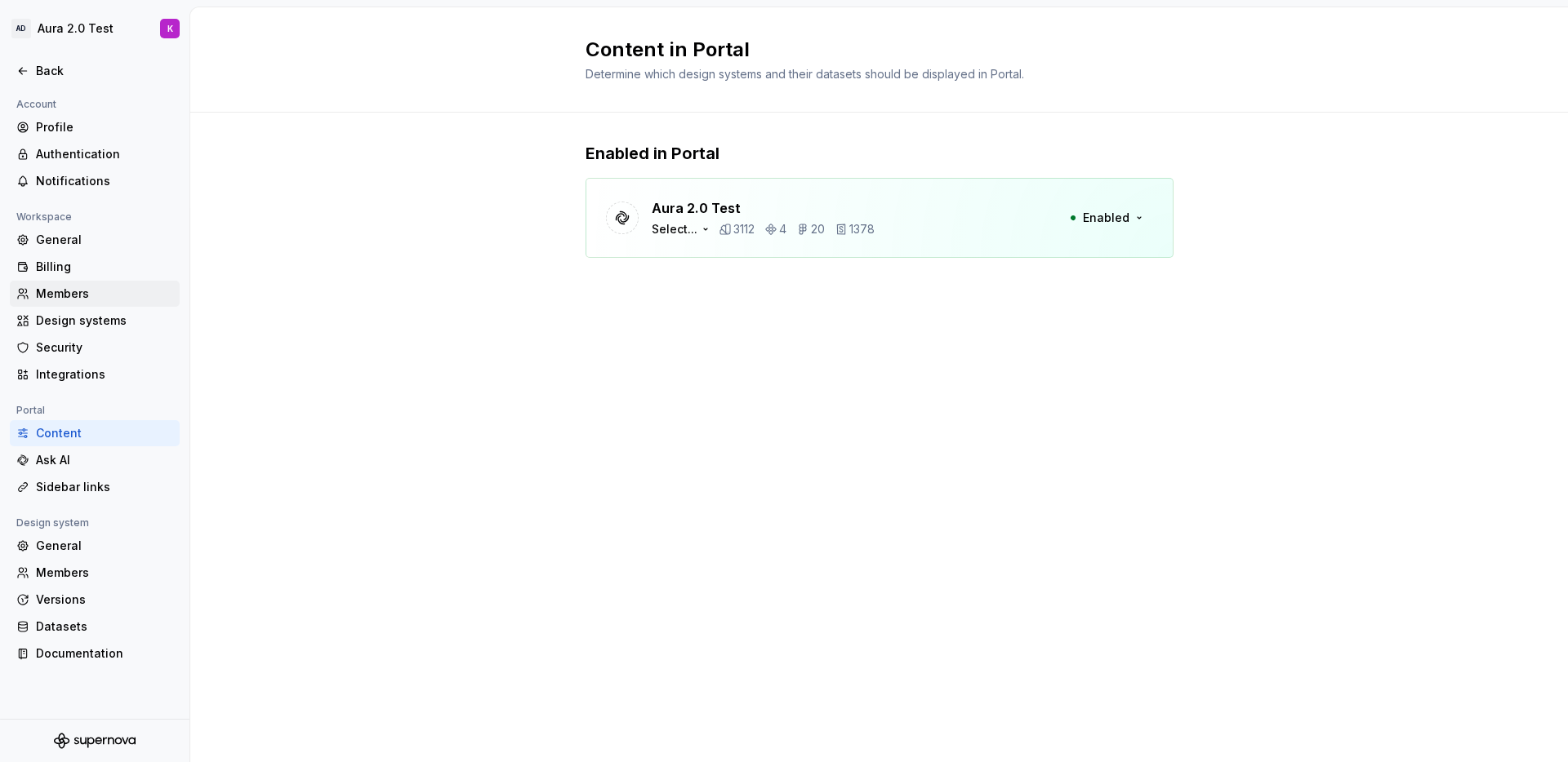
click at [67, 289] on div "Members" at bounding box center [104, 294] width 138 height 16
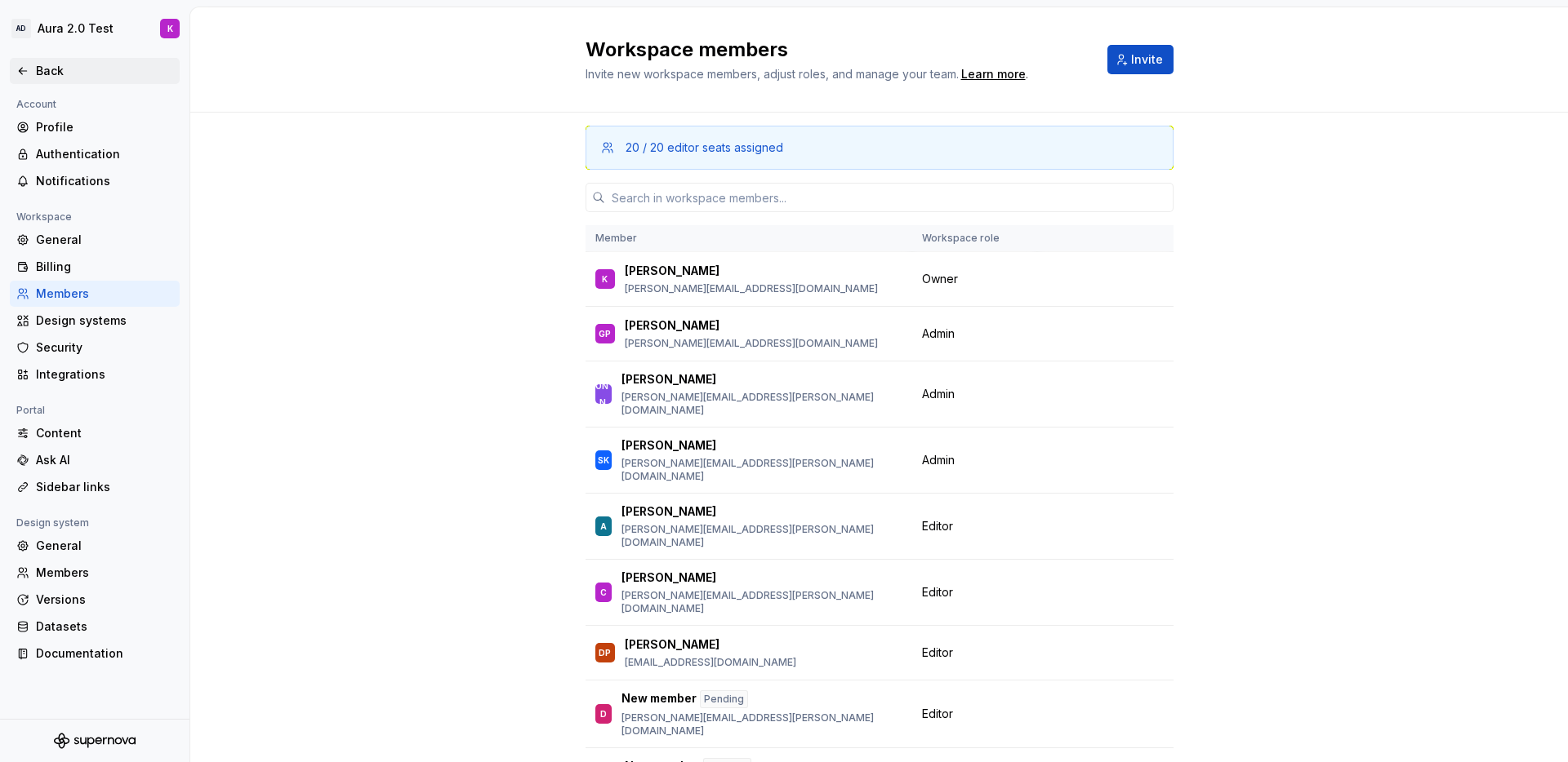
click at [22, 74] on icon at bounding box center [22, 71] width 13 height 13
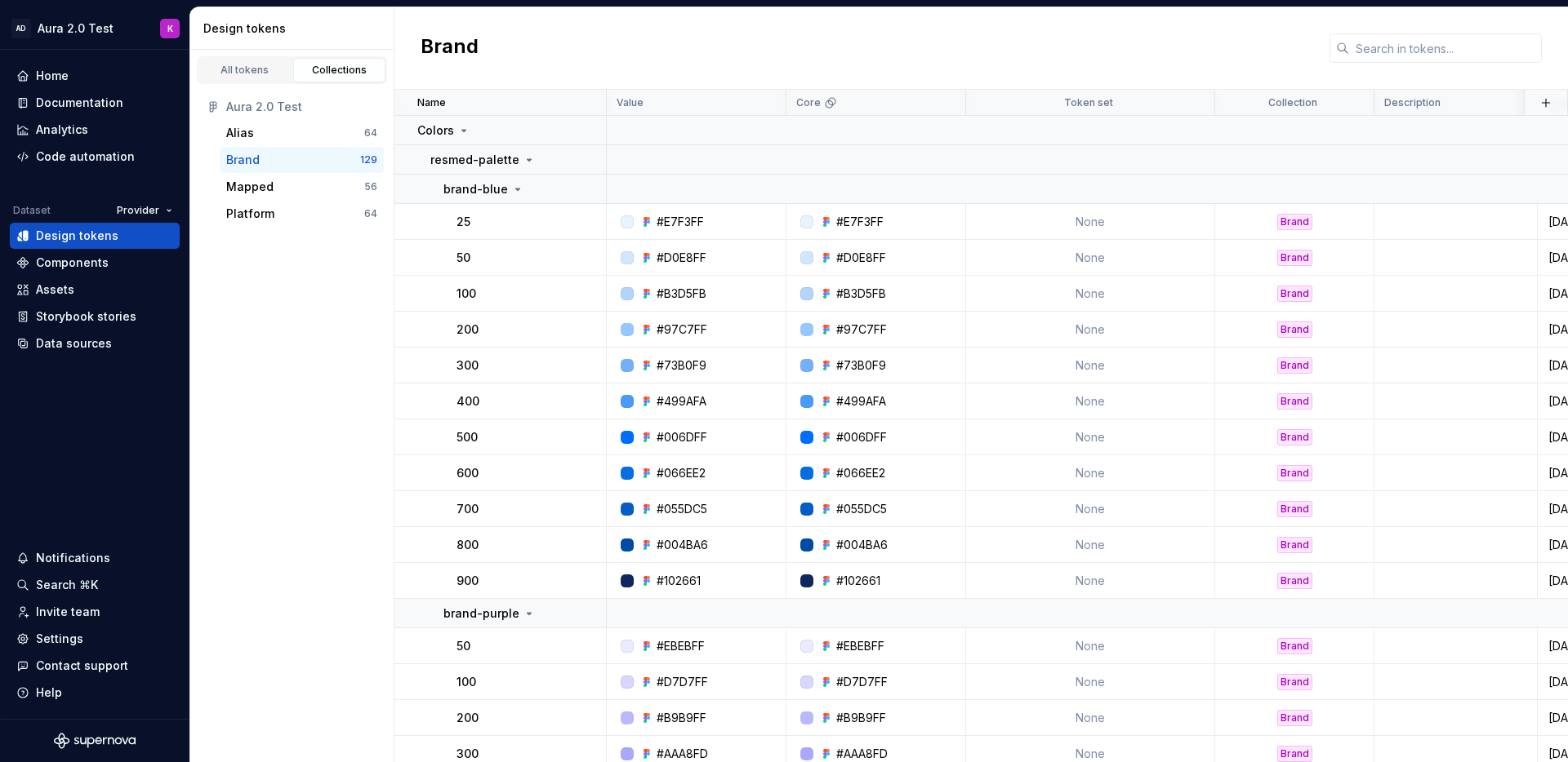
click at [247, 387] on div "All tokens Collections Aura 2.0 Test Alias 64 Brand 129 Mapped 56 Platform 64" at bounding box center [292, 405] width 204 height 713
click at [58, 103] on div "Documentation" at bounding box center [79, 102] width 87 height 16
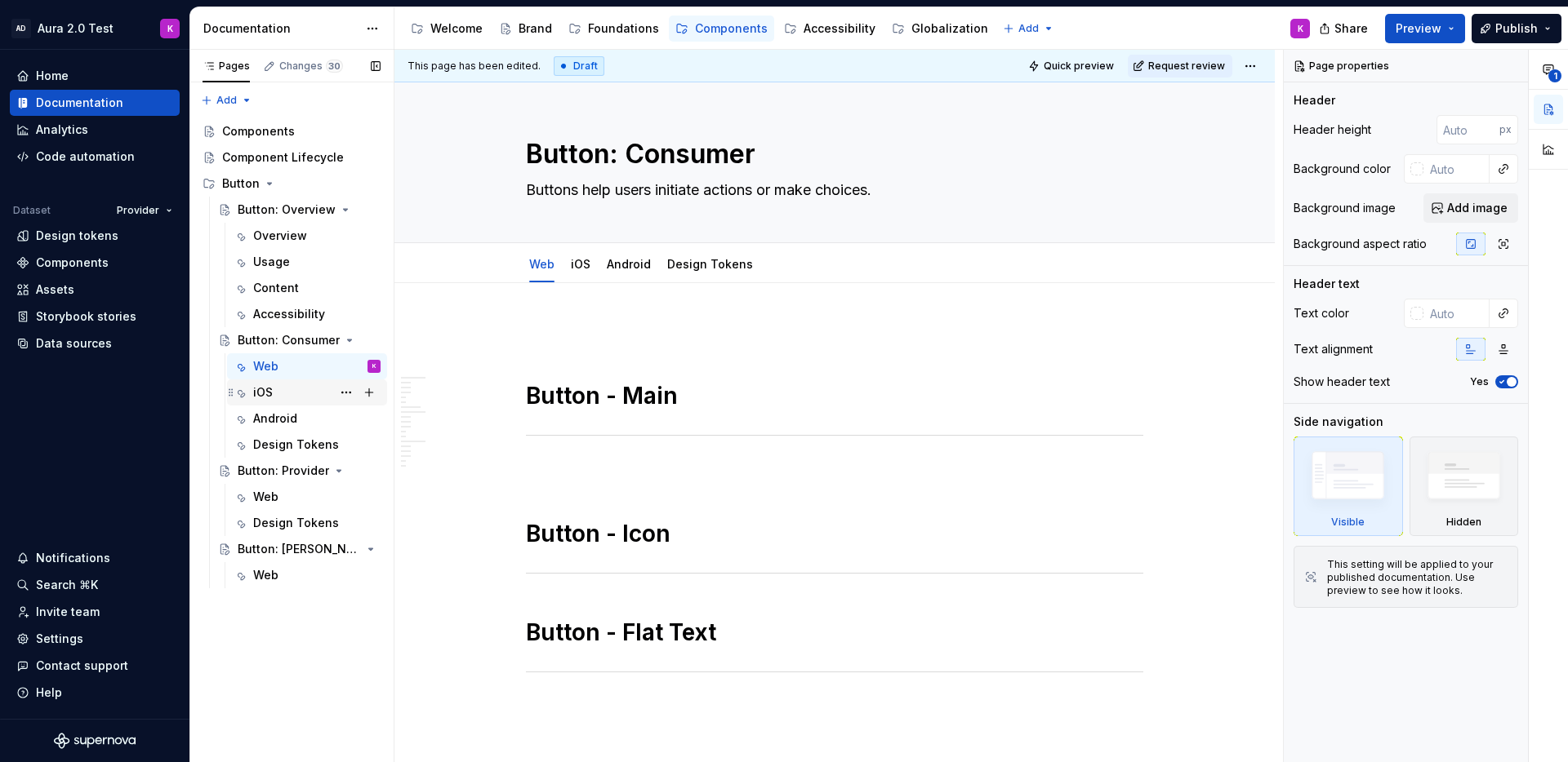
click at [256, 389] on div "iOS" at bounding box center [263, 393] width 20 height 16
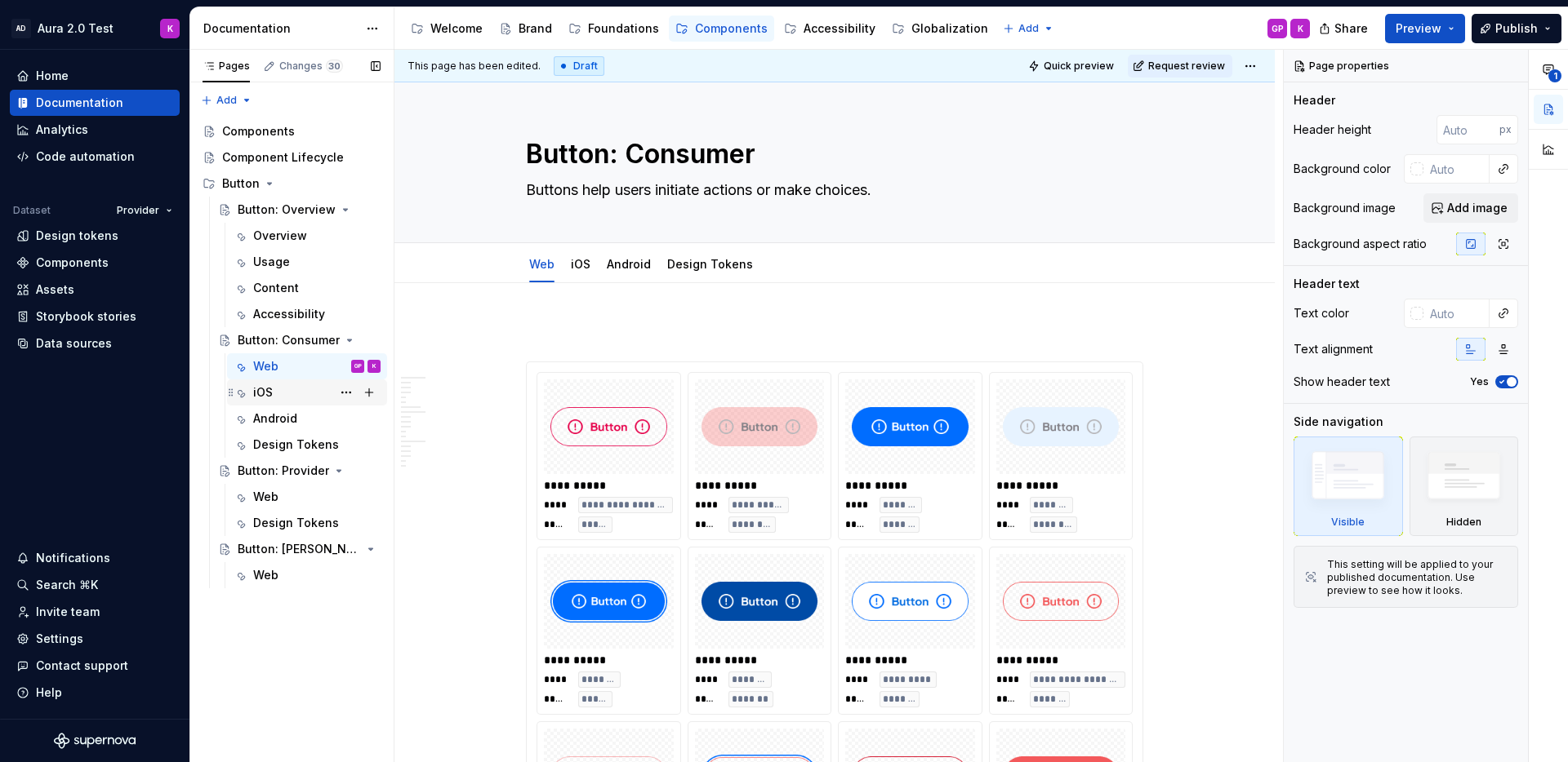
click at [263, 392] on div "iOS" at bounding box center [263, 393] width 20 height 16
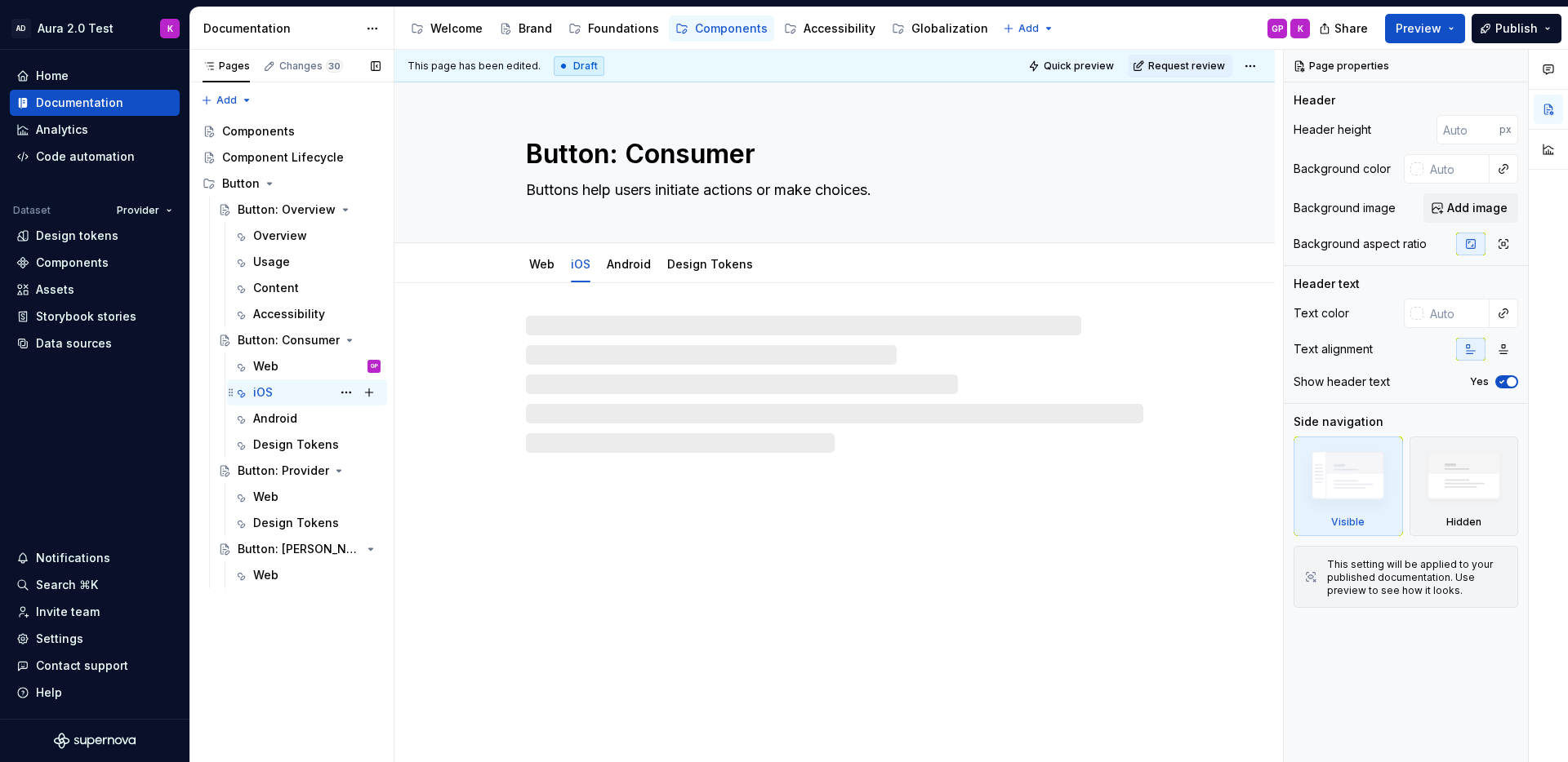
click at [306, 400] on div "iOS K" at bounding box center [317, 392] width 128 height 22
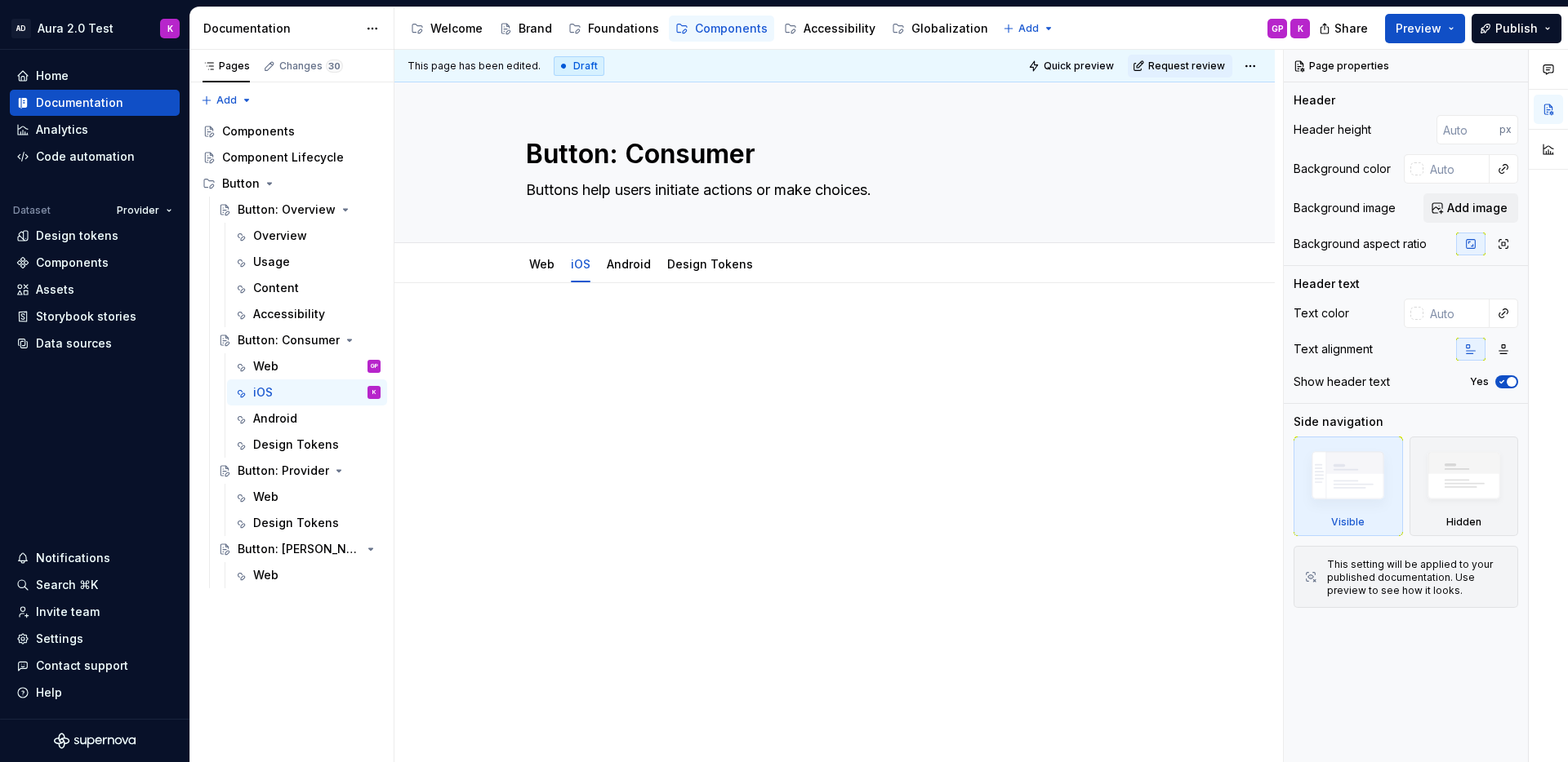
type textarea "*"
click at [654, 364] on div at bounding box center [834, 353] width 618 height 62
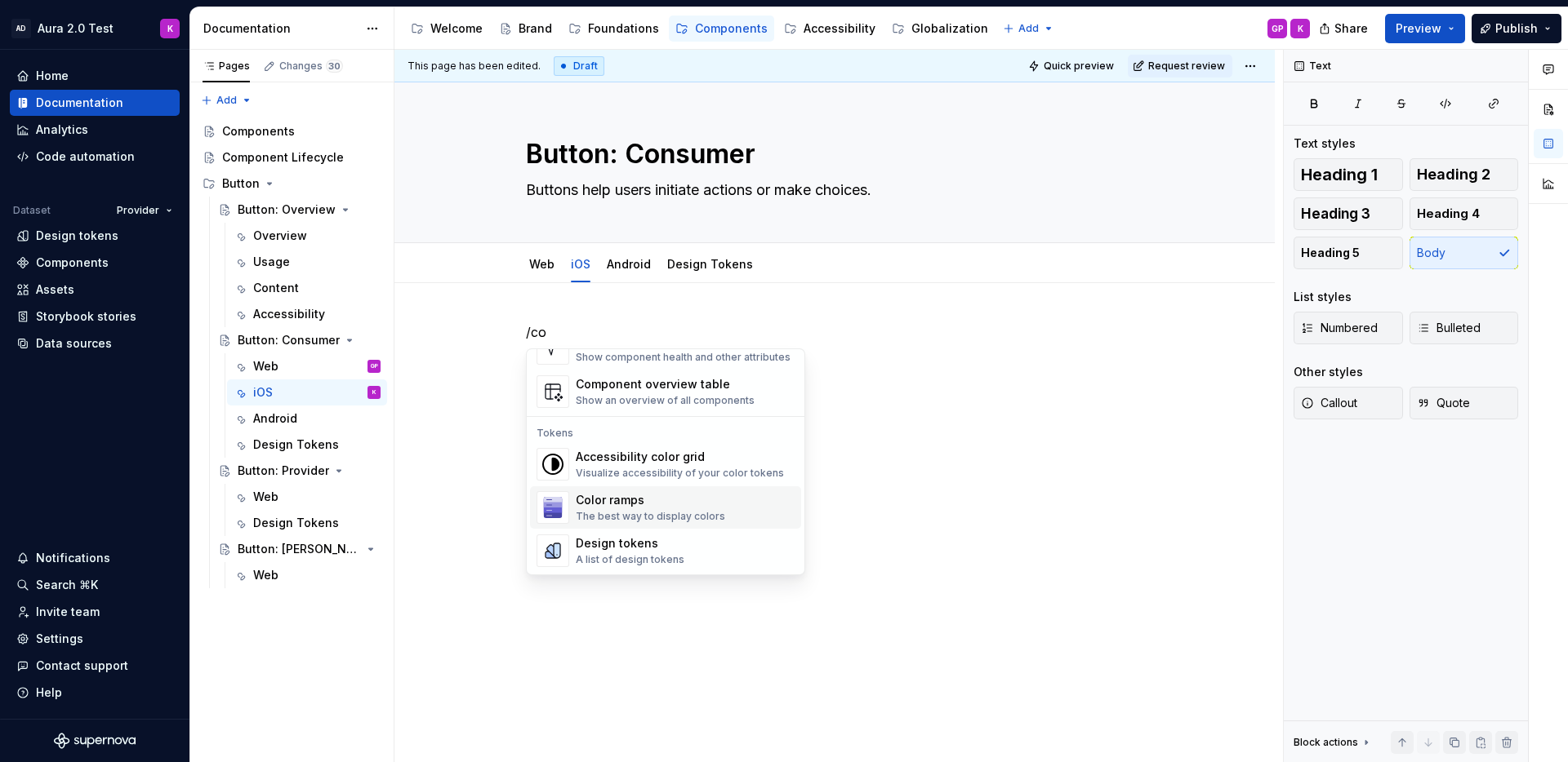
scroll to position [207, 0]
drag, startPoint x: 629, startPoint y: 392, endPoint x: 638, endPoint y: 403, distance: 14.2
click at [629, 392] on div "Component overview table" at bounding box center [664, 385] width 179 height 16
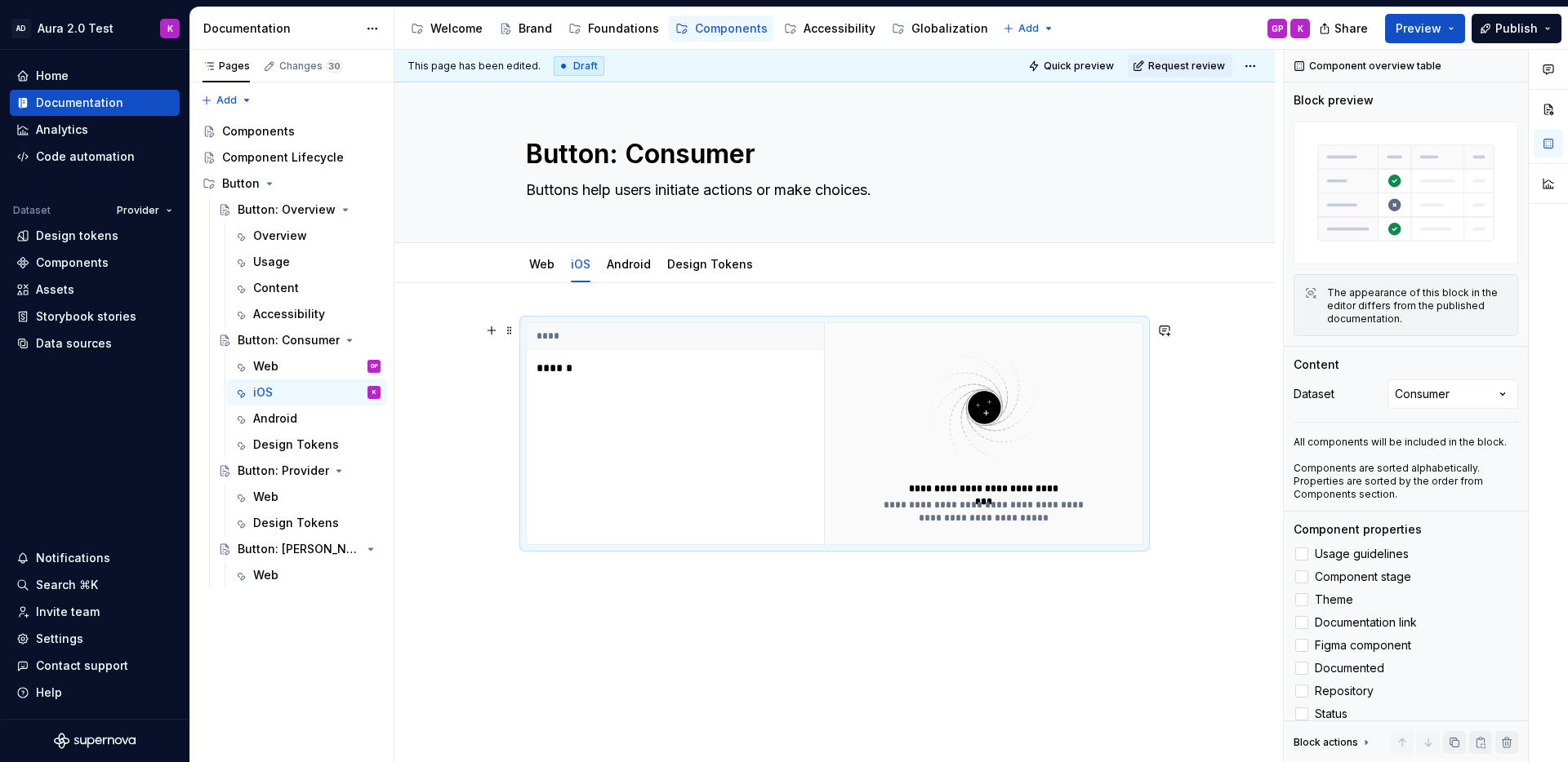
click at [613, 388] on div "**** ******" at bounding box center [675, 434] width 298 height 221
click at [934, 458] on img at bounding box center [984, 407] width 212 height 129
click at [512, 329] on span at bounding box center [509, 330] width 13 height 22
click at [537, 475] on div "Delete" at bounding box center [586, 475] width 106 height 16
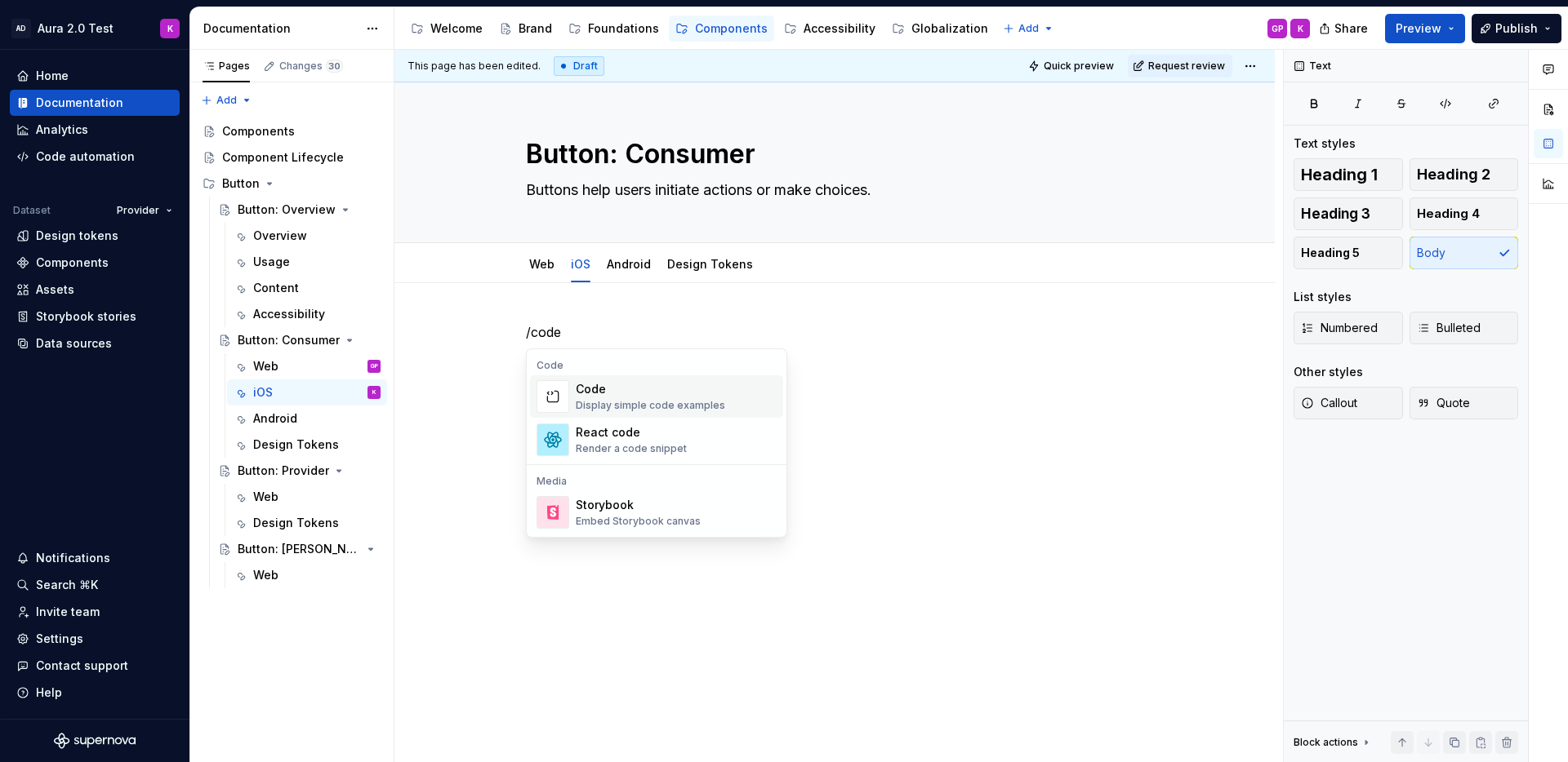
click at [708, 404] on div "Display simple code examples" at bounding box center [650, 405] width 149 height 13
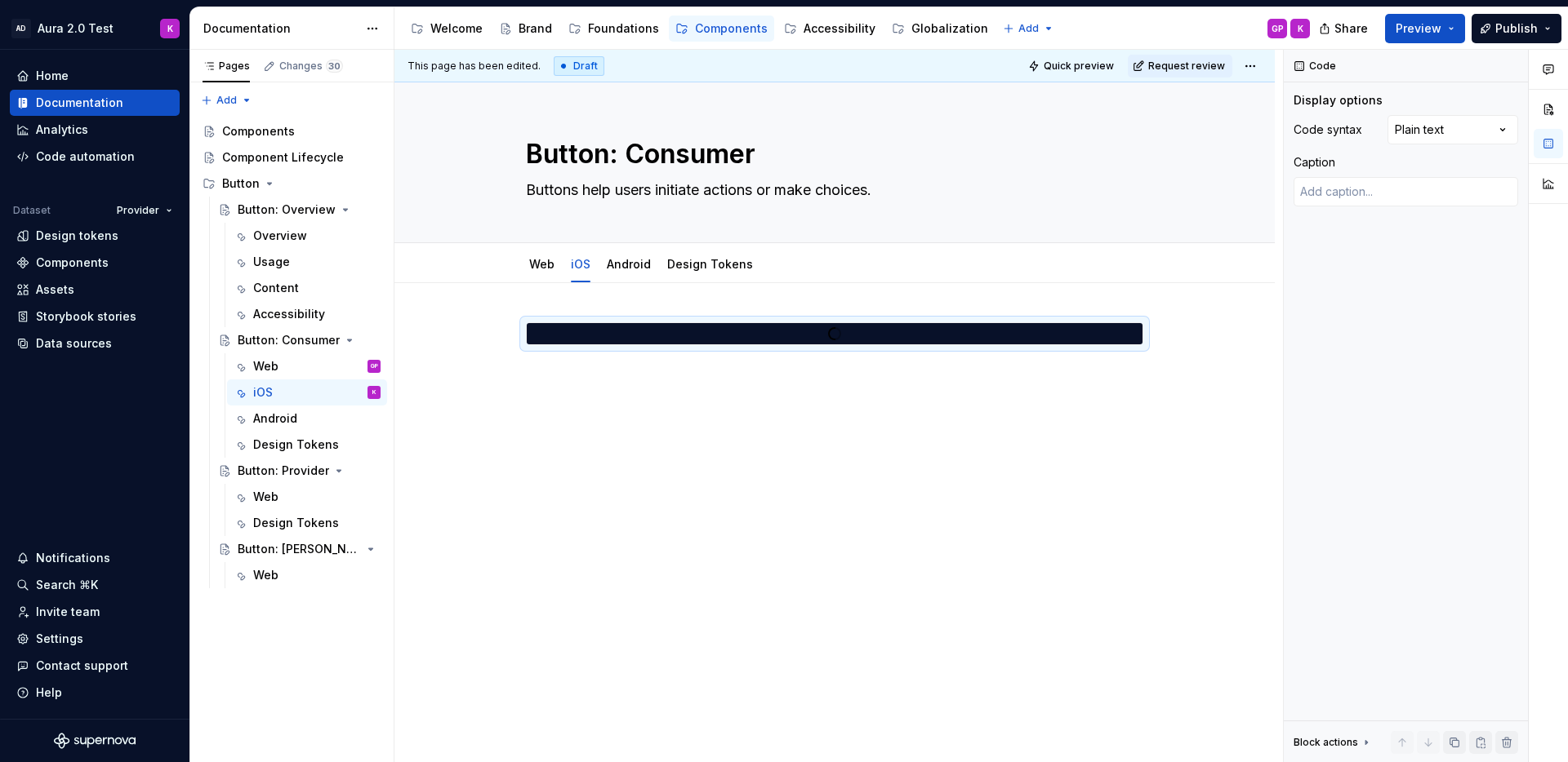
click at [603, 412] on div at bounding box center [834, 457] width 880 height 350
click at [511, 330] on span at bounding box center [509, 330] width 13 height 22
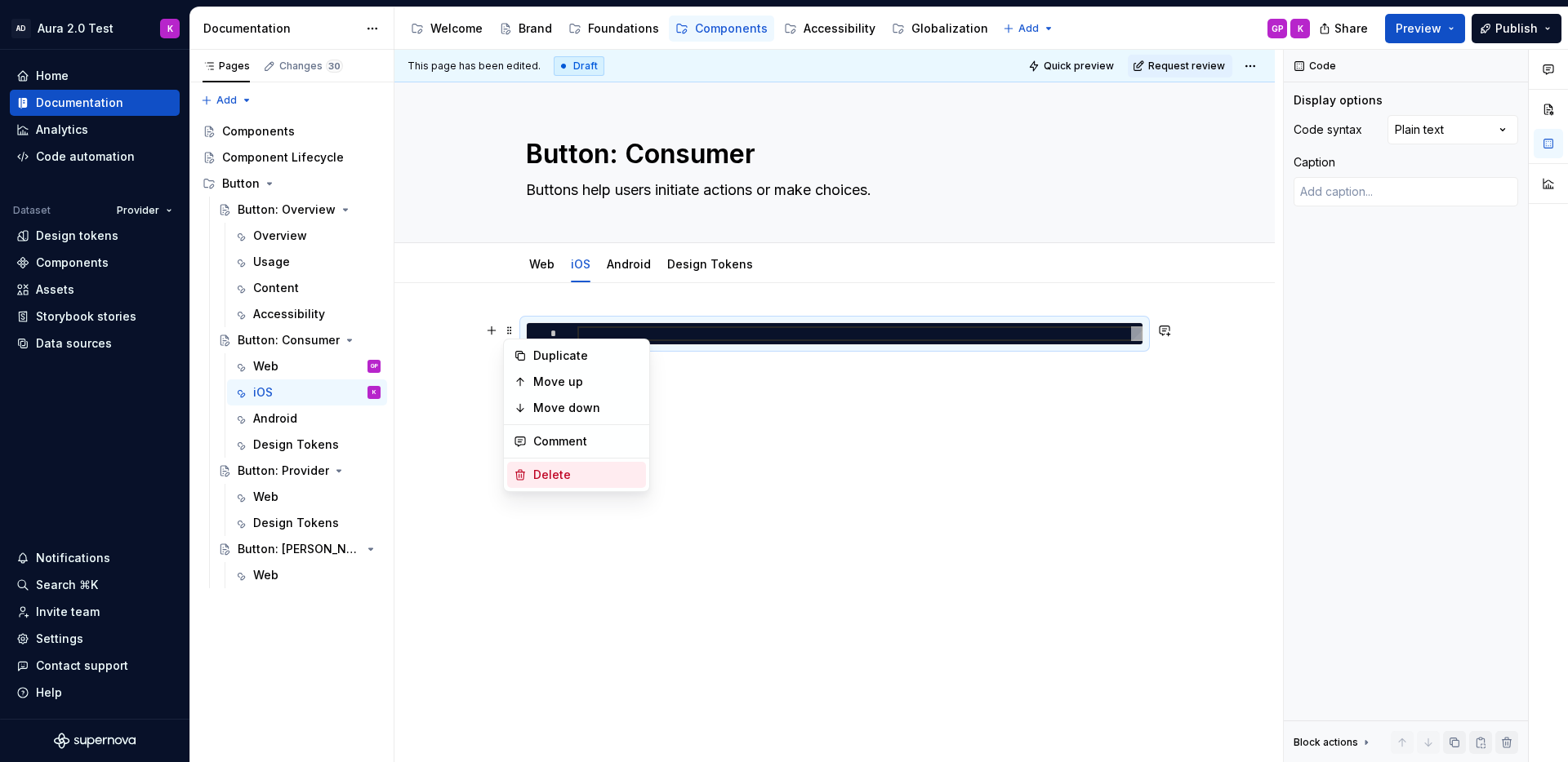
click at [564, 474] on div "Delete" at bounding box center [586, 475] width 106 height 16
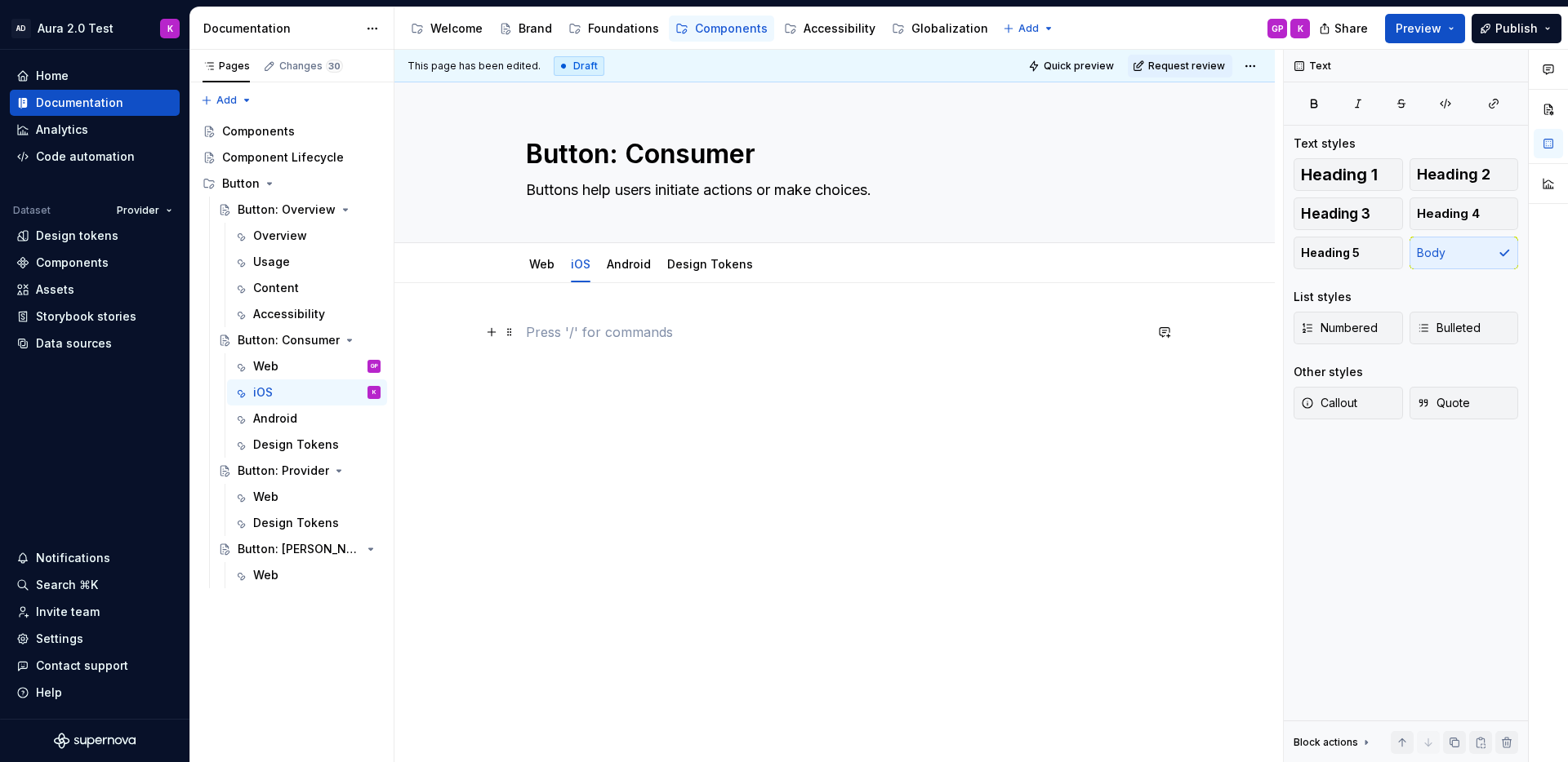
click at [534, 333] on p at bounding box center [834, 332] width 618 height 20
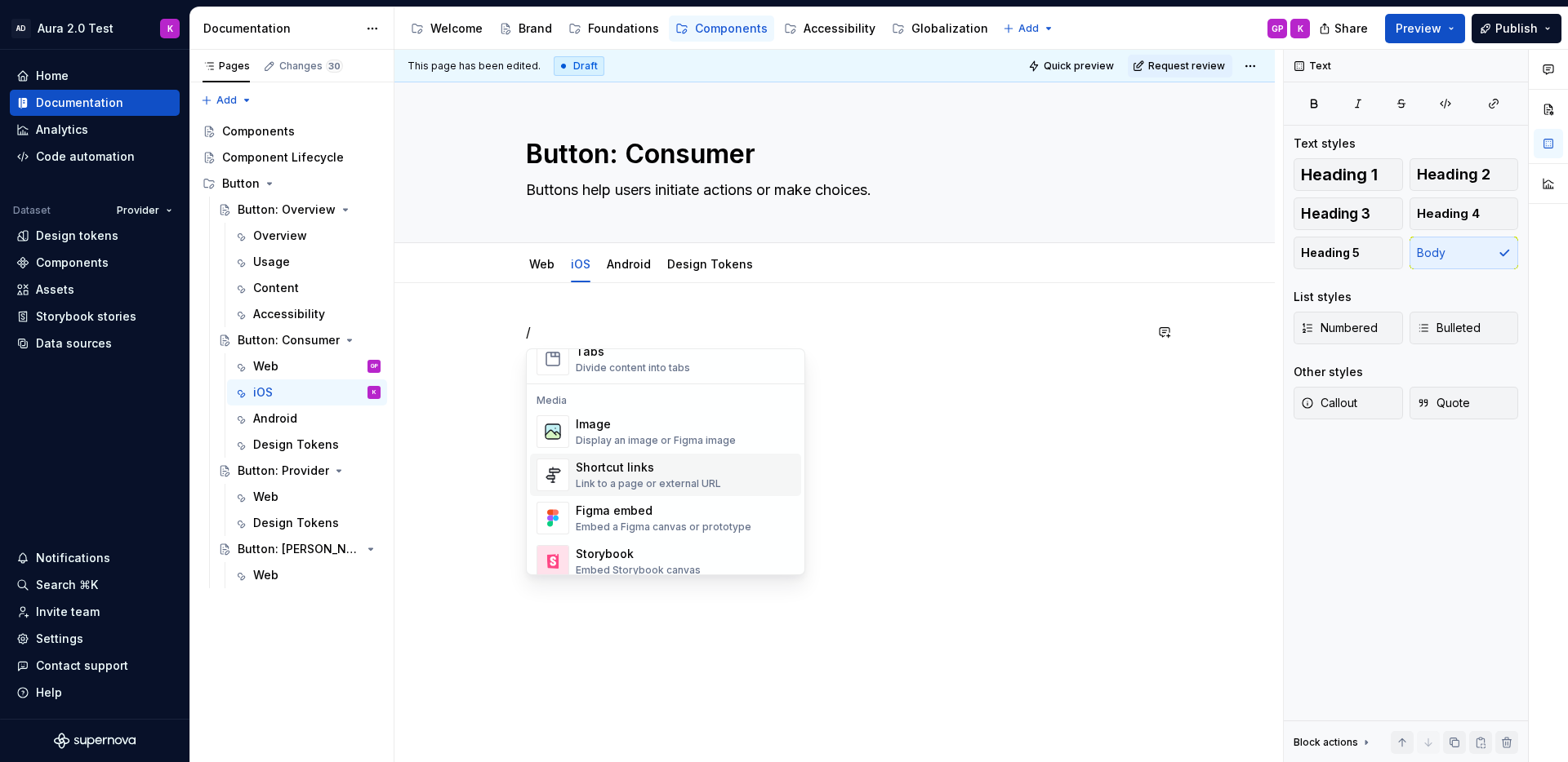
scroll to position [662, 0]
click at [728, 475] on div "Shortcut links Link to a page or external URL" at bounding box center [684, 472] width 218 height 32
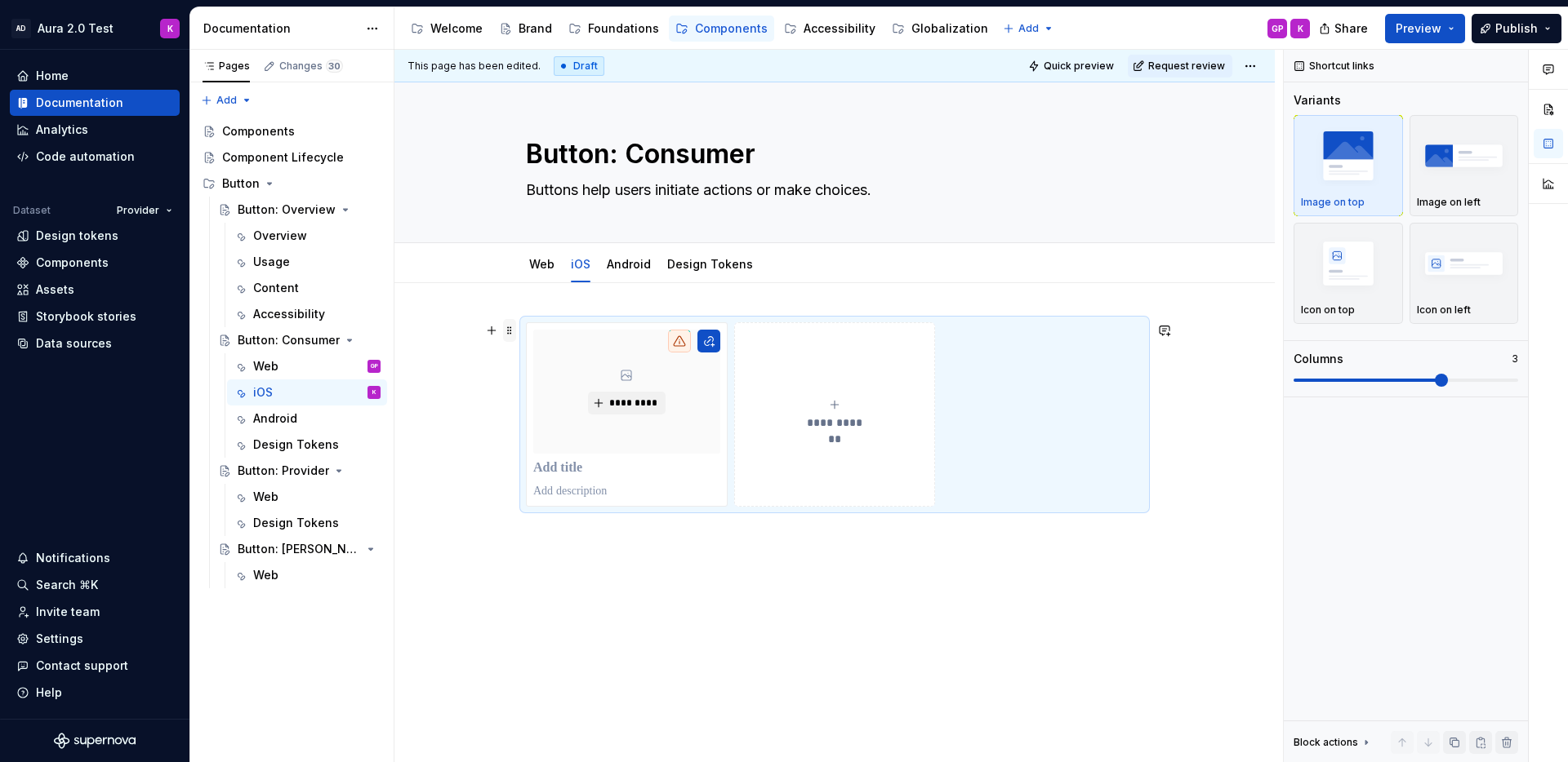
click at [512, 332] on span at bounding box center [509, 330] width 13 height 22
drag, startPoint x: 564, startPoint y: 473, endPoint x: 559, endPoint y: 459, distance: 14.9
click at [564, 473] on div "Delete" at bounding box center [586, 475] width 106 height 16
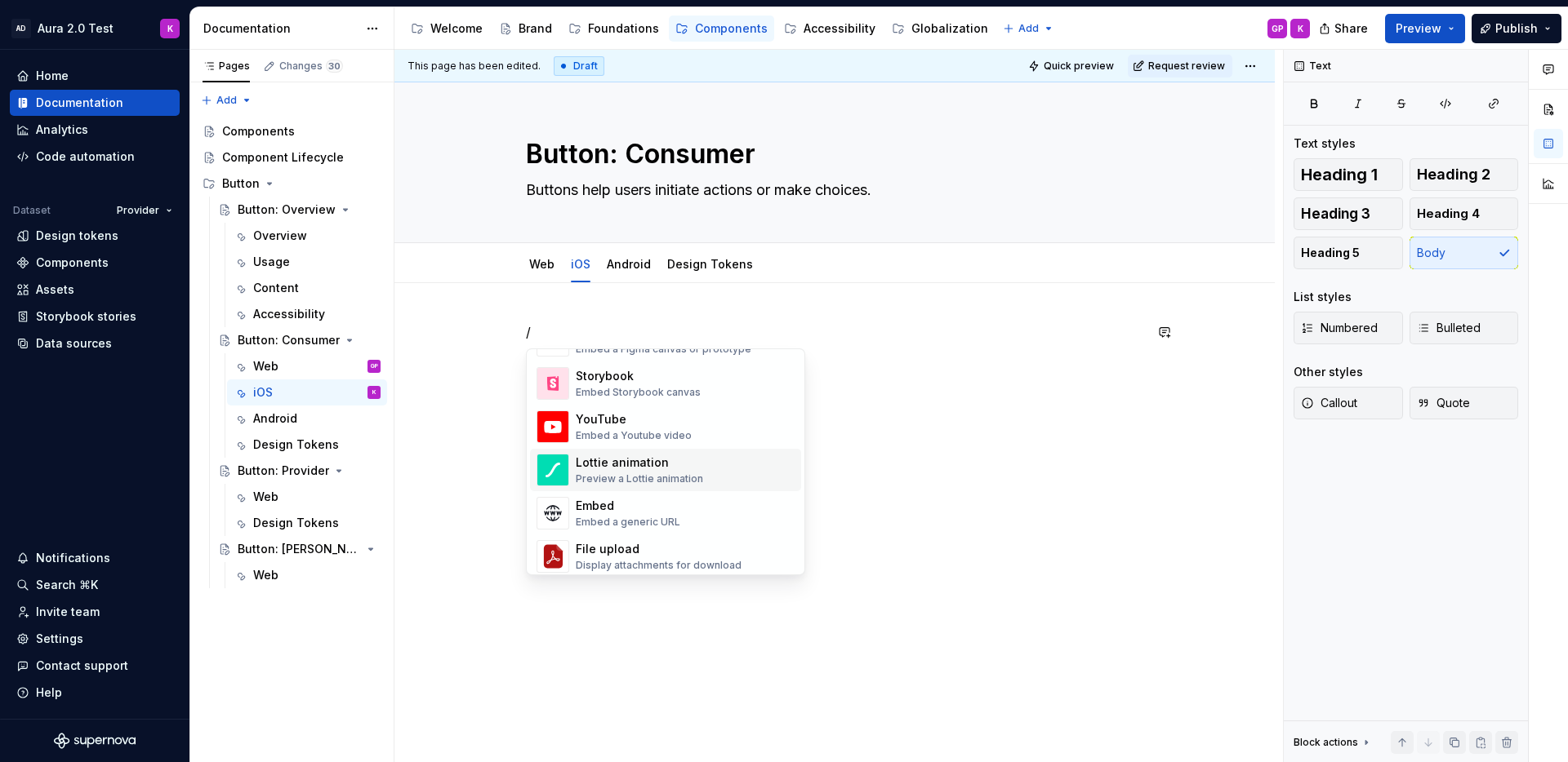
scroll to position [836, 0]
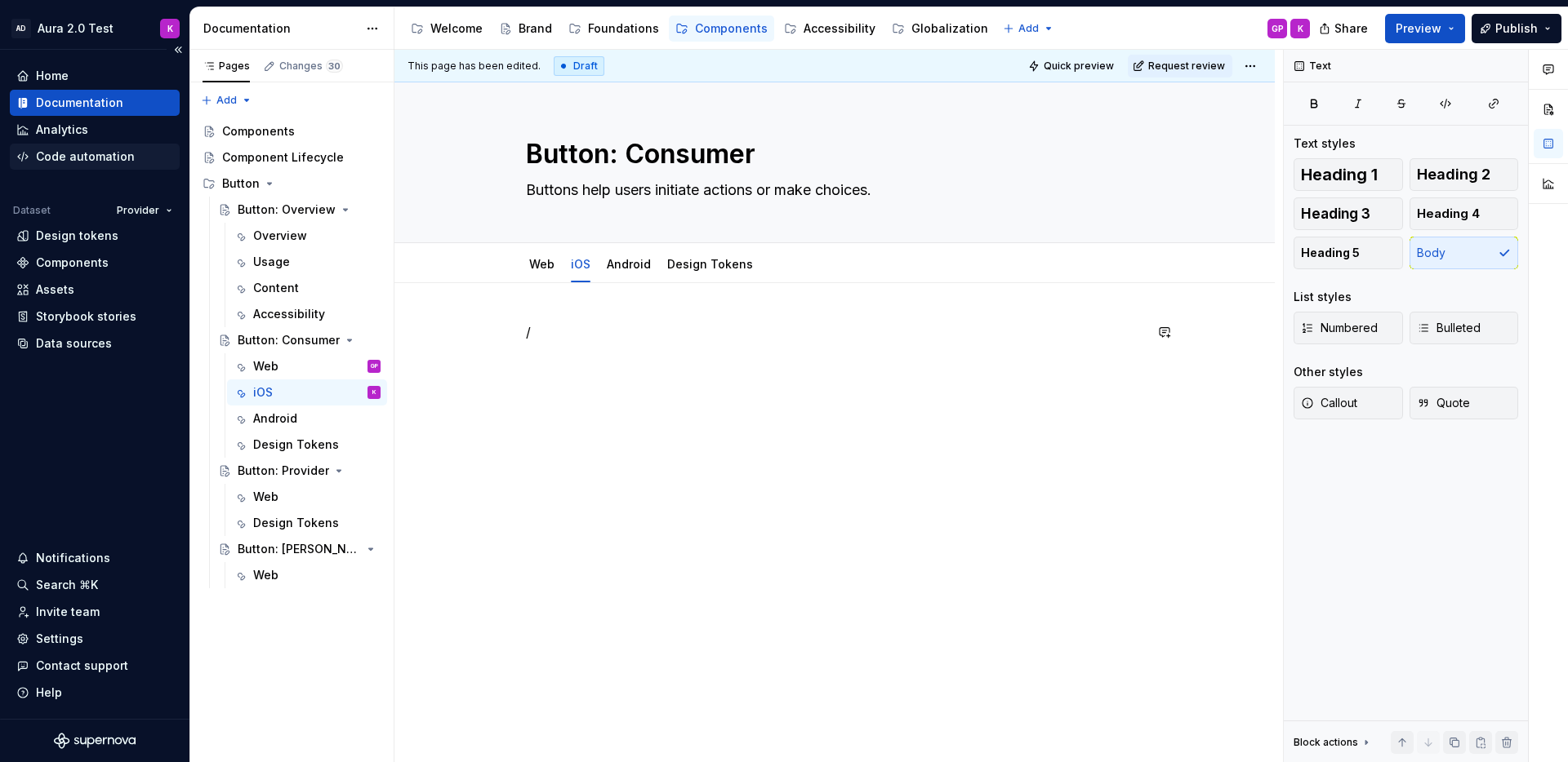
click at [27, 157] on icon at bounding box center [22, 156] width 13 height 13
click at [102, 154] on div "Code automation" at bounding box center [85, 156] width 99 height 16
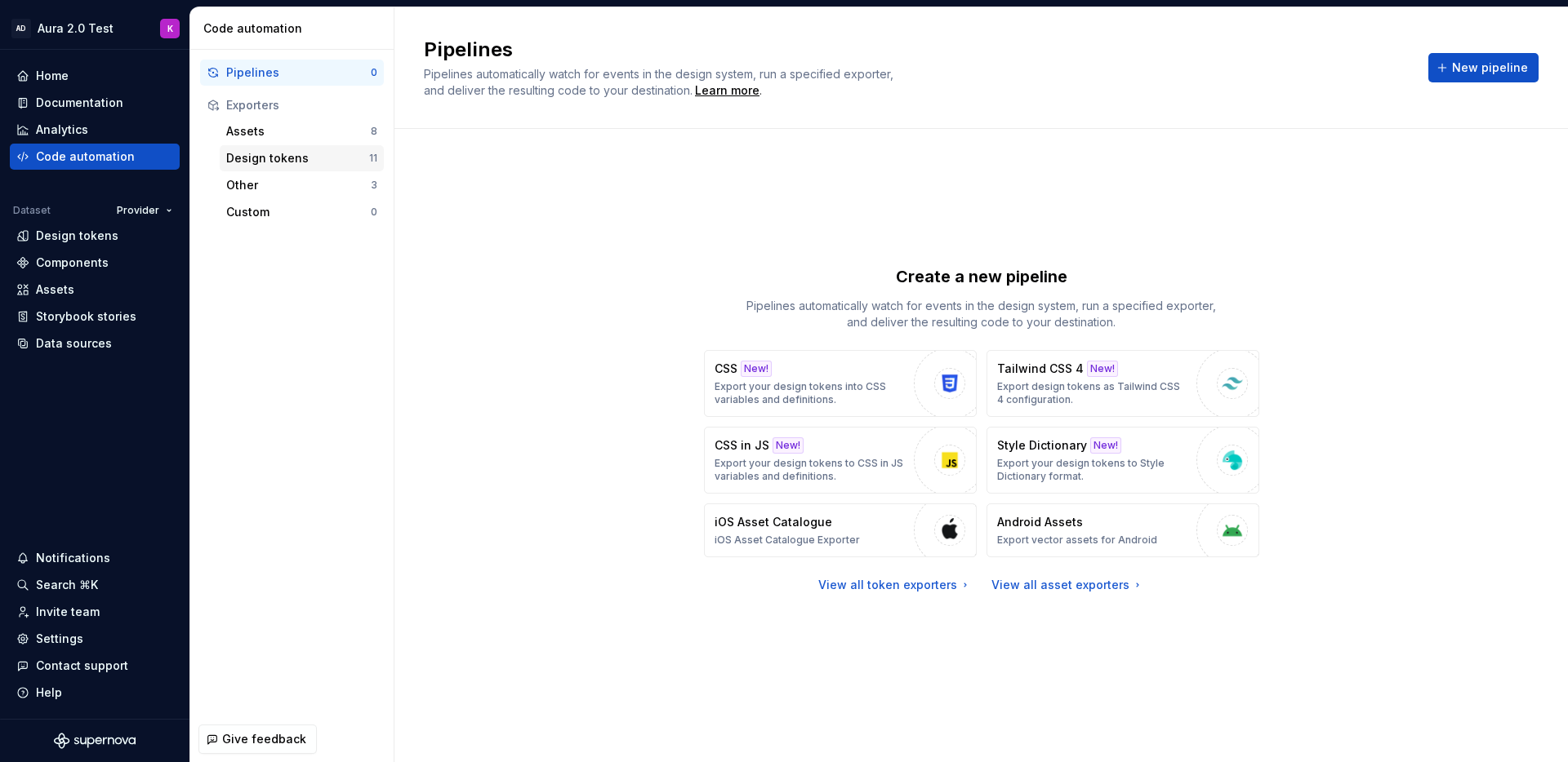
click at [272, 154] on div "Design tokens" at bounding box center [298, 158] width 143 height 16
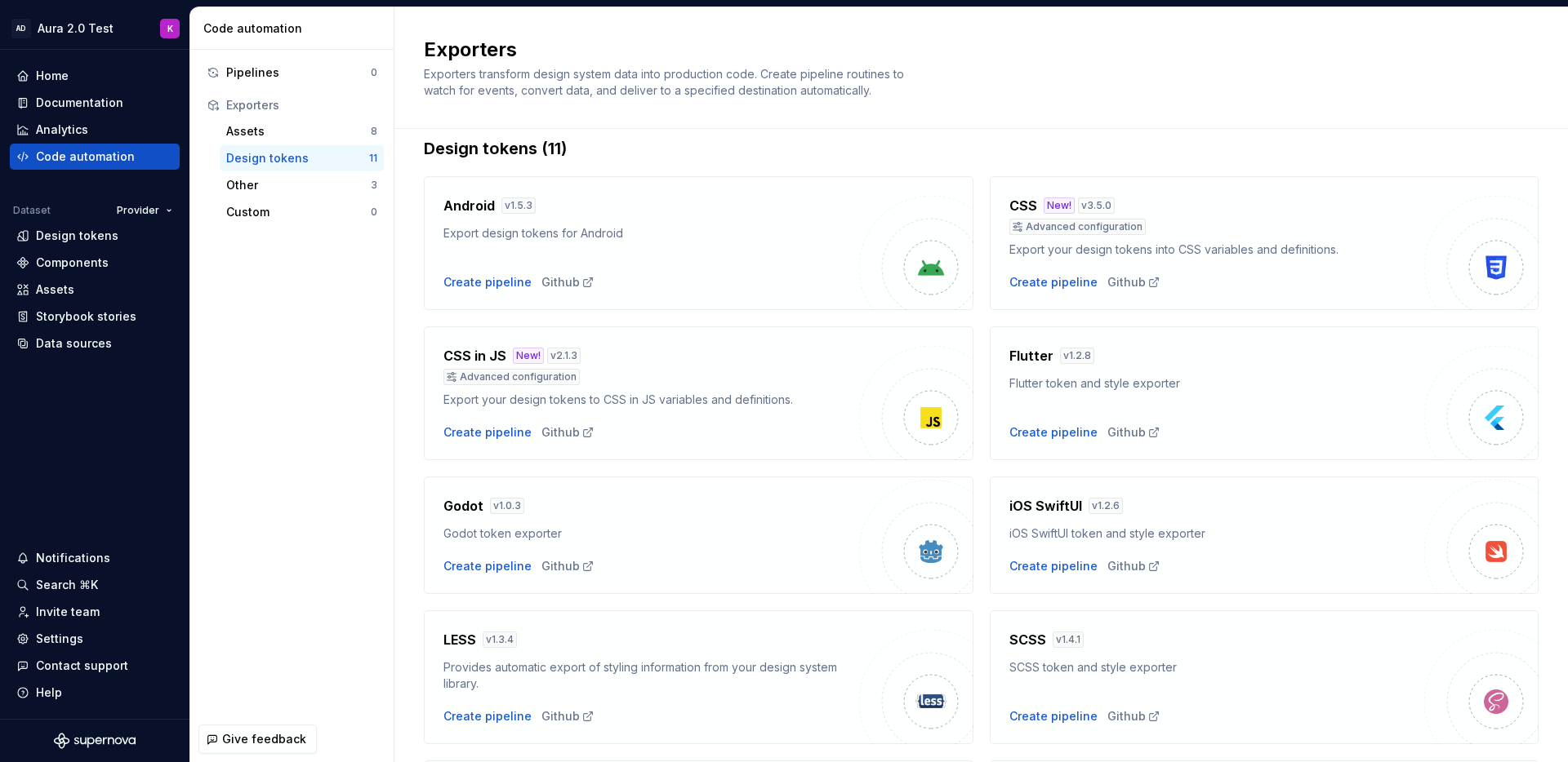
scroll to position [22, 0]
click at [1163, 526] on div "iOS SwiftUI token and style exporter" at bounding box center [1217, 533] width 415 height 16
click at [1044, 564] on div "Create pipeline" at bounding box center [1054, 565] width 88 height 16
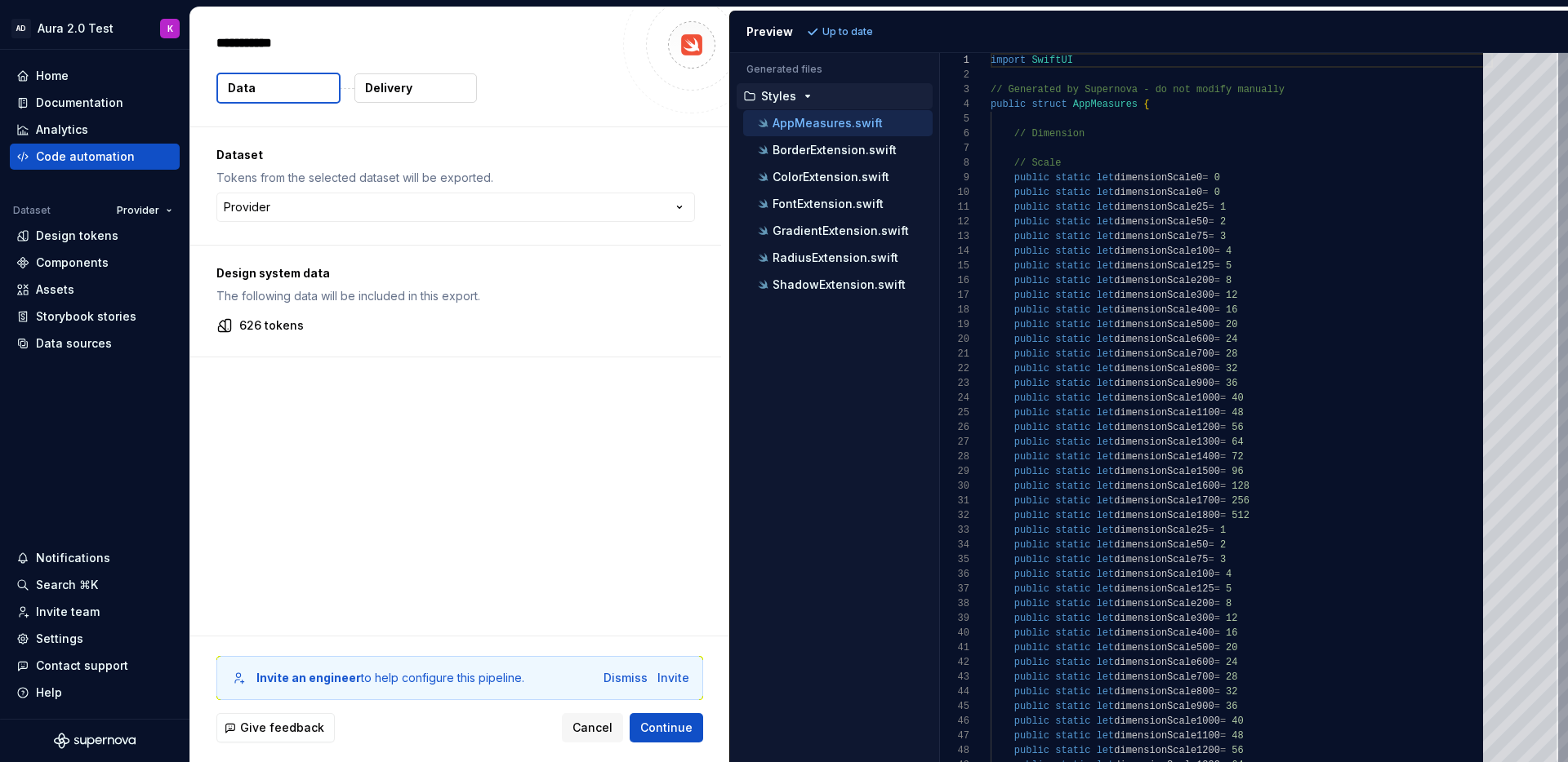
type textarea "*"
click at [597, 728] on span "Cancel" at bounding box center [592, 728] width 40 height 16
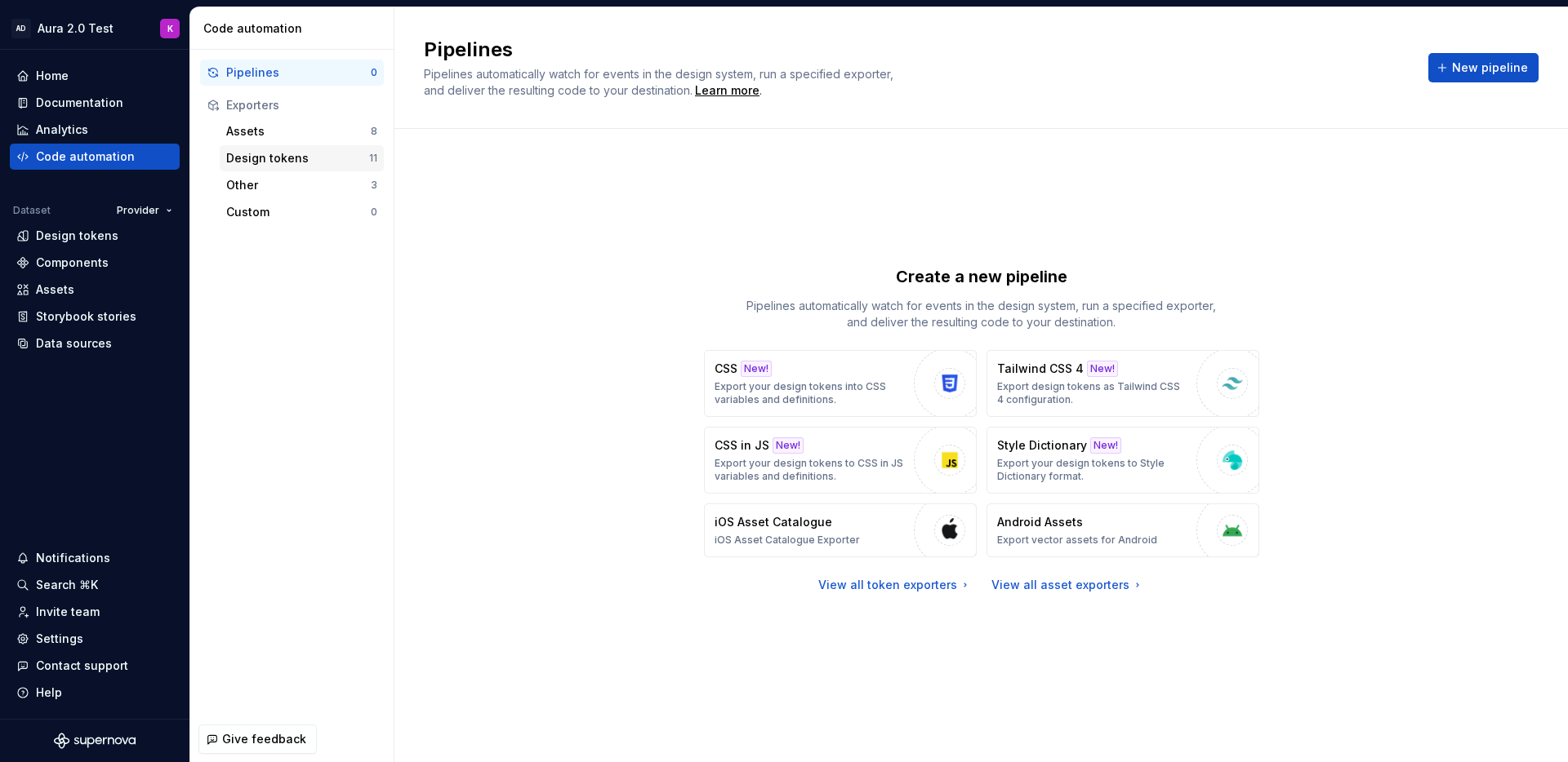
click at [255, 160] on div "Design tokens" at bounding box center [298, 158] width 143 height 16
